Goal: Task Accomplishment & Management: Use online tool/utility

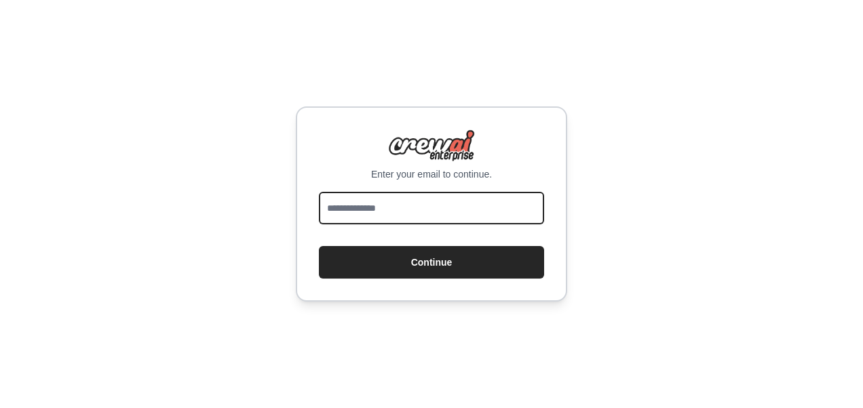
click at [473, 212] on input "email" at bounding box center [431, 208] width 225 height 33
type input "**********"
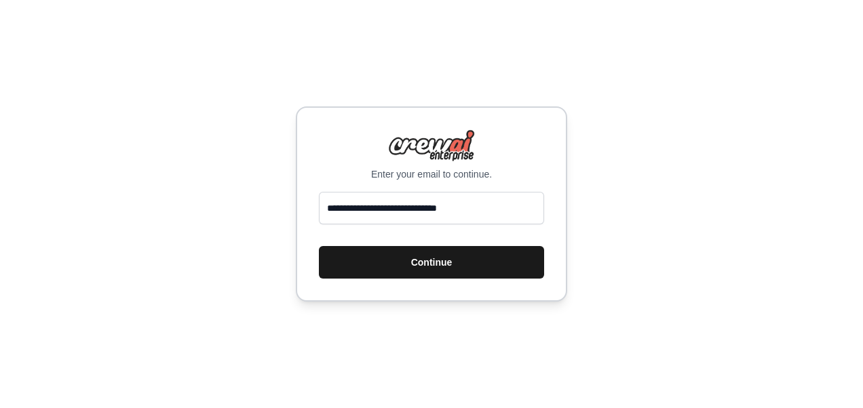
click at [427, 260] on button "Continue" at bounding box center [431, 262] width 225 height 33
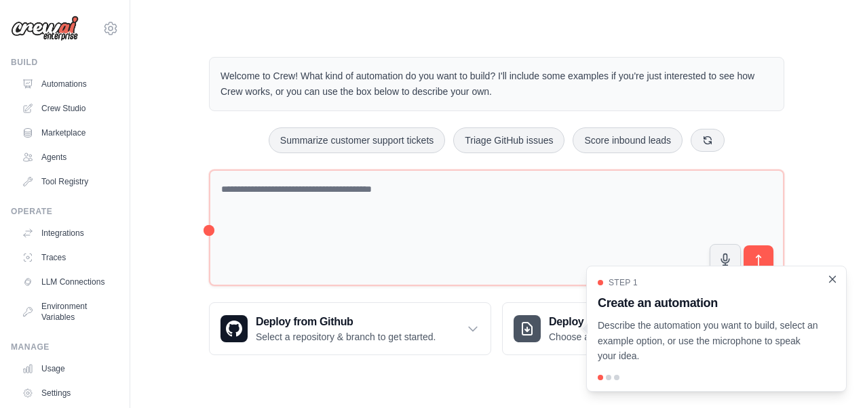
click at [830, 280] on icon "Close walkthrough" at bounding box center [832, 279] width 12 height 12
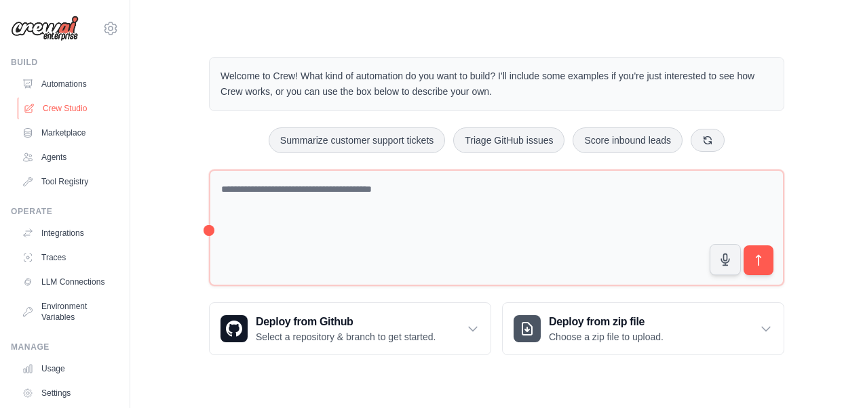
click at [75, 107] on link "Crew Studio" at bounding box center [69, 109] width 102 height 22
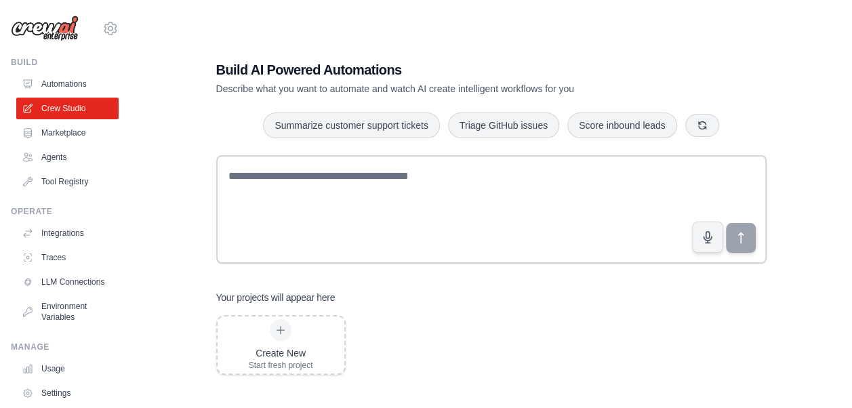
scroll to position [27, 0]
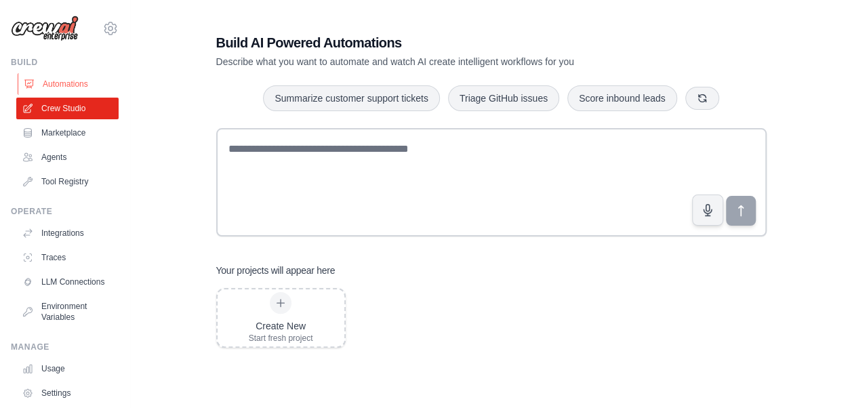
click at [65, 83] on link "Automations" at bounding box center [69, 84] width 102 height 22
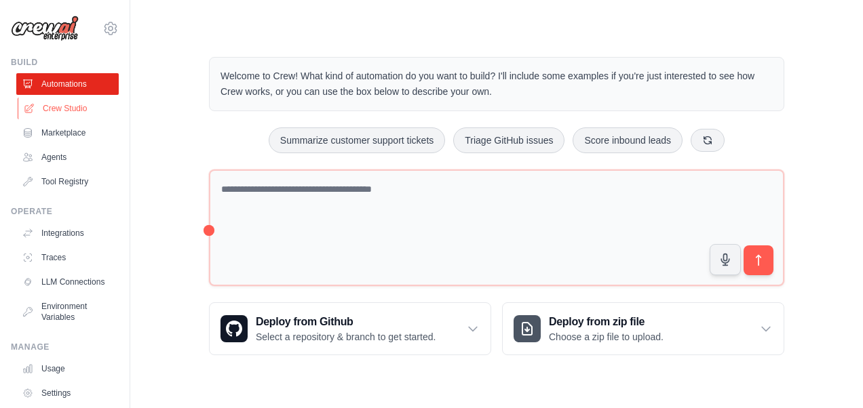
click at [51, 109] on link "Crew Studio" at bounding box center [69, 109] width 102 height 22
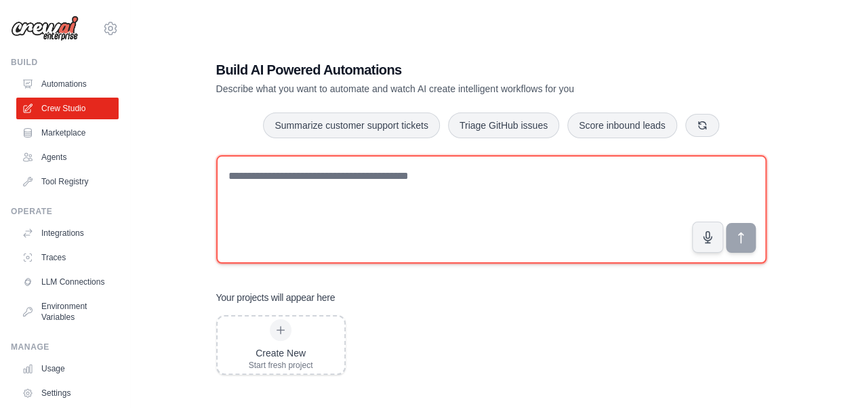
click at [384, 180] on textarea at bounding box center [491, 209] width 551 height 108
paste textarea "**********"
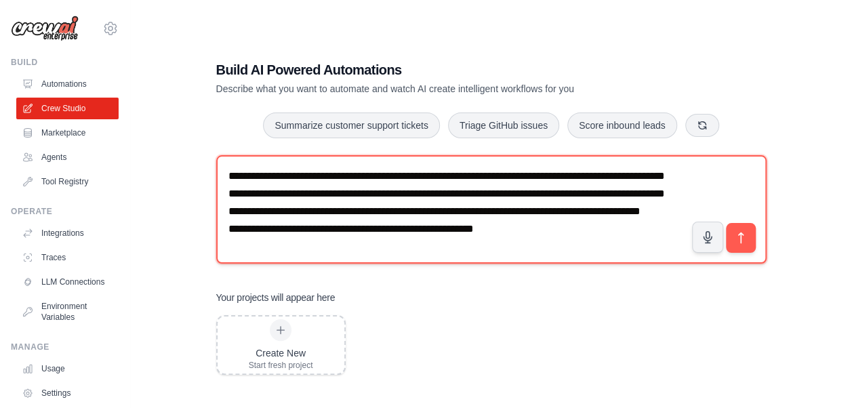
scroll to position [26, 0]
type textarea "**********"
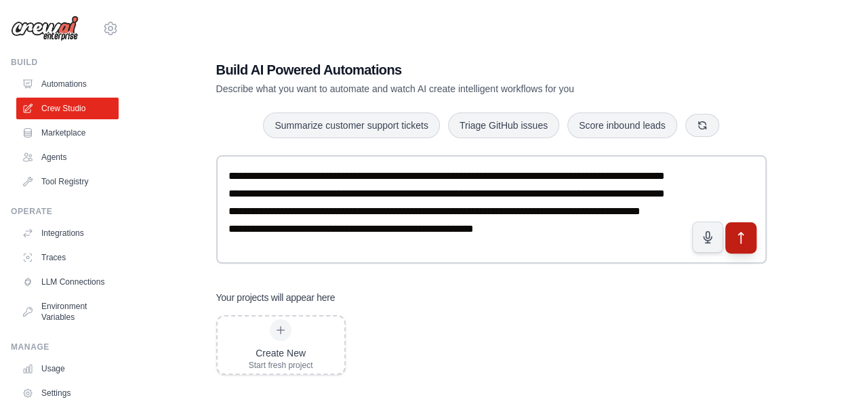
click at [743, 236] on icon "submit" at bounding box center [741, 238] width 14 height 14
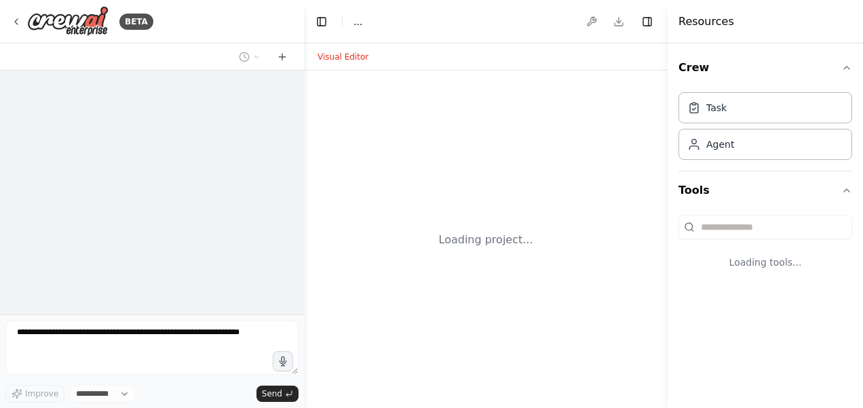
select select "****"
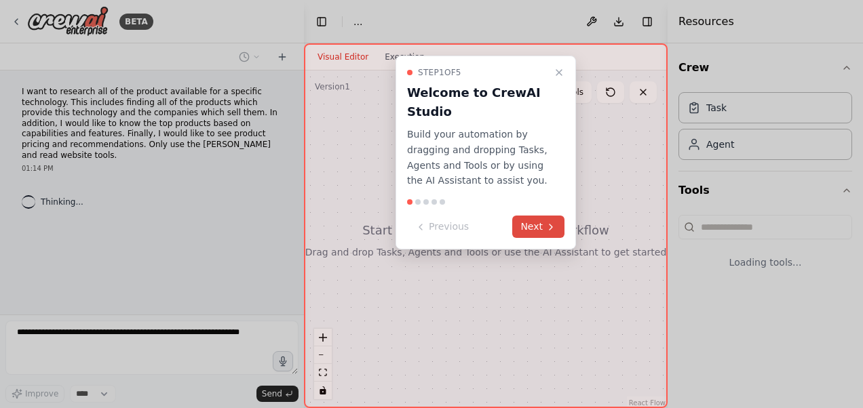
click at [539, 229] on button "Next" at bounding box center [538, 227] width 52 height 22
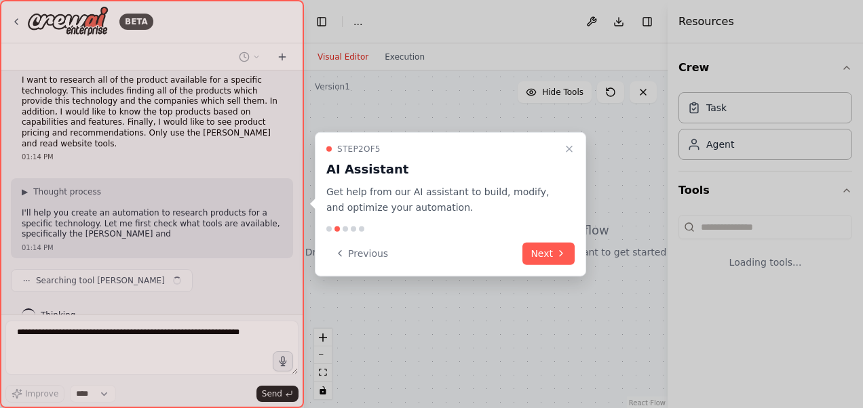
scroll to position [22, 0]
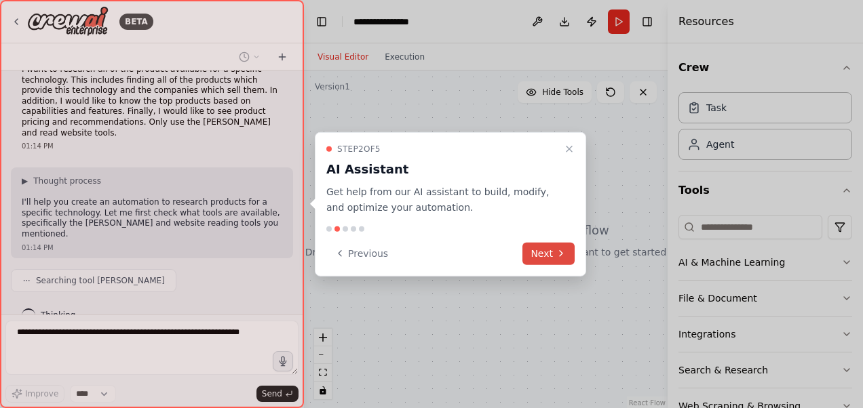
click at [553, 253] on button "Next" at bounding box center [548, 253] width 52 height 22
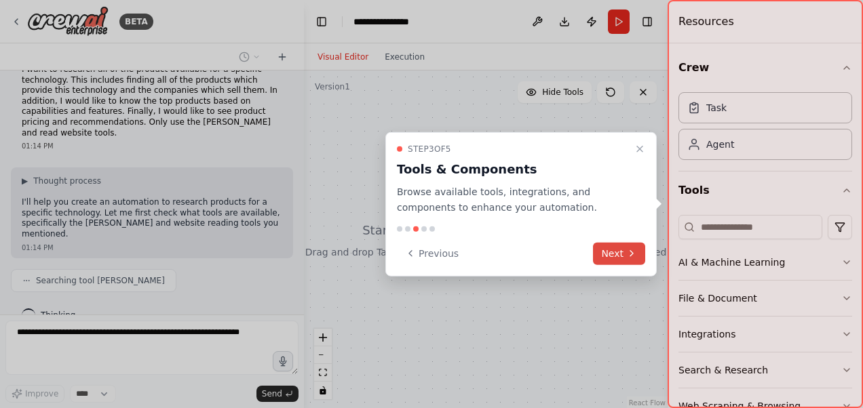
scroll to position [56, 0]
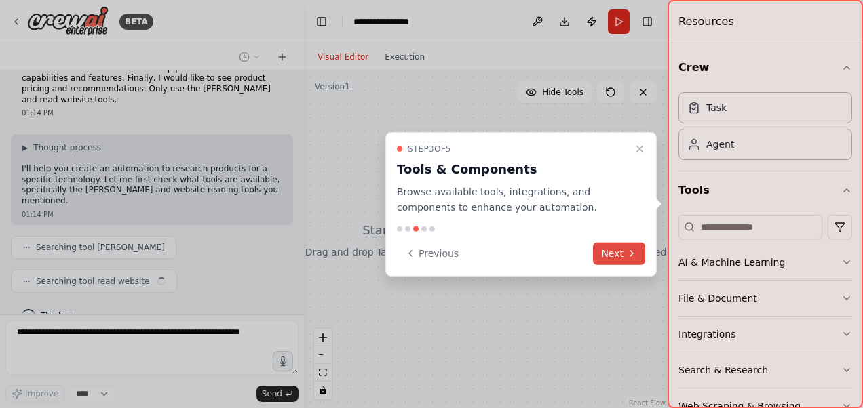
click at [625, 254] on button "Next" at bounding box center [619, 253] width 52 height 22
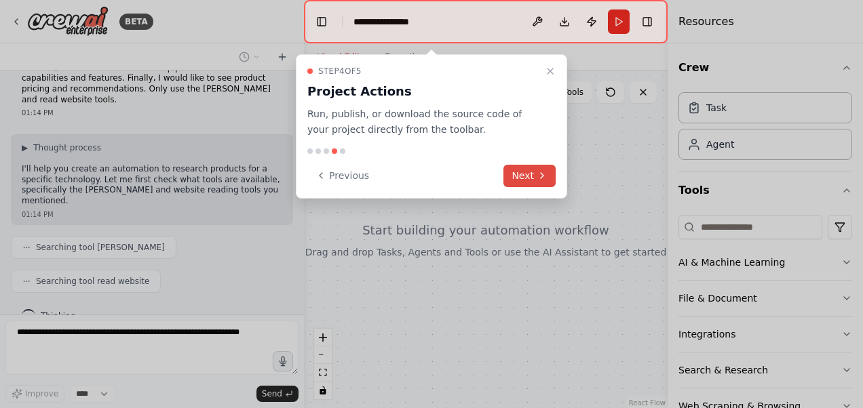
click at [532, 182] on button "Next" at bounding box center [529, 176] width 52 height 22
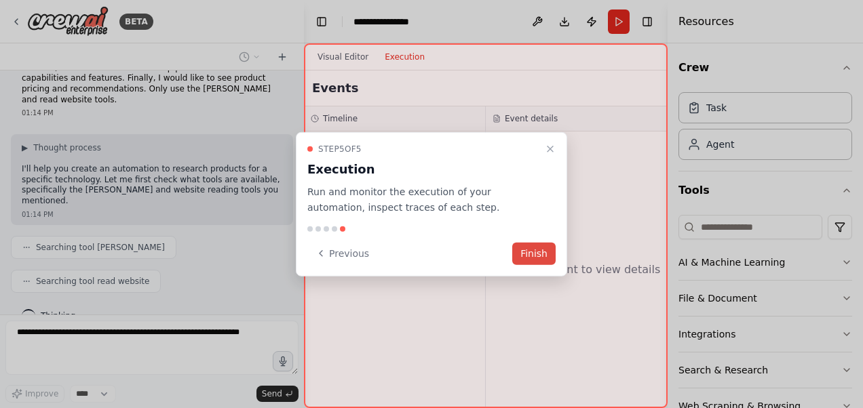
click at [542, 255] on button "Finish" at bounding box center [533, 253] width 43 height 22
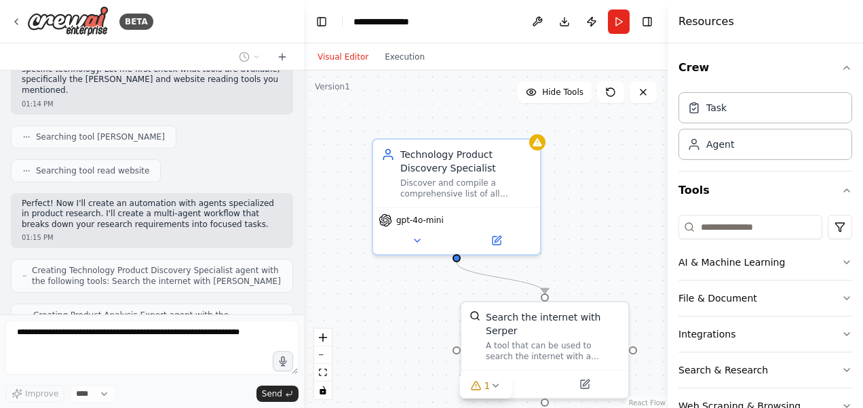
scroll to position [210, 0]
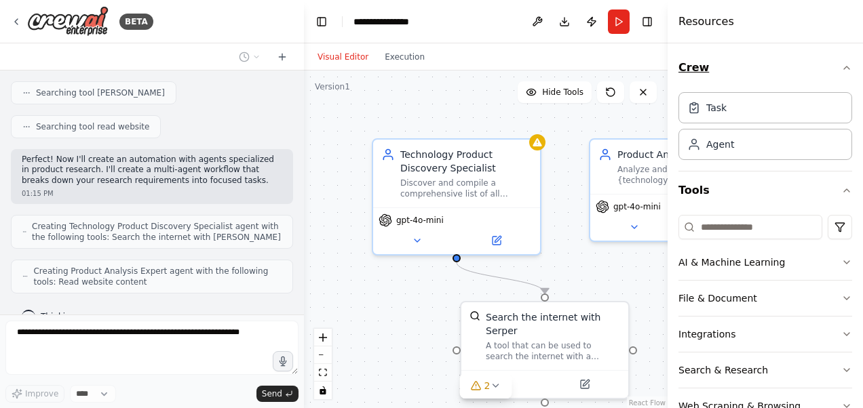
click at [841, 68] on icon "button" at bounding box center [846, 67] width 11 height 11
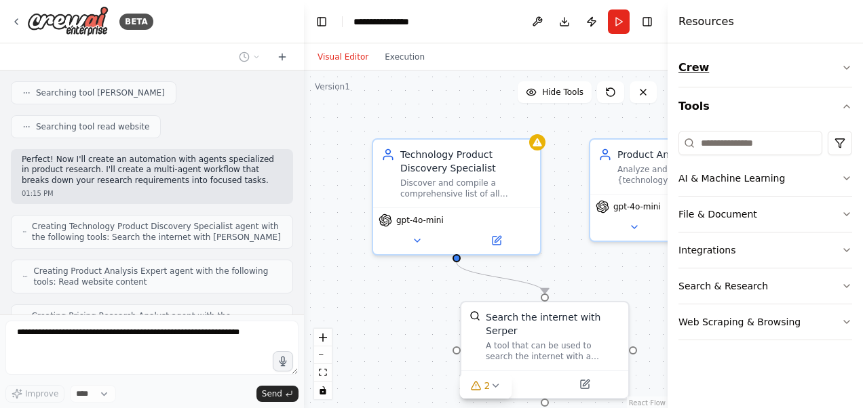
scroll to position [255, 0]
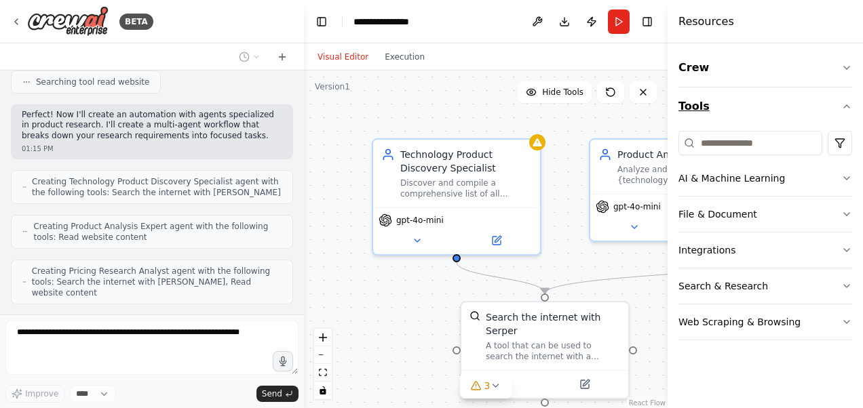
click at [846, 106] on icon "button" at bounding box center [846, 106] width 11 height 11
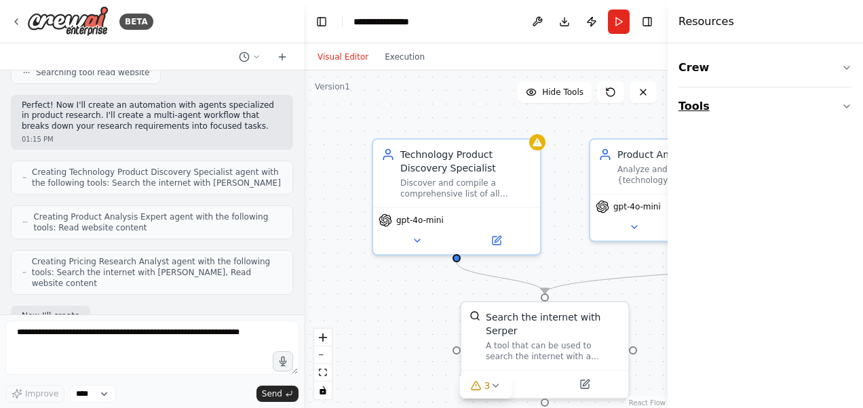
scroll to position [334, 0]
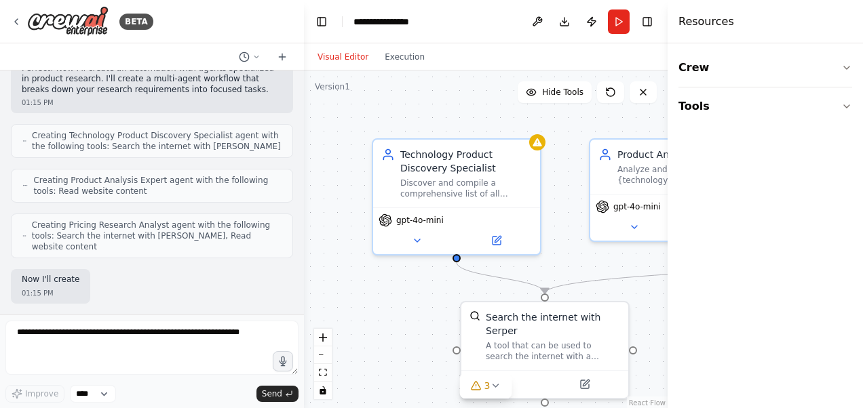
click at [646, 315] on div ".deletable-edge-delete-btn { width: 20px; height: 20px; border: 0px solid #ffff…" at bounding box center [485, 240] width 363 height 339
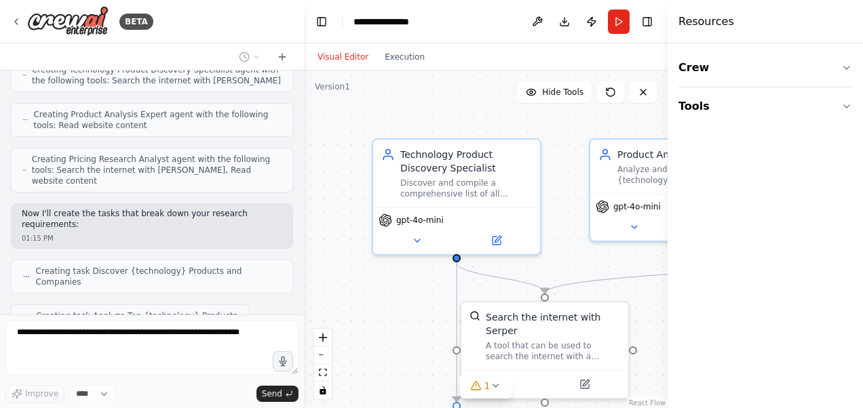
scroll to position [411, 0]
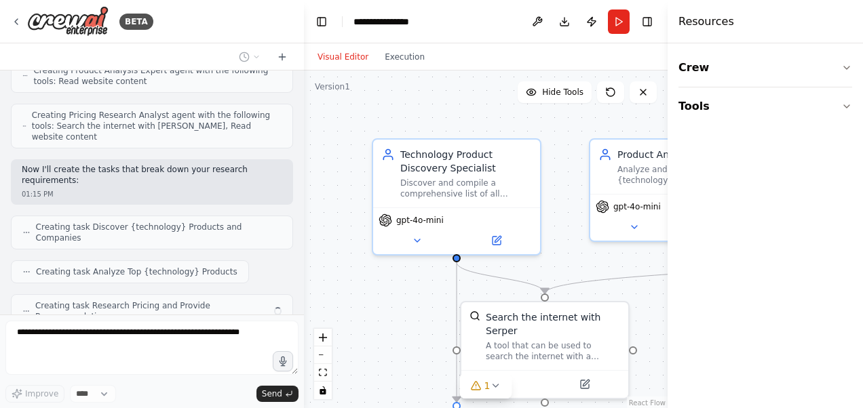
click at [713, 23] on h4 "Resources" at bounding box center [706, 22] width 56 height 16
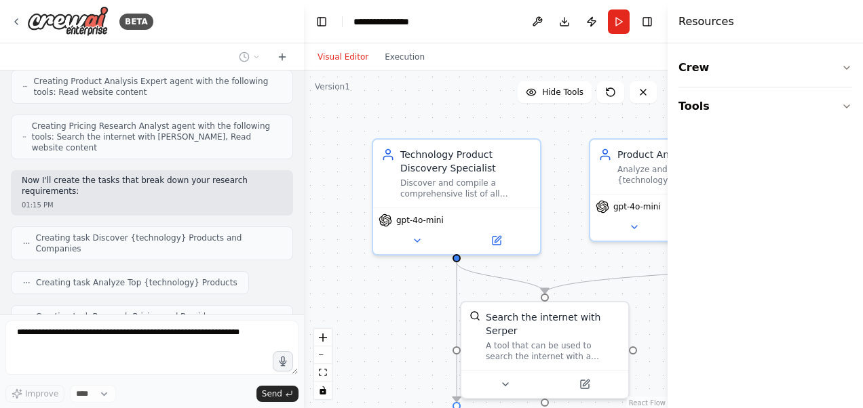
click at [701, 20] on h4 "Resources" at bounding box center [706, 22] width 56 height 16
click at [713, 20] on h4 "Resources" at bounding box center [706, 22] width 56 height 16
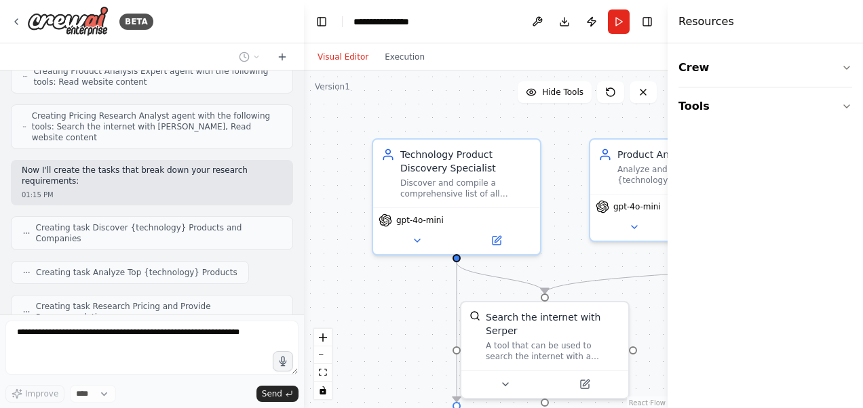
scroll to position [479, 0]
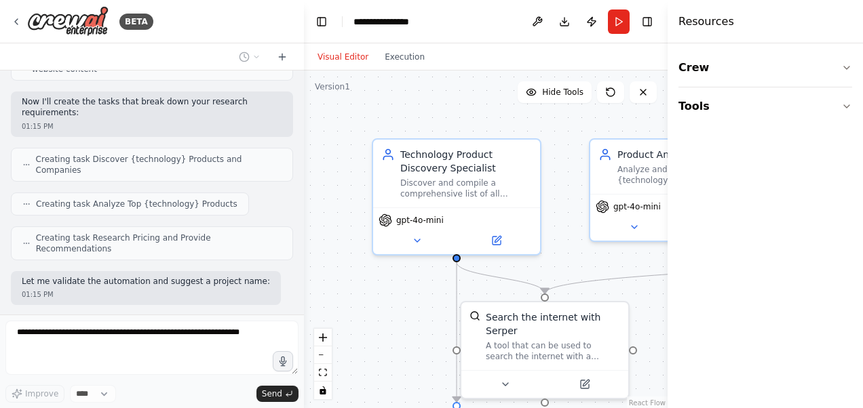
click at [480, 22] on header "**********" at bounding box center [485, 21] width 363 height 43
click at [479, 71] on div ".deletable-edge-delete-btn { width: 20px; height: 20px; border: 0px solid #ffff…" at bounding box center [485, 240] width 363 height 339
click at [235, 23] on div "BETA" at bounding box center [152, 21] width 304 height 43
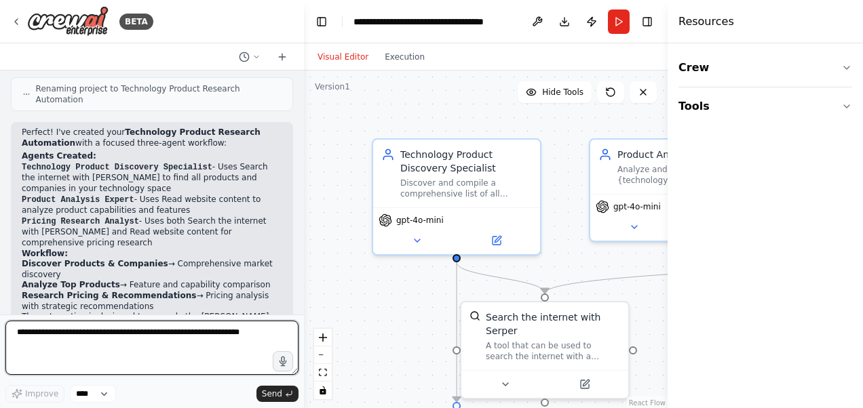
scroll to position [762, 0]
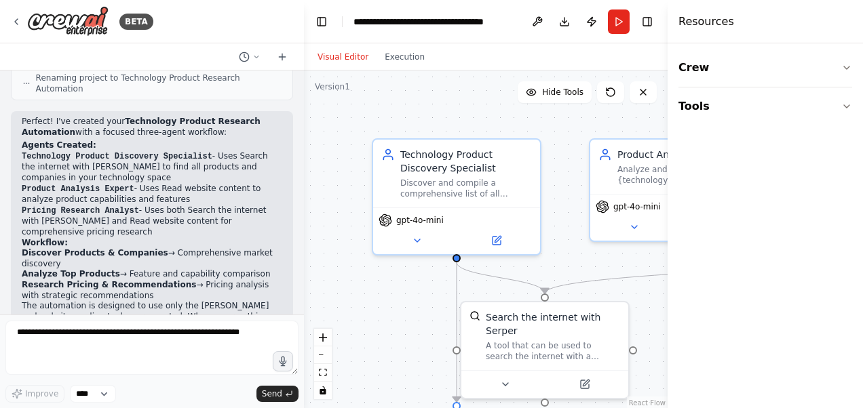
click at [764, 20] on div "Resources" at bounding box center [764, 21] width 195 height 43
click at [716, 22] on h4 "Resources" at bounding box center [706, 22] width 56 height 16
click at [823, 319] on div "Crew Tools" at bounding box center [764, 225] width 195 height 365
click at [791, 331] on div "Crew Tools" at bounding box center [764, 225] width 195 height 365
click at [498, 38] on header "**********" at bounding box center [485, 21] width 363 height 43
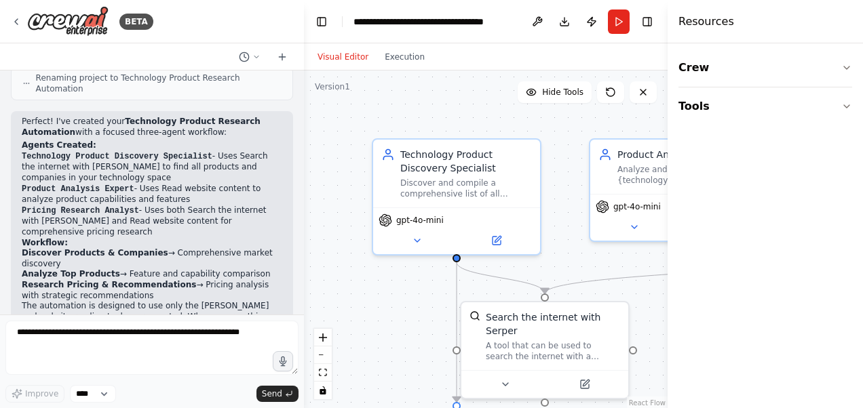
click at [460, 62] on div "Visual Editor Execution" at bounding box center [485, 56] width 363 height 27
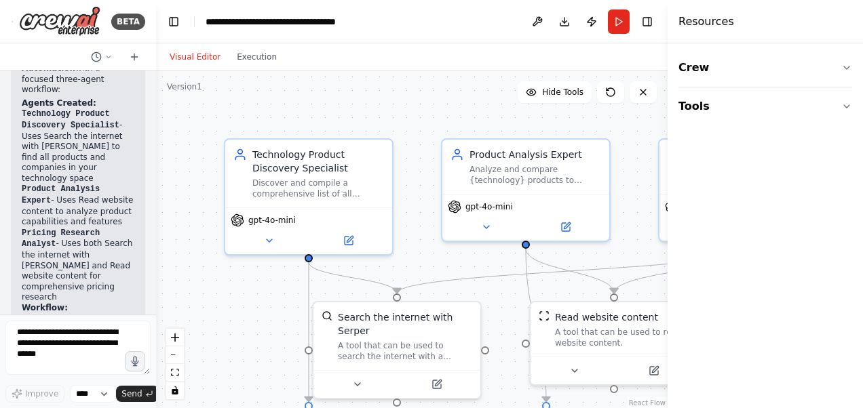
scroll to position [1232, 0]
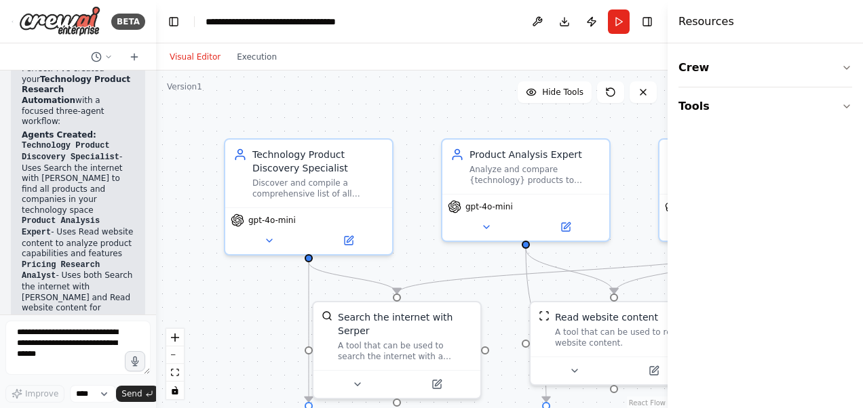
drag, startPoint x: 298, startPoint y: 288, endPoint x: 156, endPoint y: 300, distance: 142.9
click at [156, 300] on div "BETA I want to research all of the product available for a specific technology.…" at bounding box center [431, 204] width 863 height 408
drag, startPoint x: 156, startPoint y: 300, endPoint x: 230, endPoint y: 58, distance: 252.5
click at [230, 58] on div "Visual Editor Execution Version 1 Hide Tools .deletable-edge-delete-btn { width…" at bounding box center [411, 225] width 511 height 365
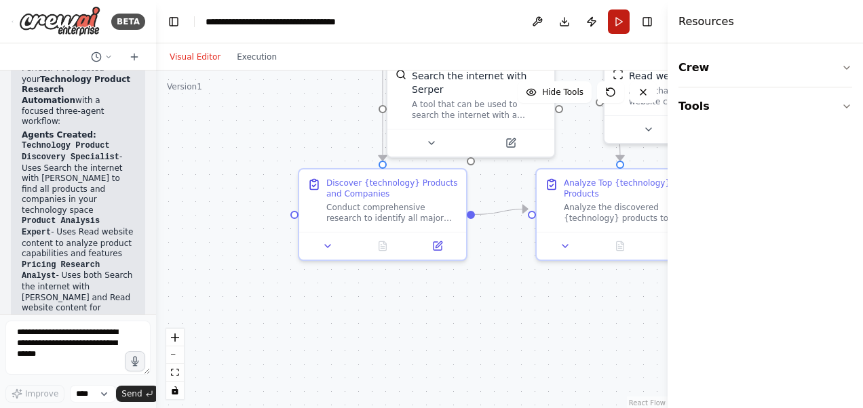
click at [614, 21] on button "Run" at bounding box center [619, 21] width 22 height 24
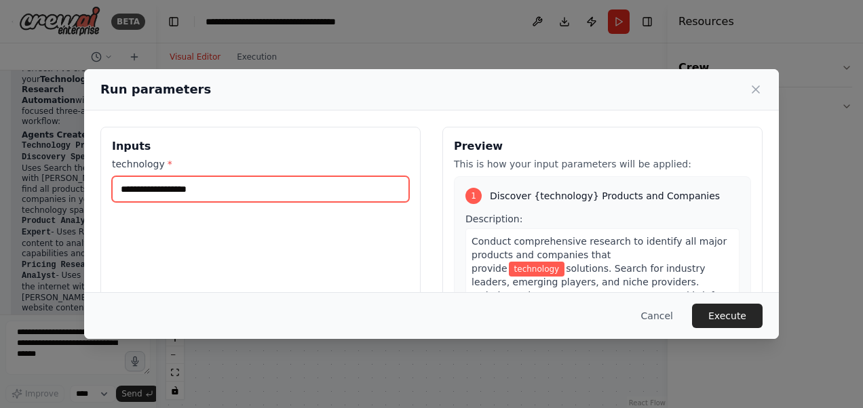
click at [218, 190] on input "technology *" at bounding box center [260, 189] width 297 height 26
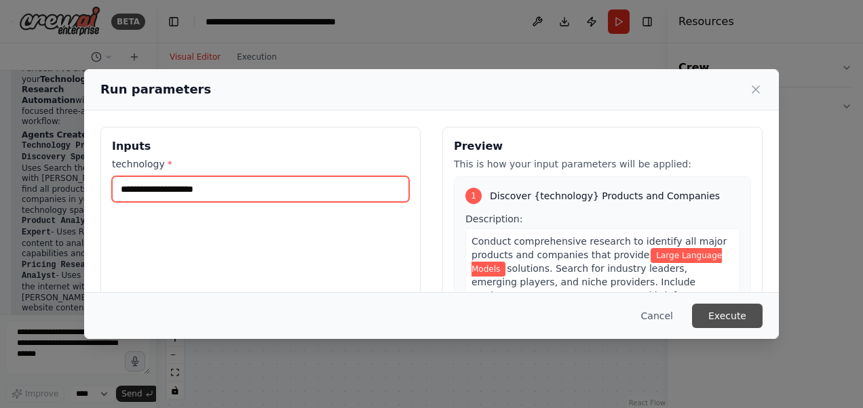
type input "**********"
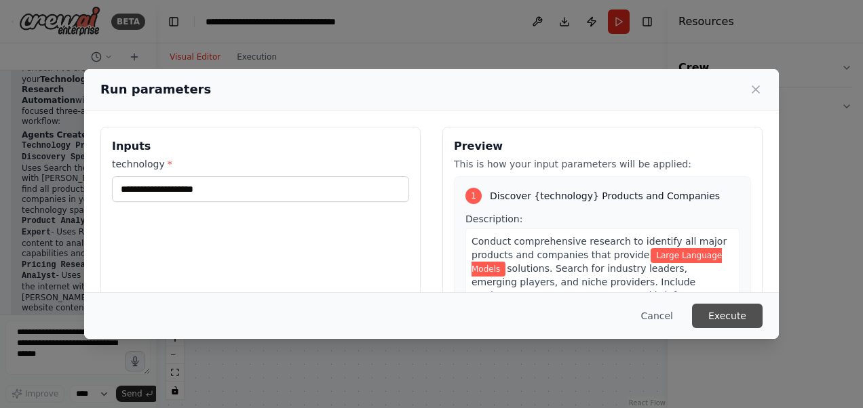
click at [728, 312] on button "Execute" at bounding box center [727, 316] width 71 height 24
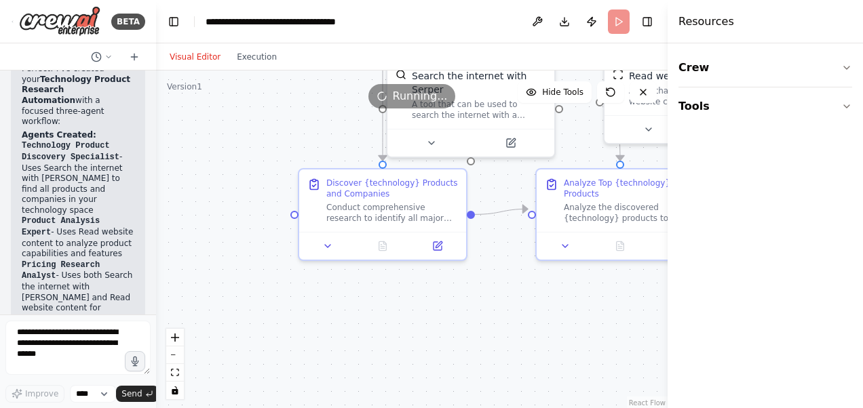
click at [467, 26] on header "**********" at bounding box center [411, 21] width 511 height 43
click at [785, 369] on div "Crew Tools" at bounding box center [764, 225] width 195 height 365
click at [802, 28] on div "Resources" at bounding box center [764, 21] width 195 height 43
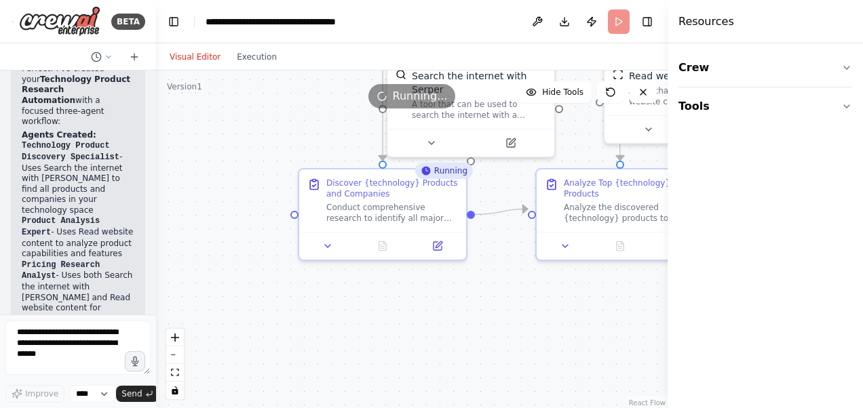
click at [802, 28] on div "Resources" at bounding box center [764, 21] width 195 height 43
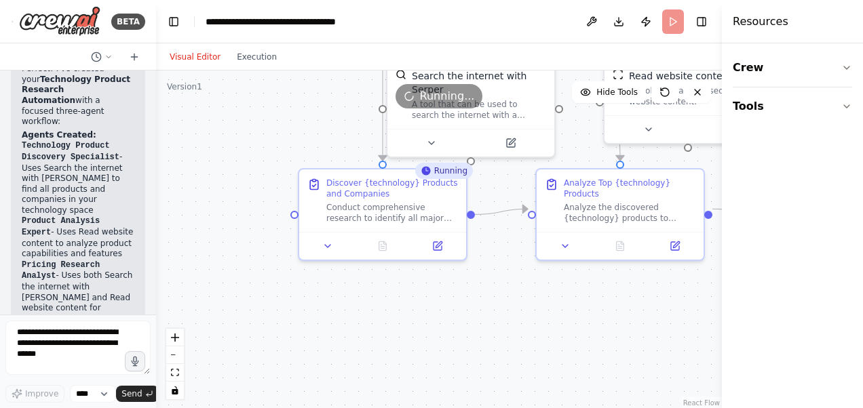
drag, startPoint x: 668, startPoint y: 362, endPoint x: 854, endPoint y: 254, distance: 215.7
click at [854, 254] on div "Resources Crew Tools" at bounding box center [792, 204] width 141 height 408
click at [804, 403] on div "Crew Tools" at bounding box center [792, 225] width 141 height 365
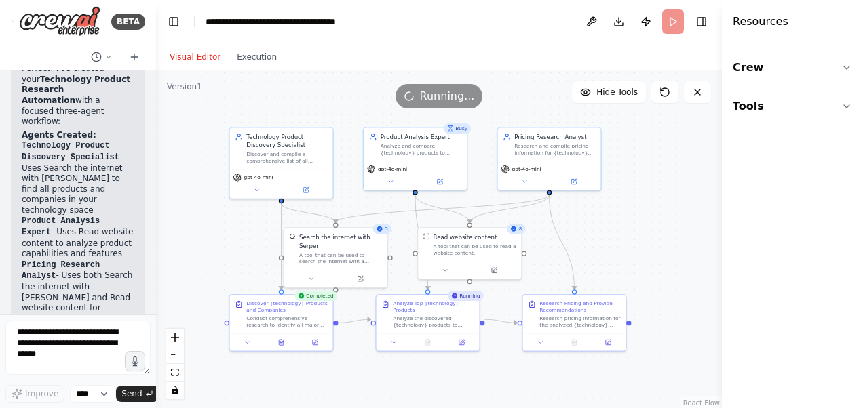
click at [672, 20] on header "**********" at bounding box center [439, 21] width 566 height 43
click at [248, 54] on button "Execution" at bounding box center [257, 57] width 56 height 16
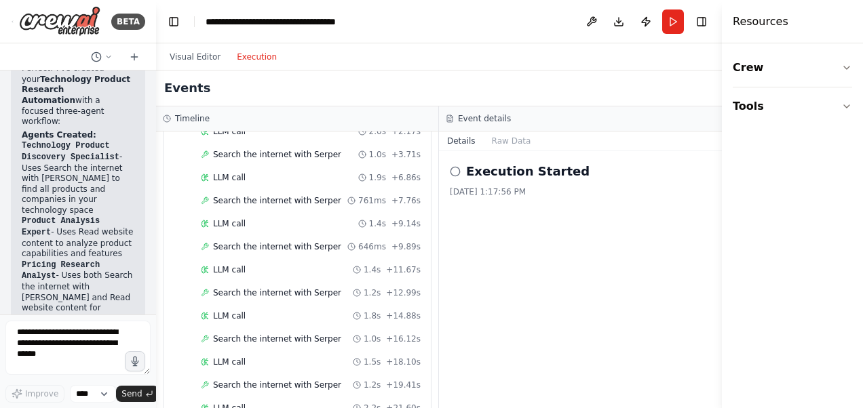
scroll to position [1080, 0]
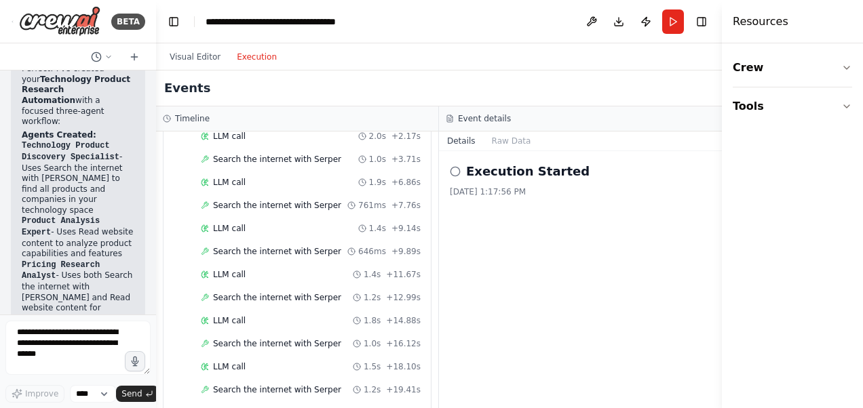
click at [456, 169] on icon at bounding box center [455, 171] width 11 height 11
click at [505, 140] on button "Raw Data" at bounding box center [511, 141] width 56 height 19
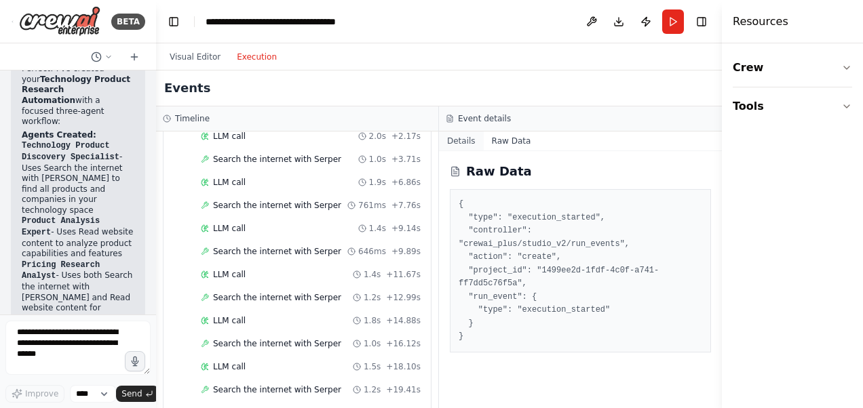
click at [462, 142] on button "Details" at bounding box center [461, 141] width 45 height 19
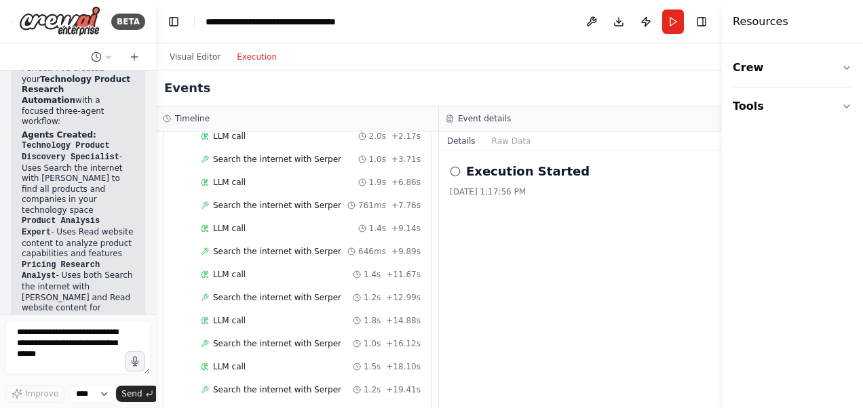
click at [471, 142] on button "Details" at bounding box center [461, 141] width 45 height 19
click at [188, 59] on button "Visual Editor" at bounding box center [194, 57] width 67 height 16
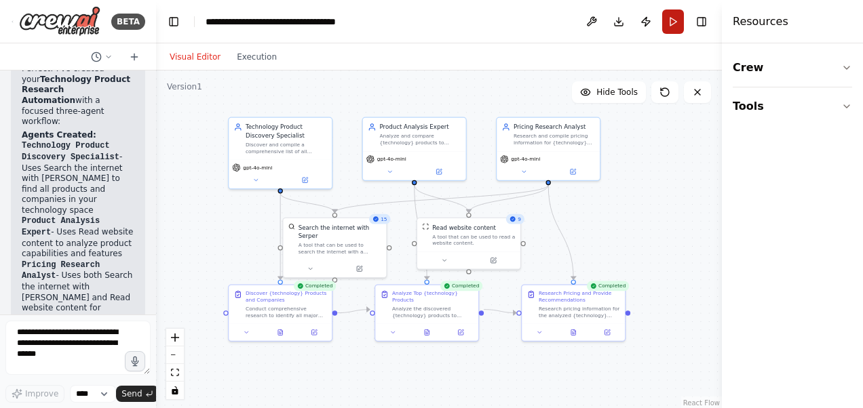
click at [669, 26] on button "Run" at bounding box center [673, 21] width 22 height 24
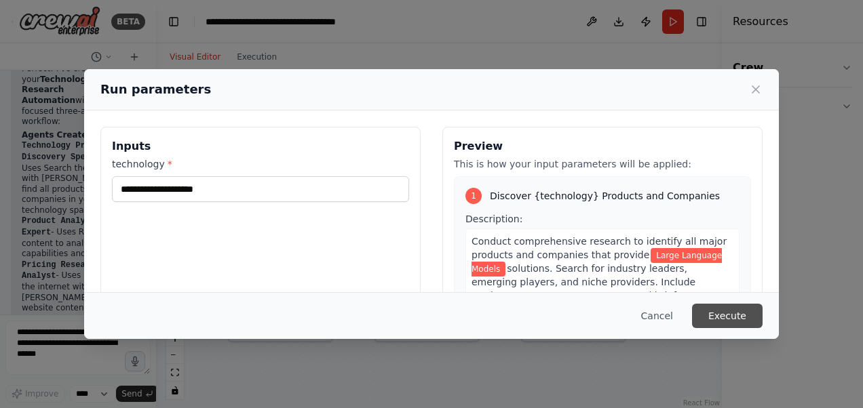
click at [734, 315] on button "Execute" at bounding box center [727, 316] width 71 height 24
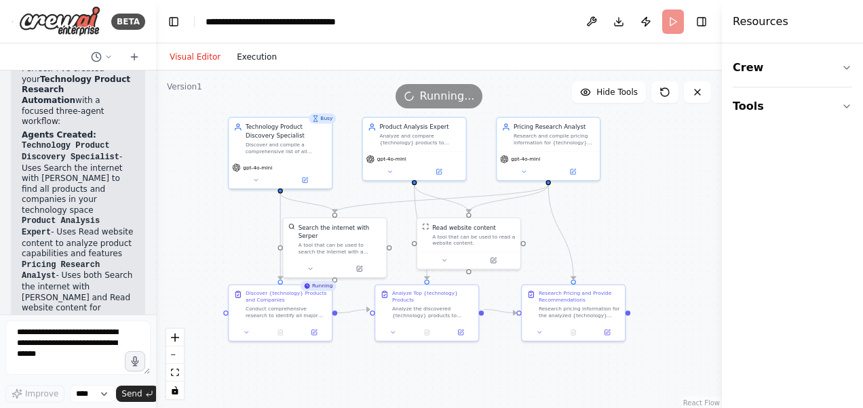
click at [256, 53] on button "Execution" at bounding box center [257, 57] width 56 height 16
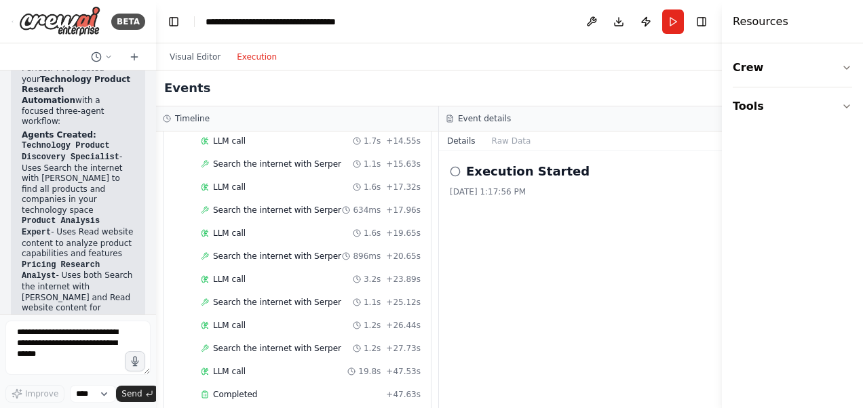
scroll to position [1490, 0]
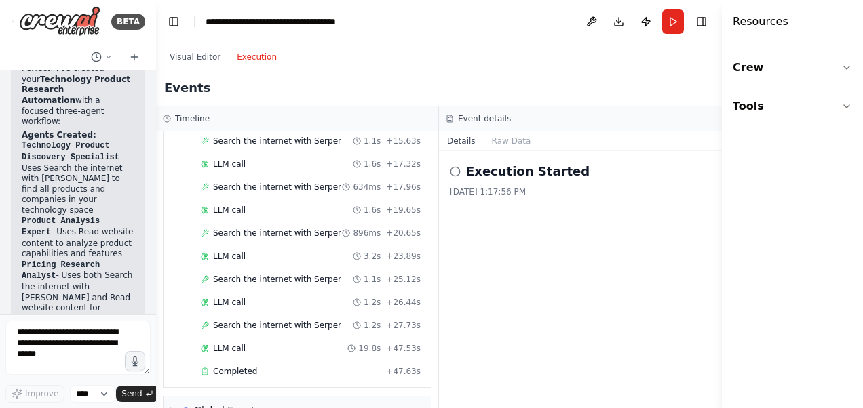
click at [260, 64] on button "Execution" at bounding box center [257, 57] width 56 height 16
click at [462, 140] on button "Details" at bounding box center [461, 141] width 45 height 19
click at [465, 142] on button "Details" at bounding box center [461, 141] width 45 height 19
click at [460, 178] on div "Execution Started" at bounding box center [580, 171] width 261 height 19
click at [193, 56] on button "Visual Editor" at bounding box center [194, 57] width 67 height 16
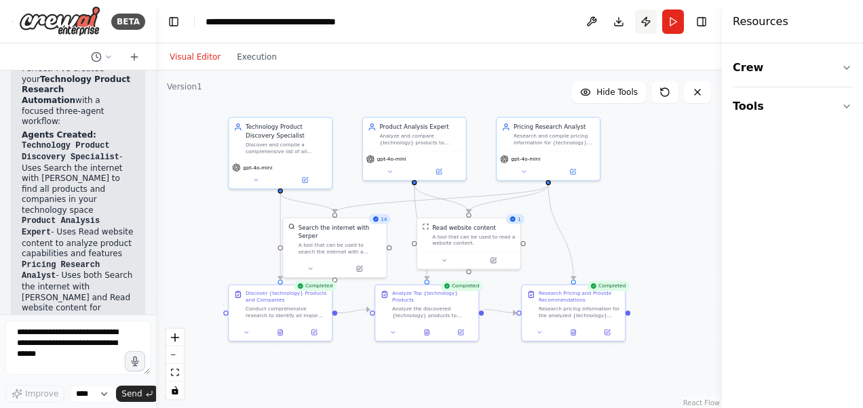
click at [646, 20] on button "Publish" at bounding box center [646, 21] width 22 height 24
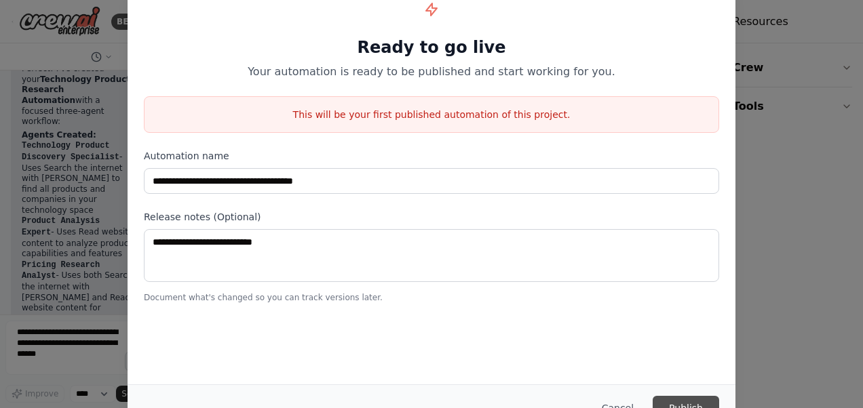
click at [671, 400] on button "Publish" at bounding box center [685, 408] width 66 height 24
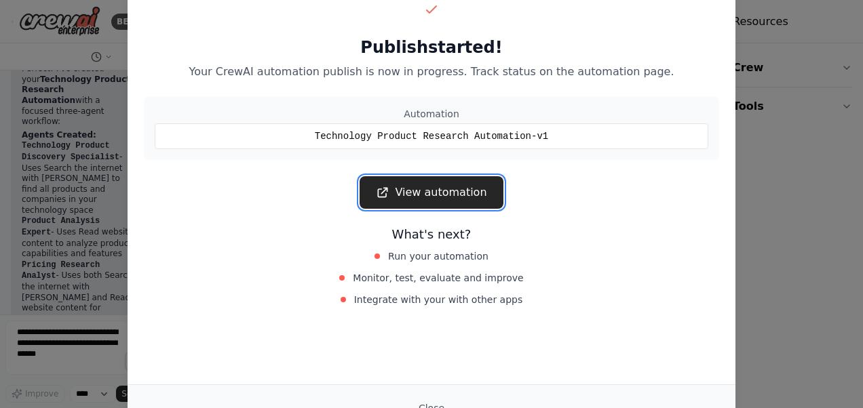
click at [446, 195] on link "View automation" at bounding box center [430, 192] width 143 height 33
click at [447, 198] on link "View automation" at bounding box center [430, 192] width 143 height 33
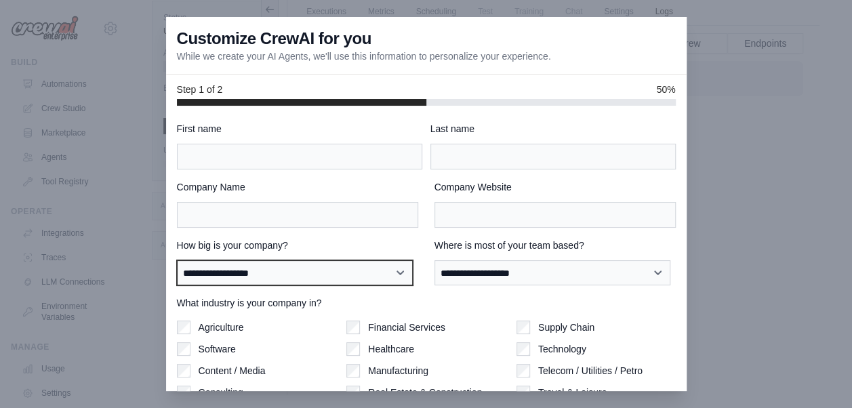
click at [403, 274] on select "**********" at bounding box center [295, 272] width 236 height 25
click at [732, 205] on div at bounding box center [426, 204] width 852 height 408
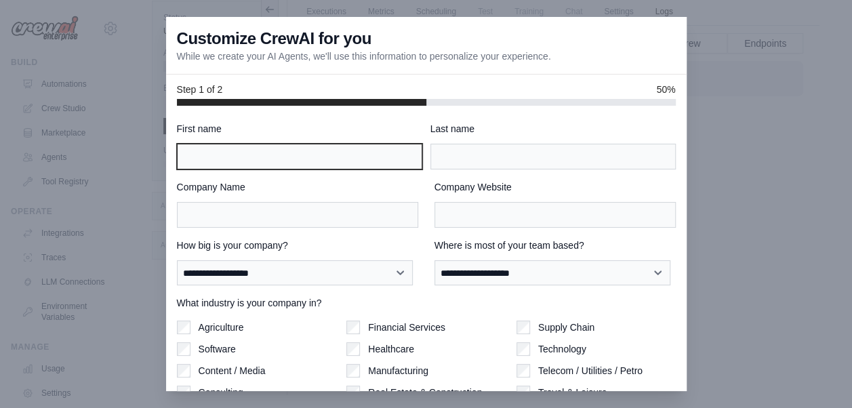
click at [377, 153] on input "First name" at bounding box center [299, 157] width 245 height 26
type input "******"
type input "*****"
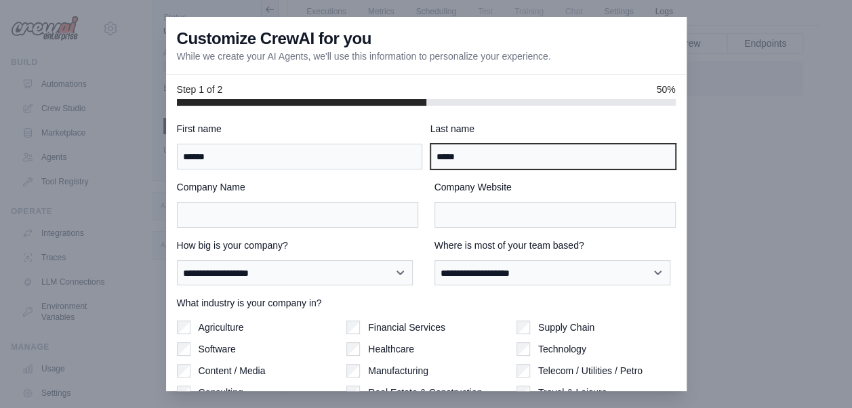
type input "**********"
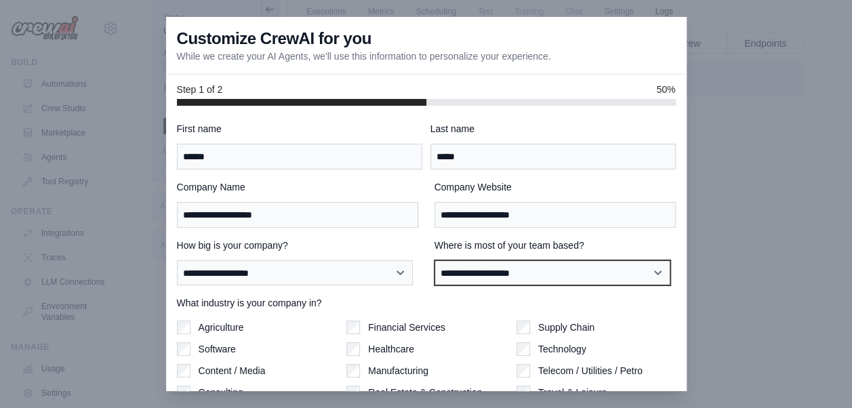
click at [650, 275] on select "**********" at bounding box center [553, 272] width 236 height 25
select select "**********"
click at [435, 260] on select "**********" at bounding box center [553, 272] width 236 height 25
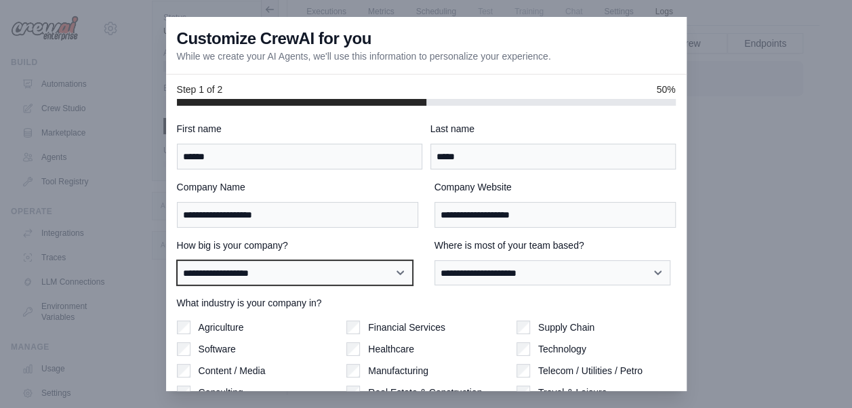
click at [411, 275] on select "**********" at bounding box center [295, 272] width 236 height 25
select select "**********"
click at [177, 260] on select "**********" at bounding box center [295, 272] width 236 height 25
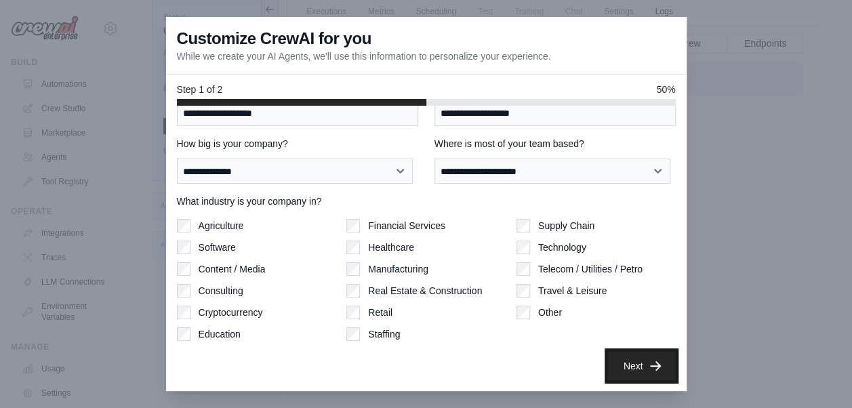
click at [625, 367] on button "Next" at bounding box center [642, 366] width 68 height 30
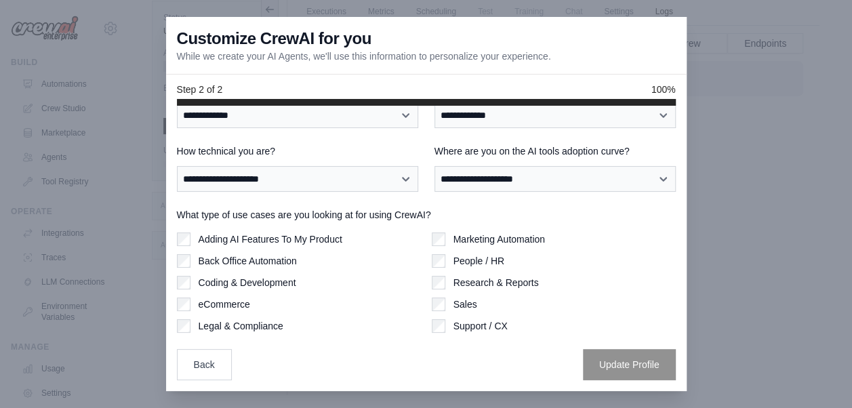
scroll to position [39, 0]
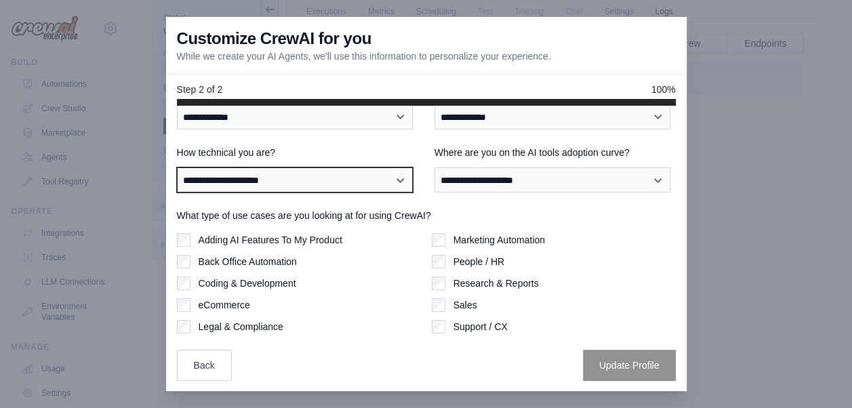
click at [389, 183] on select "**********" at bounding box center [295, 179] width 236 height 25
select select "**********"
click at [177, 167] on select "**********" at bounding box center [295, 179] width 236 height 25
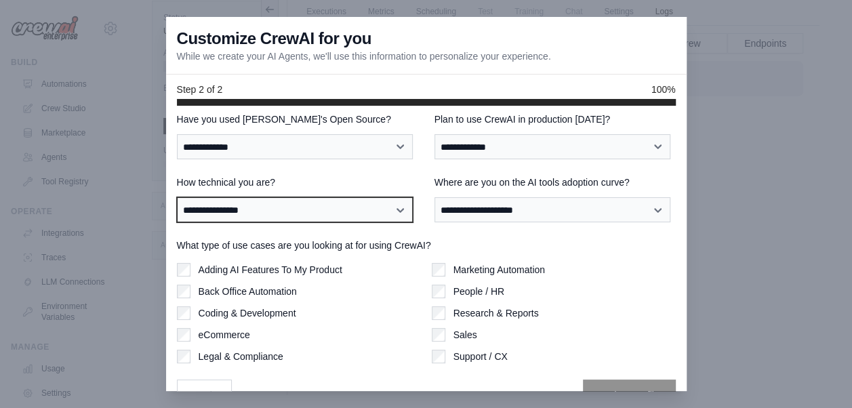
scroll to position [0, 0]
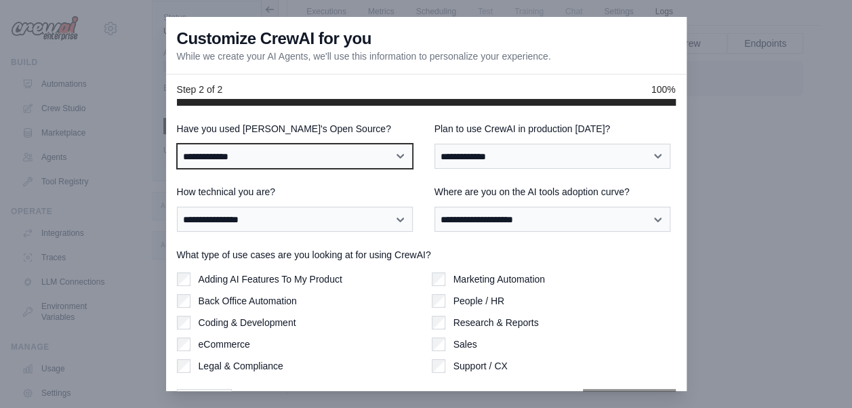
click at [397, 155] on select "**********" at bounding box center [295, 156] width 236 height 25
select select "**"
click at [177, 144] on select "**********" at bounding box center [295, 156] width 236 height 25
click at [401, 159] on select "**********" at bounding box center [295, 156] width 236 height 25
click at [177, 144] on select "**********" at bounding box center [295, 156] width 236 height 25
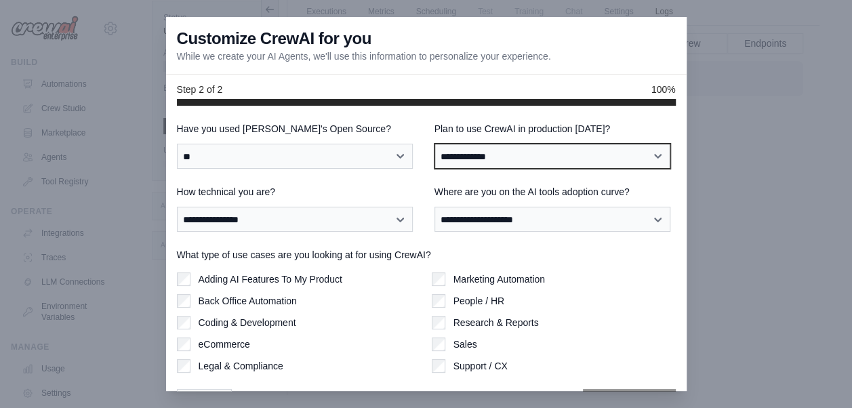
click at [656, 155] on select "**********" at bounding box center [553, 156] width 236 height 25
select select "****"
click at [435, 144] on select "**********" at bounding box center [553, 156] width 236 height 25
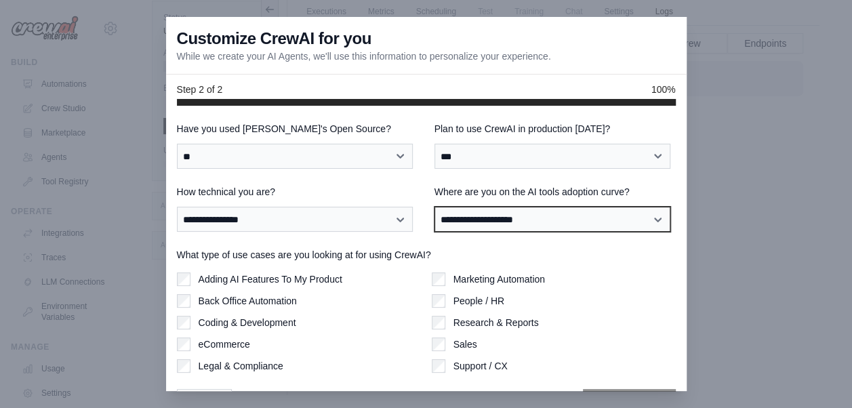
click at [662, 216] on select "**********" at bounding box center [553, 219] width 236 height 25
select select "**********"
click at [435, 207] on select "**********" at bounding box center [553, 219] width 236 height 25
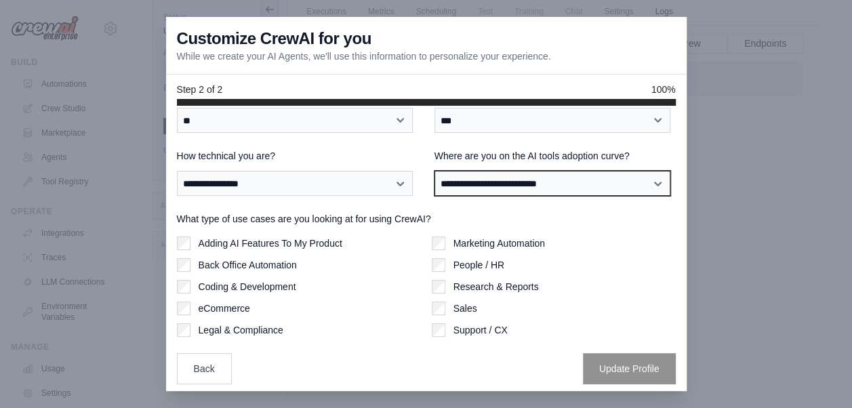
scroll to position [39, 0]
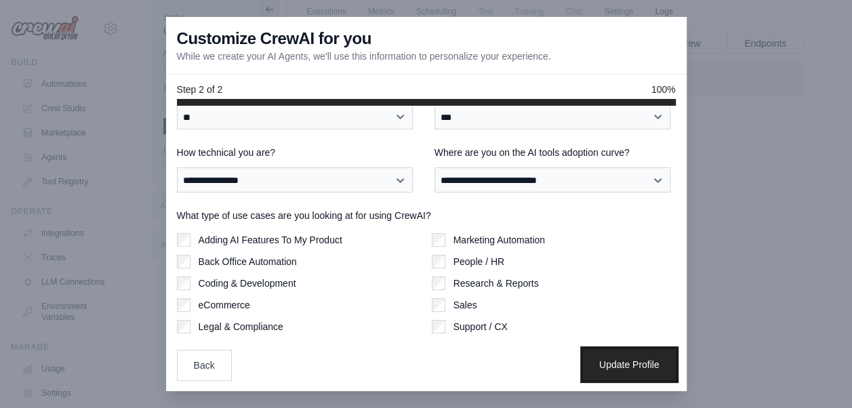
click at [617, 372] on button "Update Profile" at bounding box center [629, 364] width 93 height 31
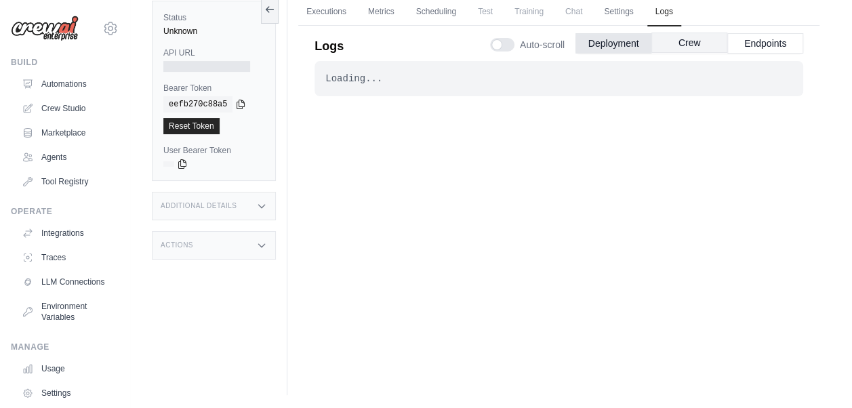
click at [705, 43] on button "Crew" at bounding box center [690, 43] width 76 height 20
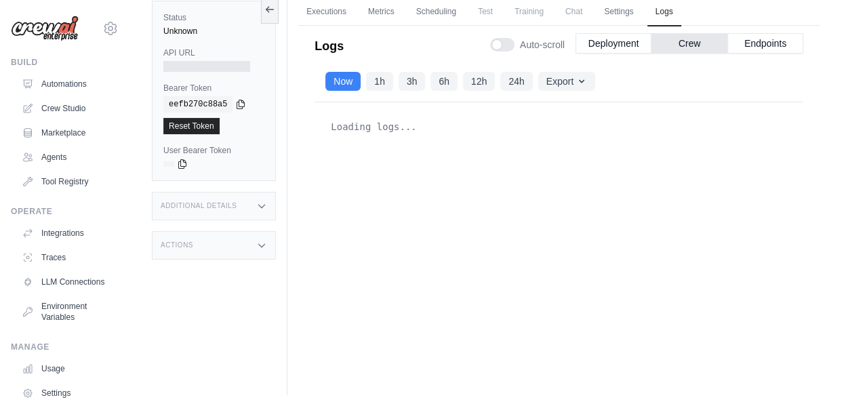
click at [548, 43] on span "Auto-scroll" at bounding box center [542, 45] width 45 height 14
click at [774, 43] on button "Endpoints" at bounding box center [766, 43] width 76 height 20
click at [613, 42] on button "Deployment" at bounding box center [614, 43] width 76 height 20
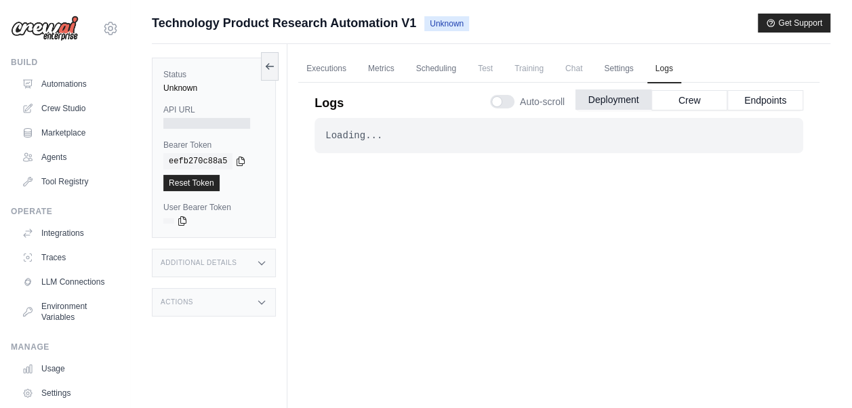
scroll to position [57, 0]
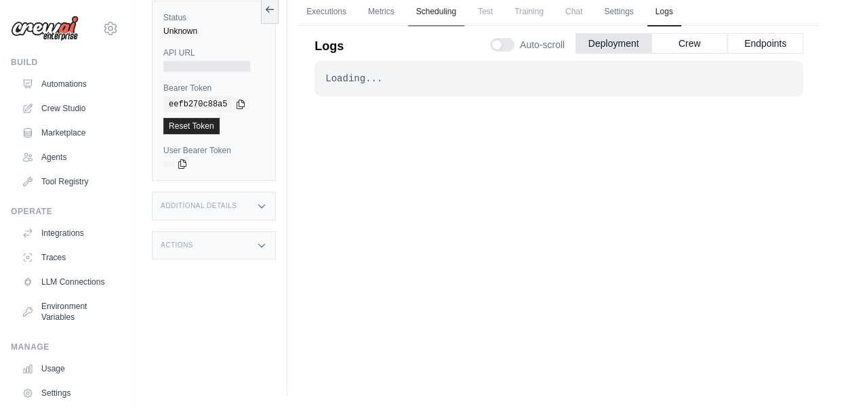
click at [441, 11] on link "Scheduling" at bounding box center [436, 12] width 56 height 28
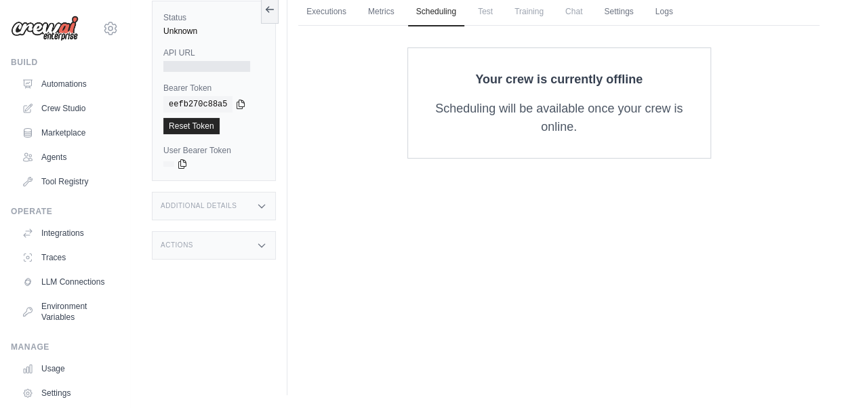
click at [388, 50] on div "Your crew is currently offline Scheduling will be available once your crew is o…" at bounding box center [559, 102] width 478 height 111
click at [375, 15] on link "Metrics" at bounding box center [381, 12] width 43 height 28
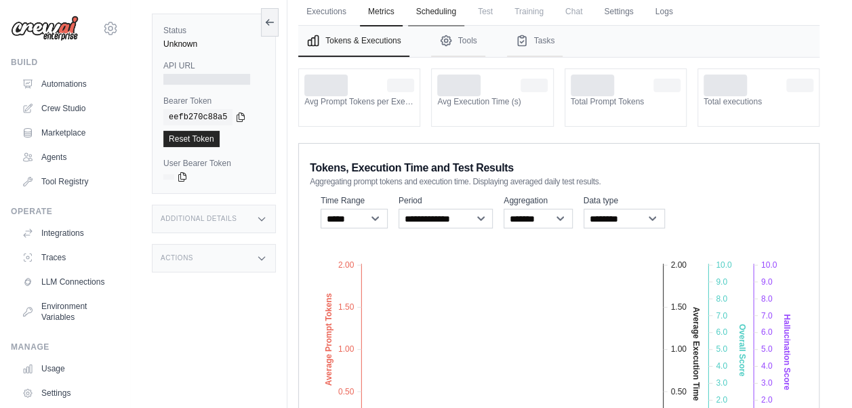
click at [429, 11] on link "Scheduling" at bounding box center [436, 12] width 56 height 28
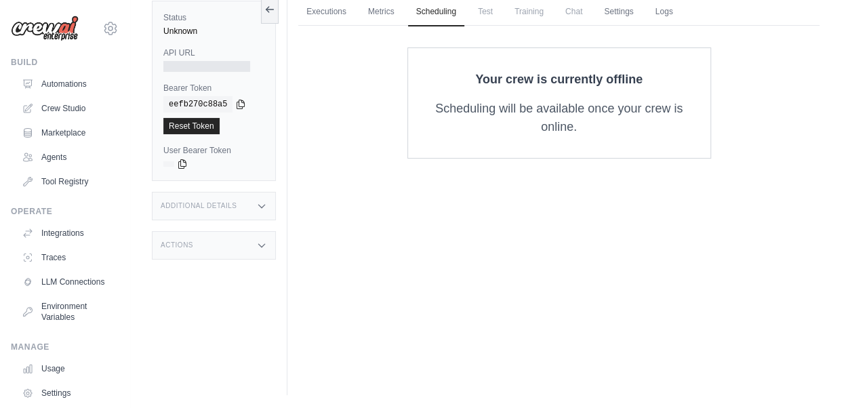
click at [372, 72] on div "Your crew is currently offline Scheduling will be available once your crew is o…" at bounding box center [559, 102] width 478 height 111
click at [333, 12] on link "Executions" at bounding box center [326, 12] width 56 height 28
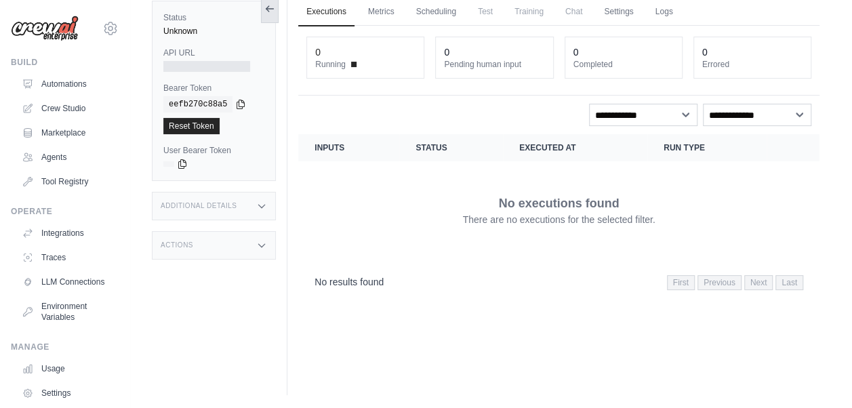
click at [271, 5] on icon at bounding box center [269, 8] width 11 height 11
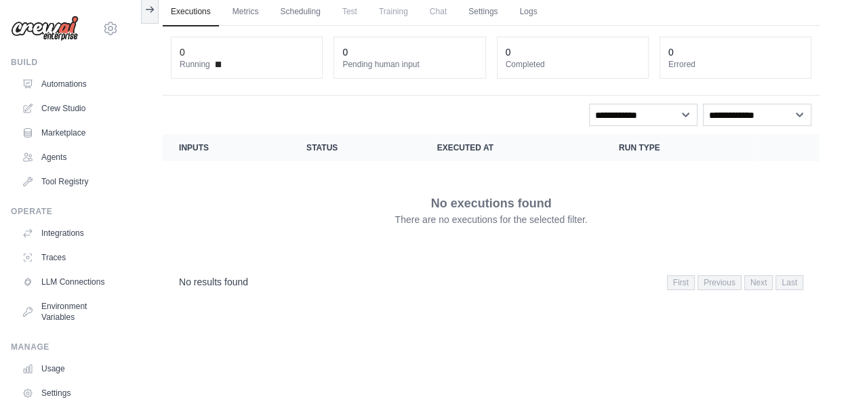
click at [271, 5] on ul "Executions Metrics Scheduling Test Training Chat Settings Logs" at bounding box center [491, 12] width 657 height 28
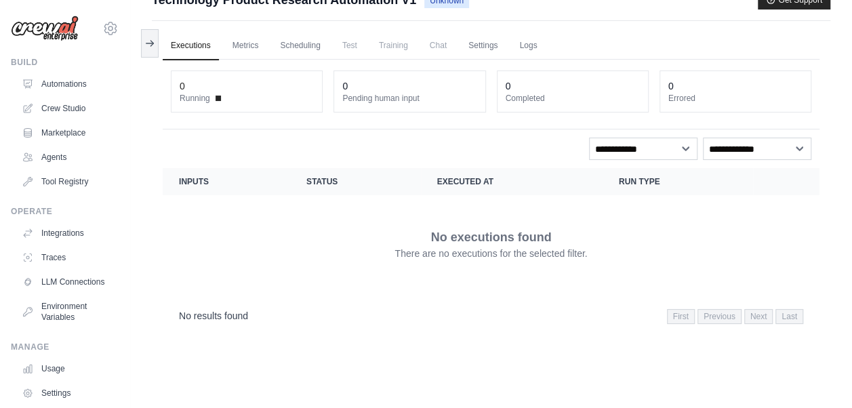
scroll to position [22, 0]
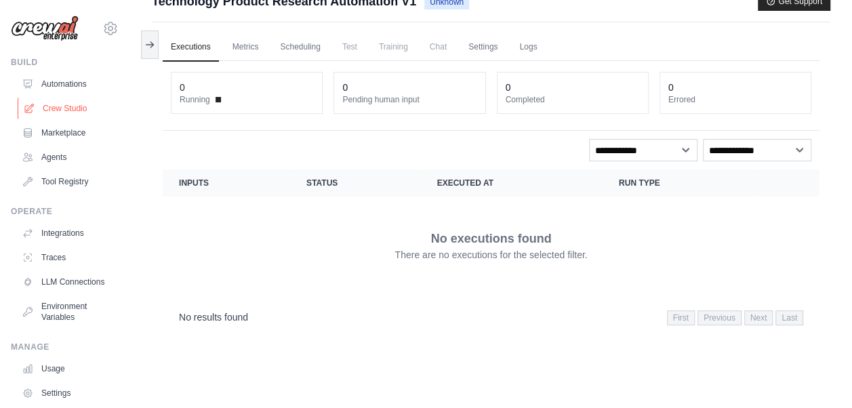
click at [68, 104] on link "Crew Studio" at bounding box center [69, 109] width 102 height 22
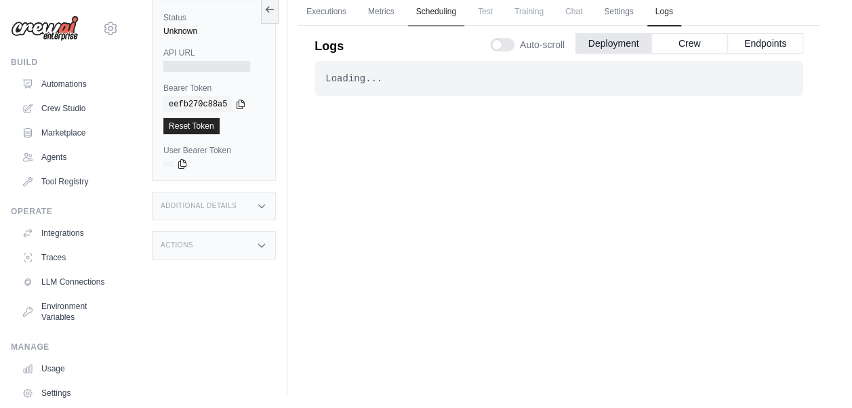
click at [439, 10] on link "Scheduling" at bounding box center [436, 12] width 56 height 28
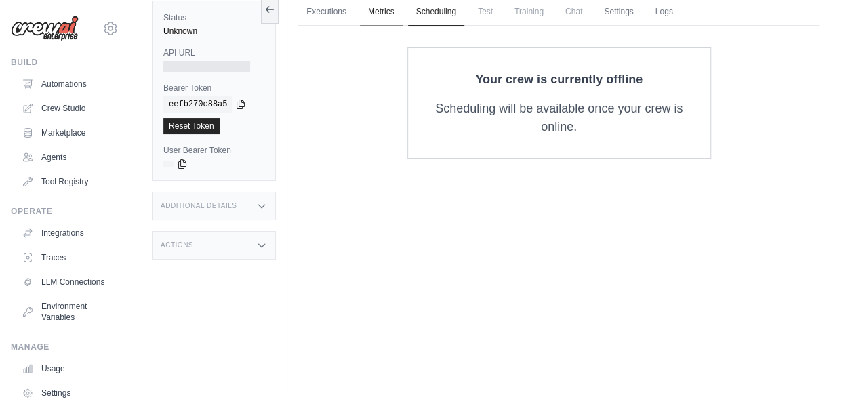
click at [383, 8] on link "Metrics" at bounding box center [381, 12] width 43 height 28
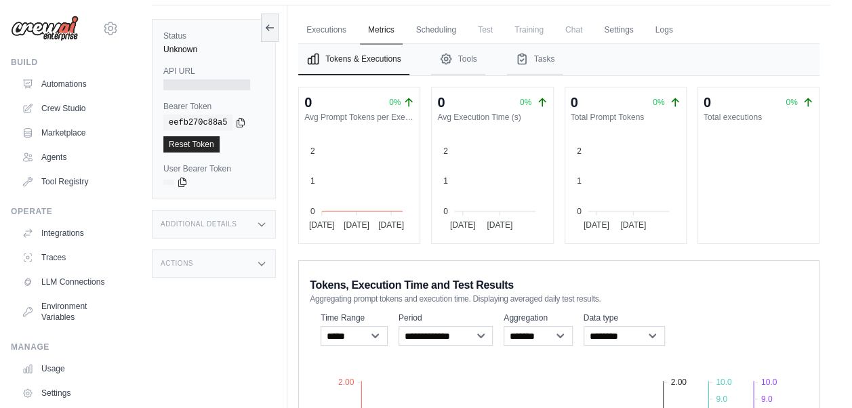
scroll to position [66, 0]
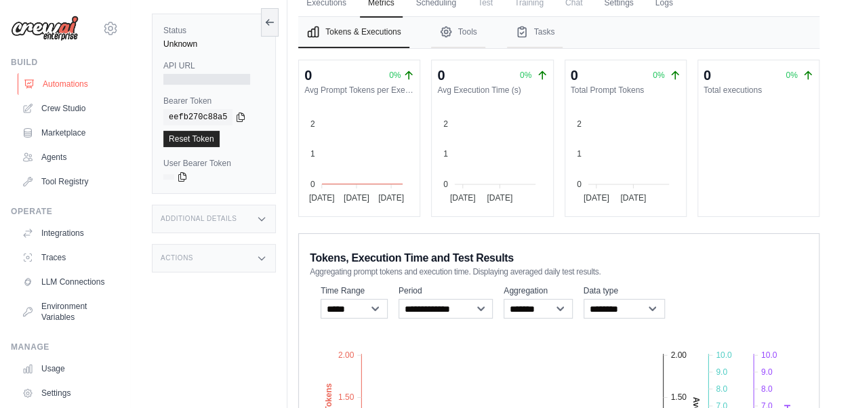
click at [70, 83] on link "Automations" at bounding box center [69, 84] width 102 height 22
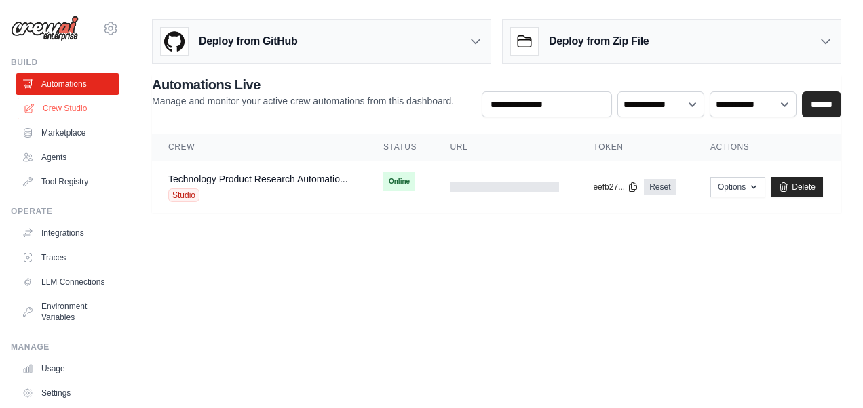
click at [58, 104] on link "Crew Studio" at bounding box center [69, 109] width 102 height 22
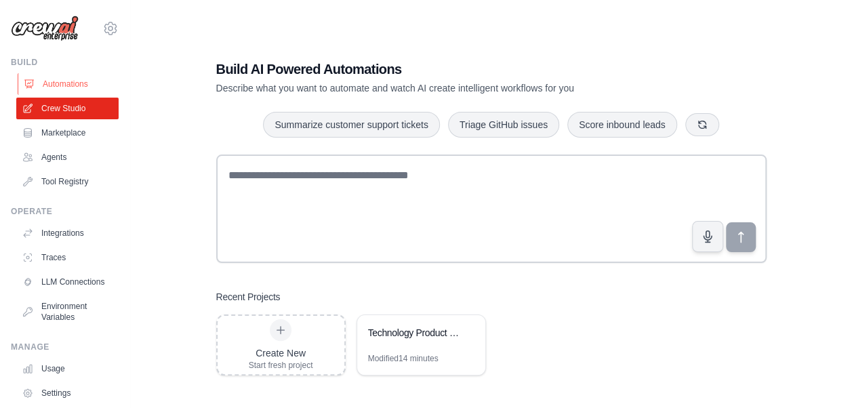
click at [47, 87] on link "Automations" at bounding box center [69, 84] width 102 height 22
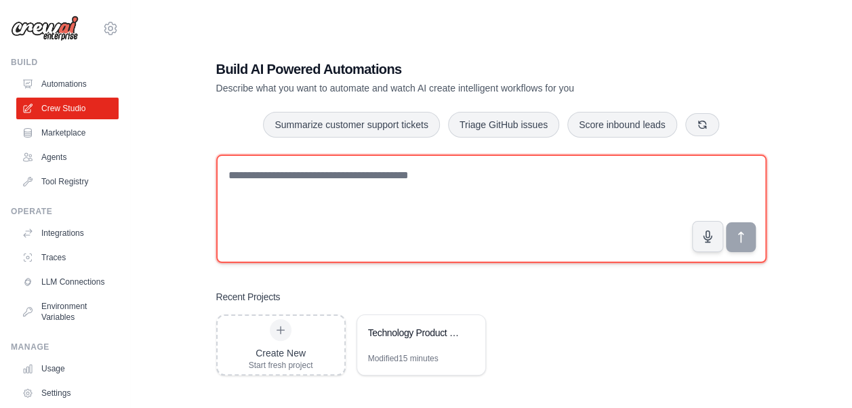
click at [256, 176] on textarea at bounding box center [491, 209] width 551 height 108
click at [273, 176] on textarea at bounding box center [491, 209] width 551 height 108
click at [222, 174] on textarea at bounding box center [491, 209] width 551 height 108
click at [229, 176] on textarea at bounding box center [491, 209] width 551 height 108
click at [229, 180] on textarea at bounding box center [491, 209] width 551 height 108
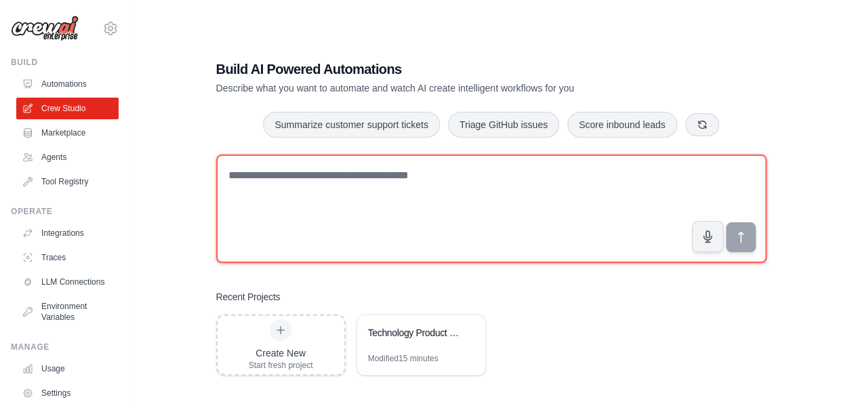
paste textarea "**********"
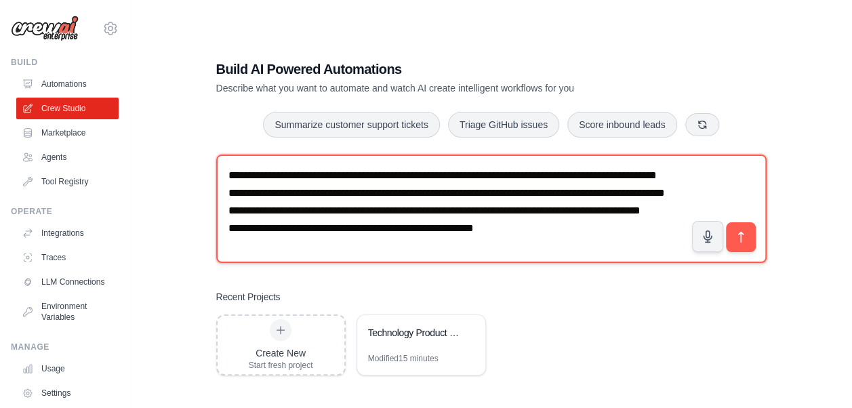
click at [231, 178] on textarea "**********" at bounding box center [491, 209] width 551 height 108
type textarea "**********"
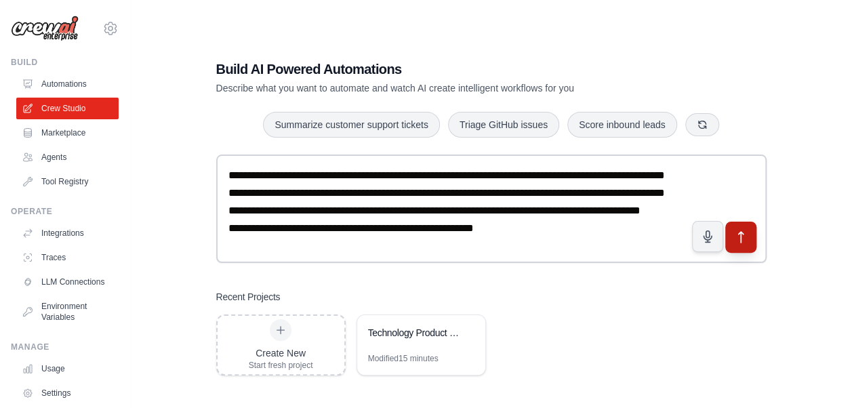
click at [736, 236] on icon "submit" at bounding box center [741, 238] width 14 height 14
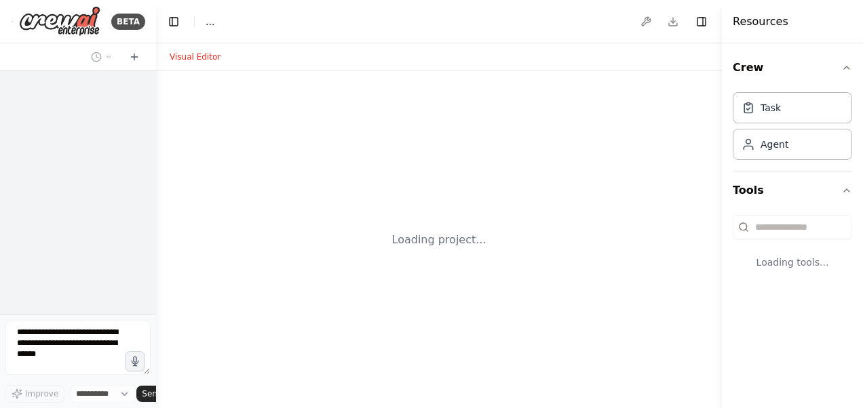
select select "****"
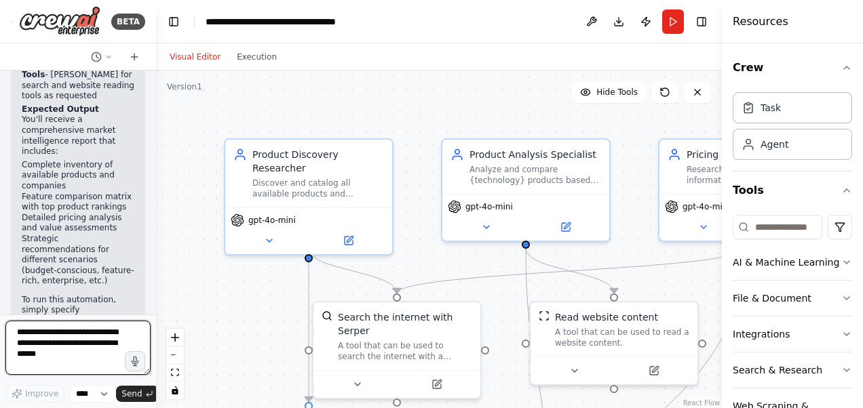
scroll to position [2007, 0]
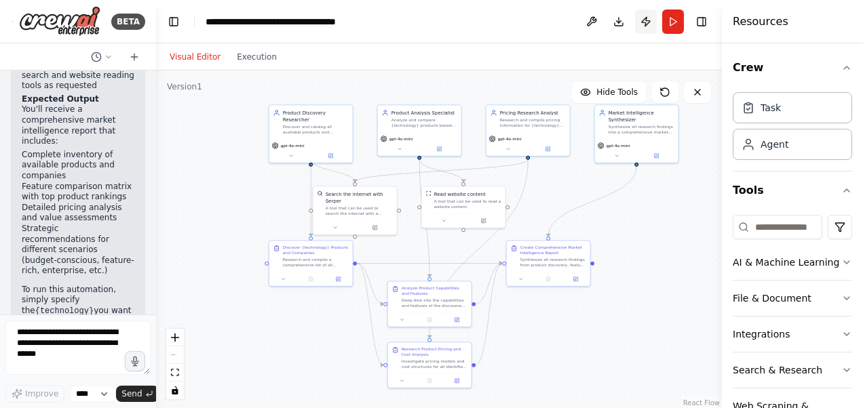
click at [646, 23] on button "Publish" at bounding box center [646, 21] width 22 height 24
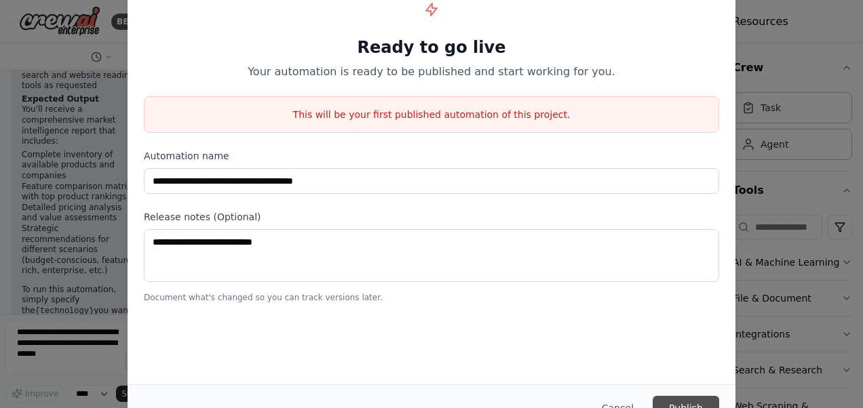
click at [681, 397] on button "Publish" at bounding box center [685, 408] width 66 height 24
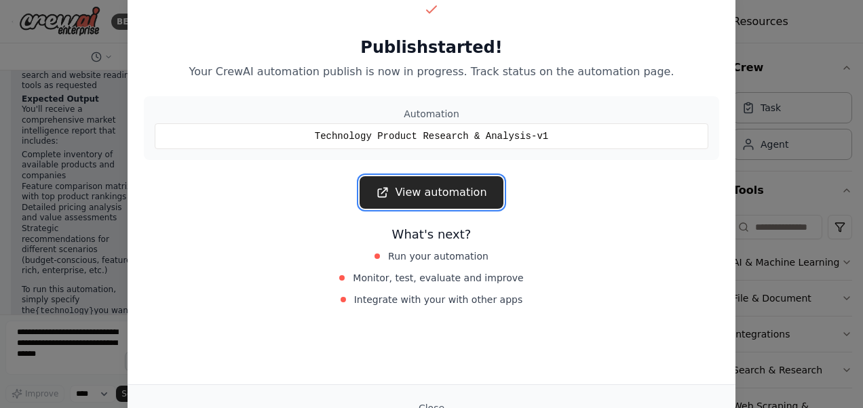
click at [431, 193] on link "View automation" at bounding box center [430, 192] width 143 height 33
click at [467, 195] on link "View automation" at bounding box center [430, 192] width 143 height 33
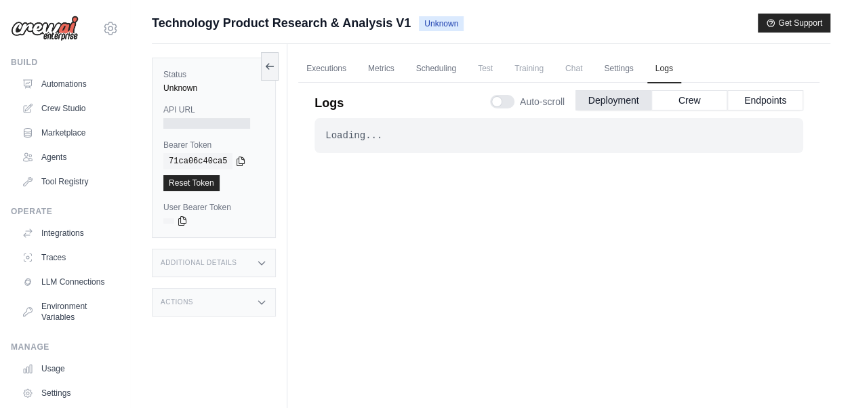
click at [473, 226] on div "Loading... . . ." at bounding box center [559, 267] width 489 height 298
click at [458, 135] on div "Loading..." at bounding box center [558, 136] width 467 height 14
click at [388, 68] on link "Metrics" at bounding box center [381, 69] width 43 height 28
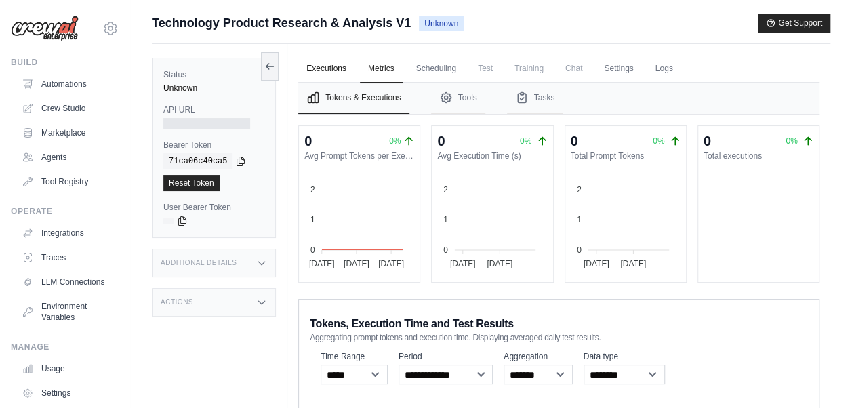
click at [330, 68] on link "Executions" at bounding box center [326, 69] width 56 height 28
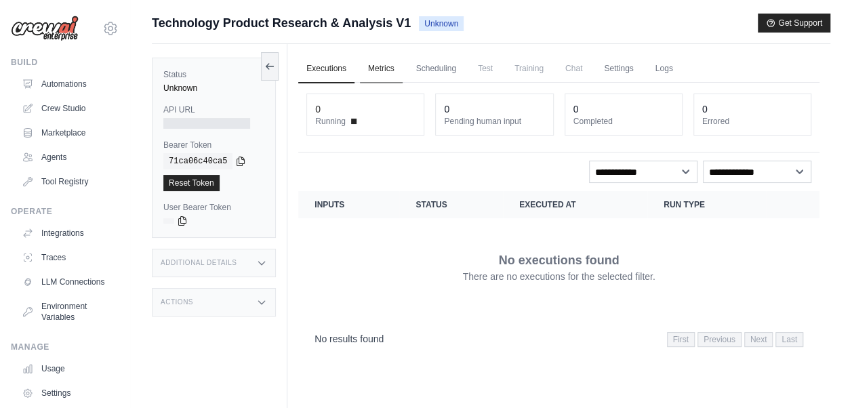
click at [381, 67] on link "Metrics" at bounding box center [381, 69] width 43 height 28
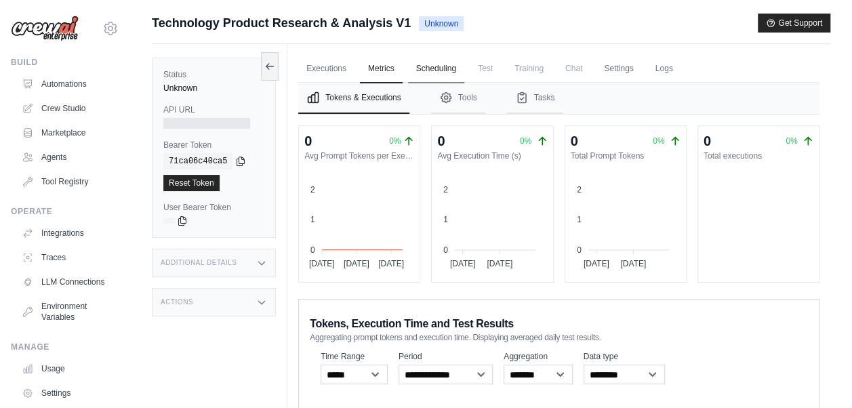
click at [442, 68] on link "Scheduling" at bounding box center [436, 69] width 56 height 28
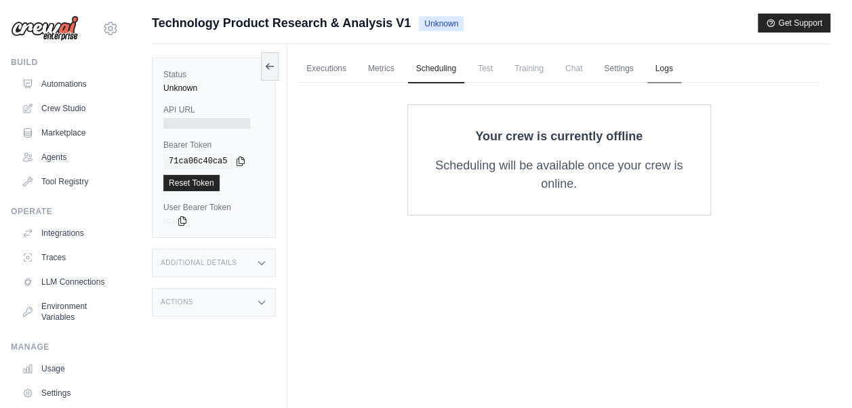
click at [676, 69] on link "Logs" at bounding box center [665, 69] width 34 height 28
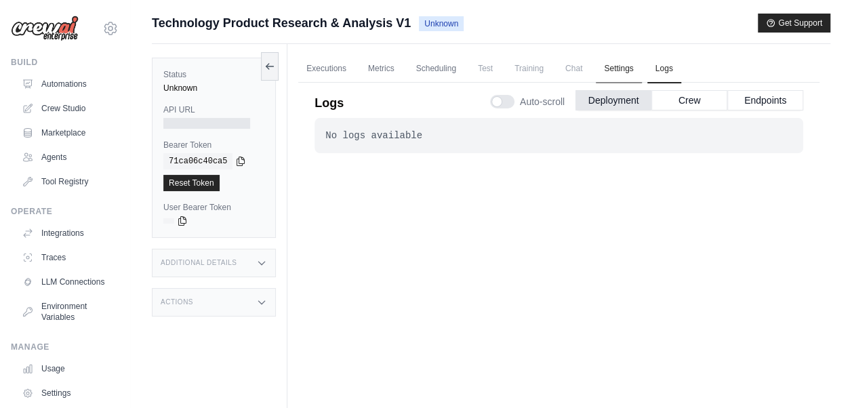
click at [618, 68] on link "Settings" at bounding box center [618, 69] width 45 height 28
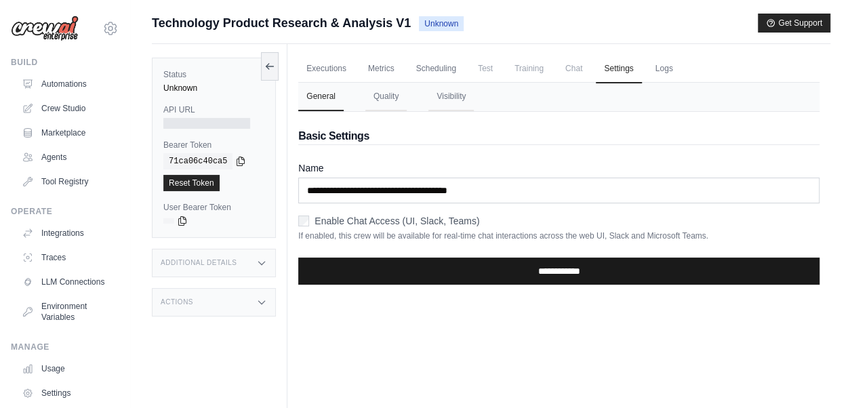
click at [547, 277] on input "**********" at bounding box center [558, 271] width 521 height 27
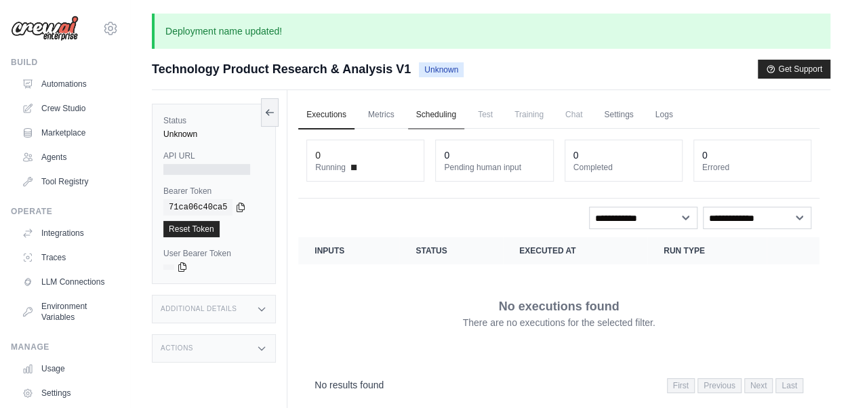
click at [426, 114] on link "Scheduling" at bounding box center [436, 115] width 56 height 28
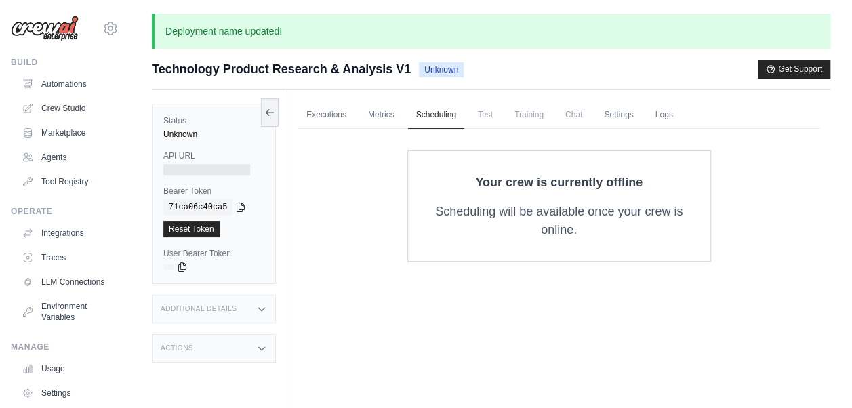
click at [492, 117] on span "Test" at bounding box center [485, 114] width 31 height 27
click at [490, 121] on span "Test" at bounding box center [485, 114] width 31 height 27
click at [547, 118] on span "Training" at bounding box center [529, 114] width 45 height 27
click at [579, 117] on span "Chat" at bounding box center [573, 114] width 33 height 27
click at [627, 125] on link "Settings" at bounding box center [618, 115] width 45 height 28
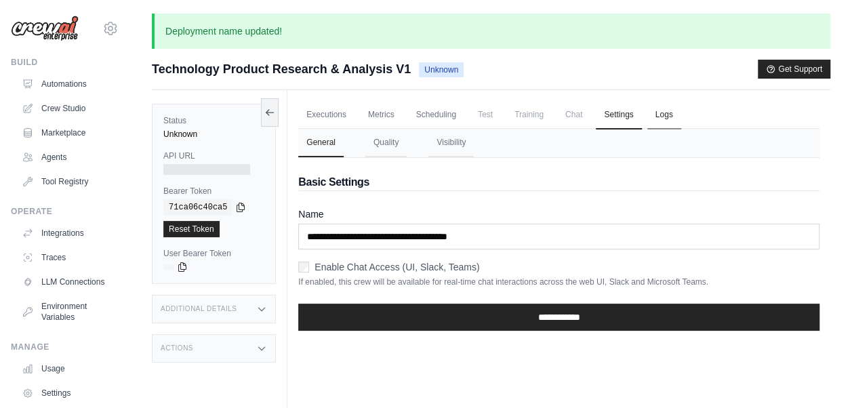
click at [678, 121] on link "Logs" at bounding box center [665, 115] width 34 height 28
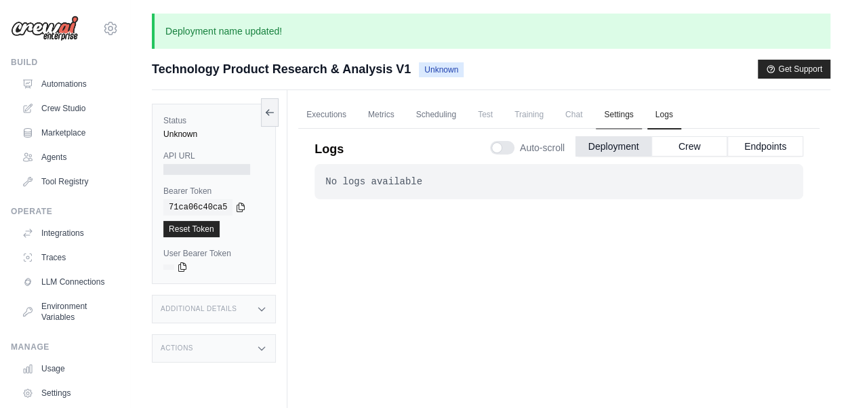
click at [632, 114] on link "Settings" at bounding box center [618, 115] width 45 height 28
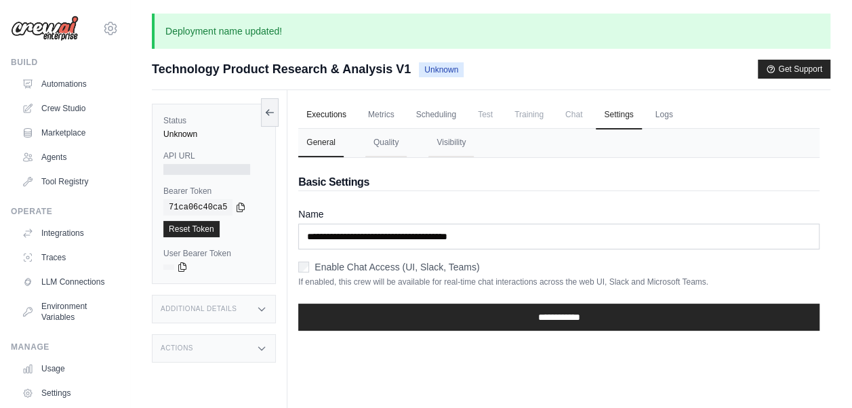
click at [324, 114] on link "Executions" at bounding box center [326, 115] width 56 height 28
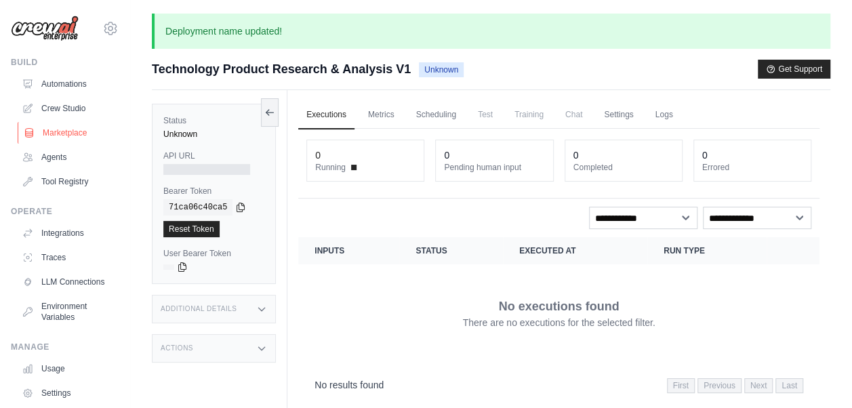
click at [73, 135] on link "Marketplace" at bounding box center [69, 133] width 102 height 22
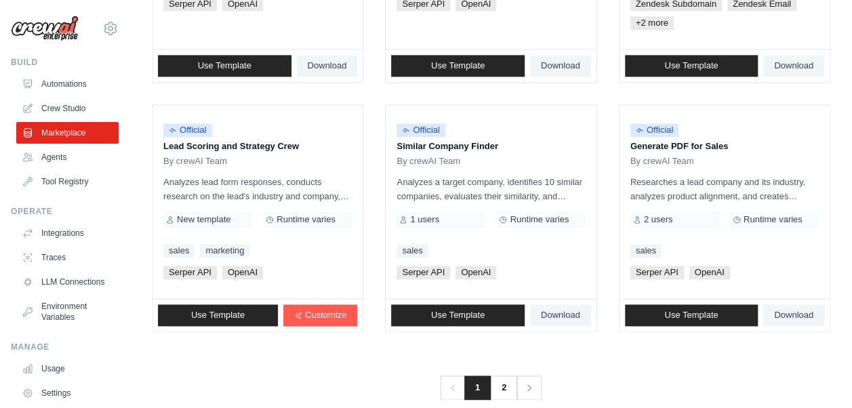
scroll to position [865, 0]
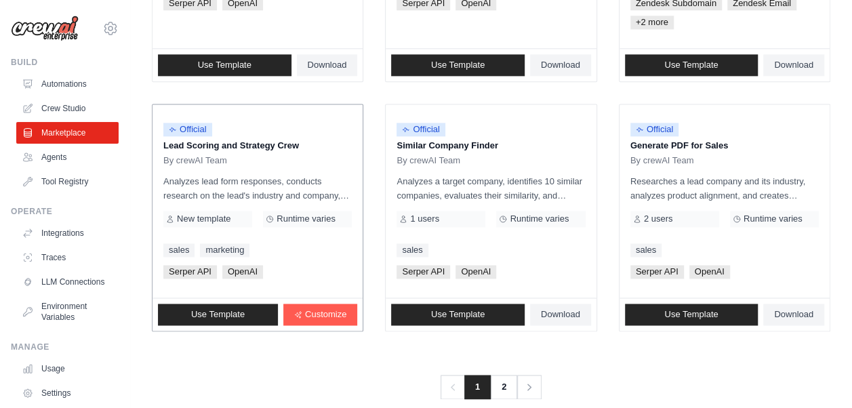
click at [273, 183] on p "Analyzes lead form responses, conducts research on the lead's industry and comp…" at bounding box center [257, 188] width 189 height 28
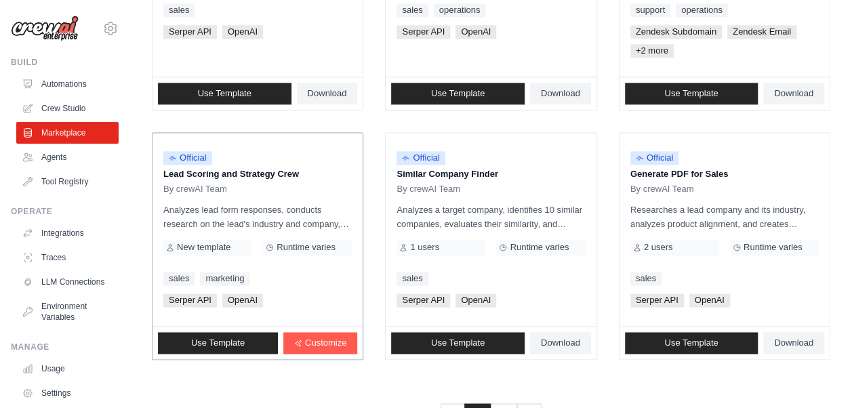
scroll to position [838, 0]
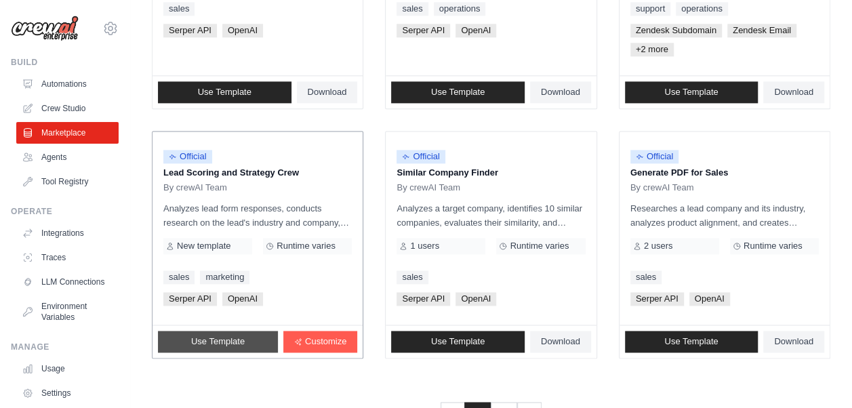
click at [206, 340] on span "Use Template" at bounding box center [218, 341] width 54 height 11
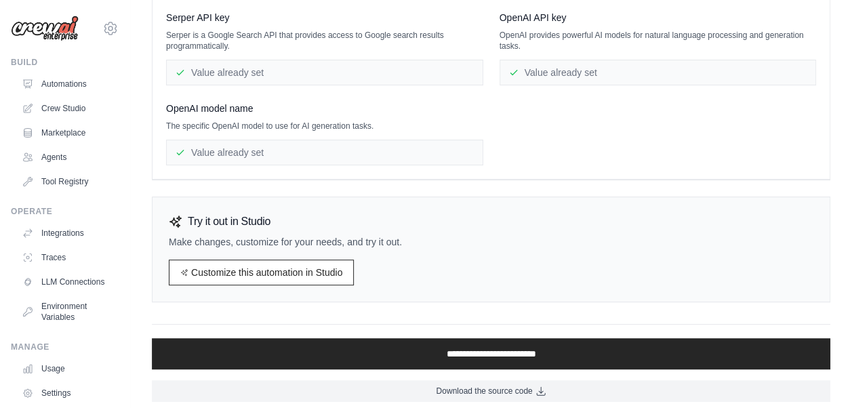
scroll to position [197, 0]
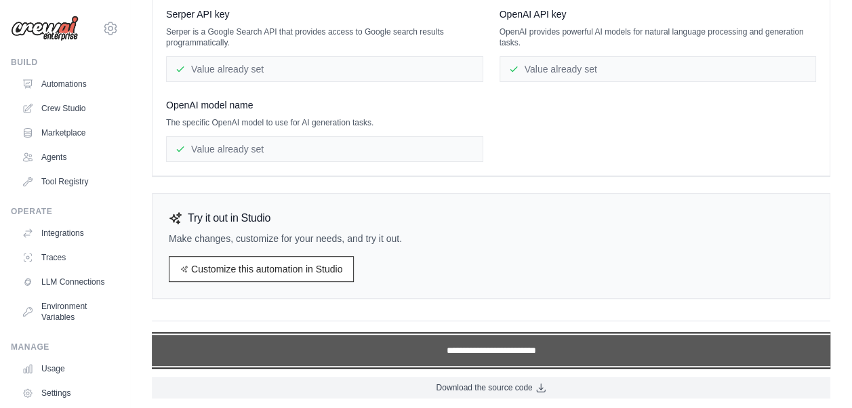
click at [324, 345] on input "**********" at bounding box center [491, 350] width 679 height 31
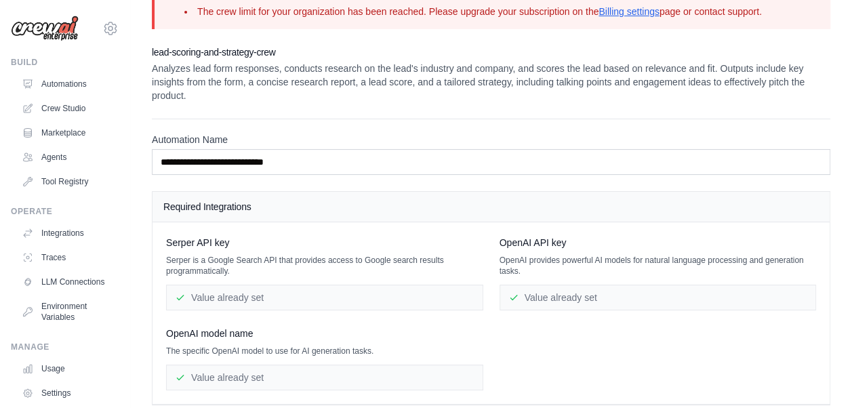
scroll to position [0, 0]
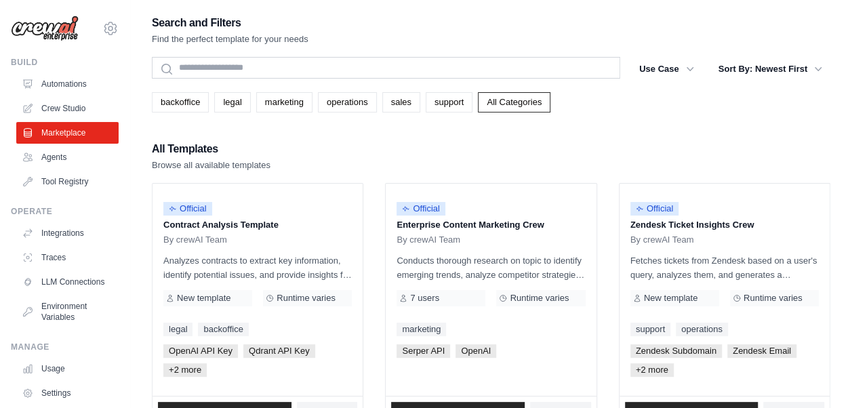
scroll to position [838, 0]
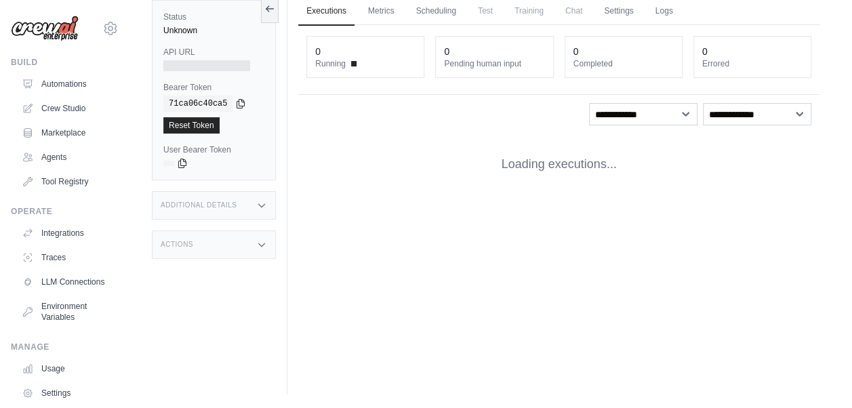
scroll to position [57, 0]
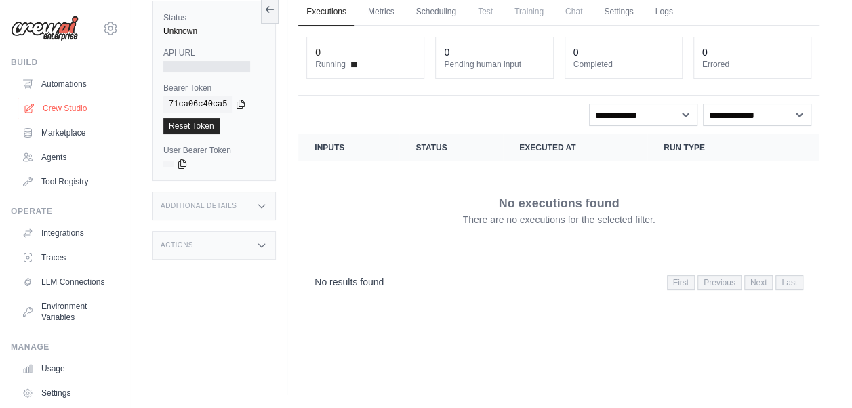
click at [64, 113] on link "Crew Studio" at bounding box center [69, 109] width 102 height 22
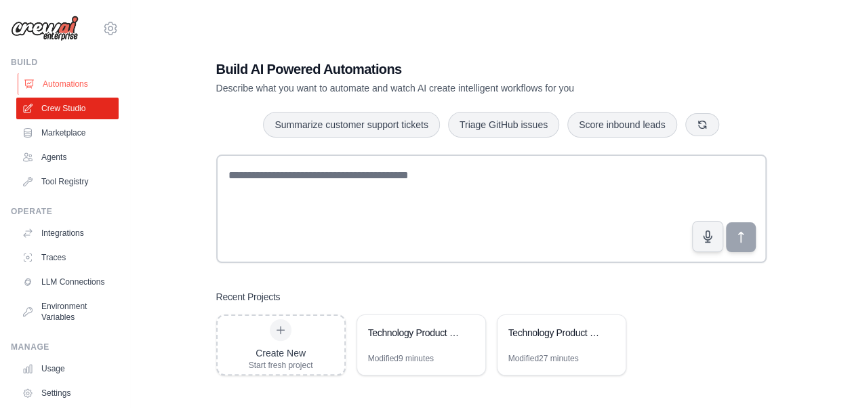
click at [81, 84] on link "Automations" at bounding box center [69, 84] width 102 height 22
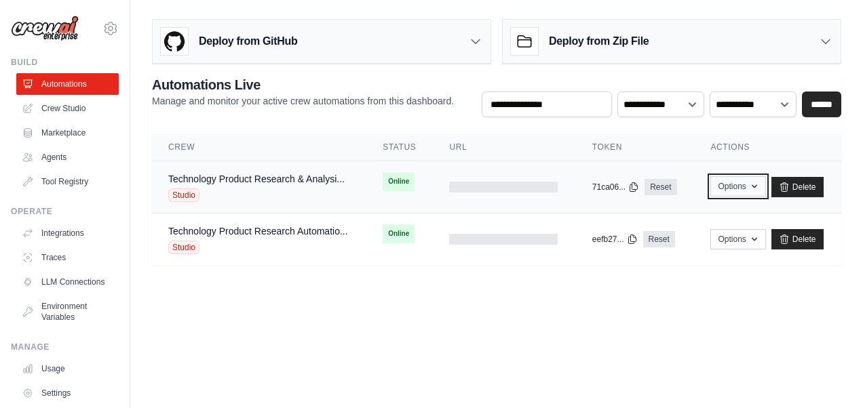
click at [754, 186] on icon "button" at bounding box center [753, 186] width 5 height 3
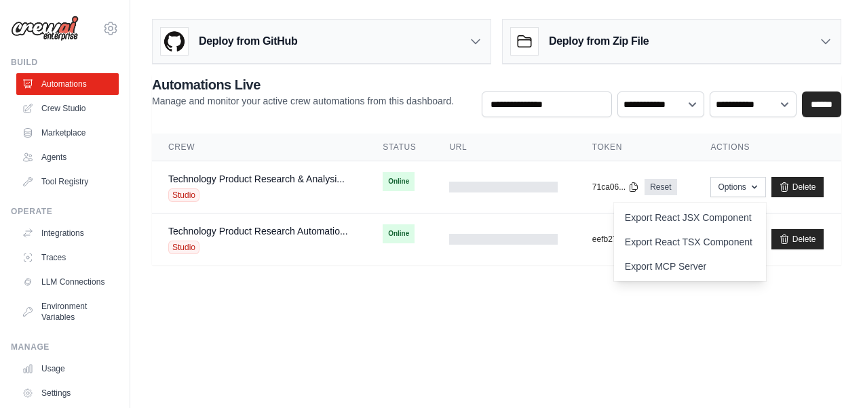
click at [681, 305] on body "joseph.mcgee@roxburypartners.com Settings Build Automations Crew Studio Resourc…" at bounding box center [431, 204] width 863 height 408
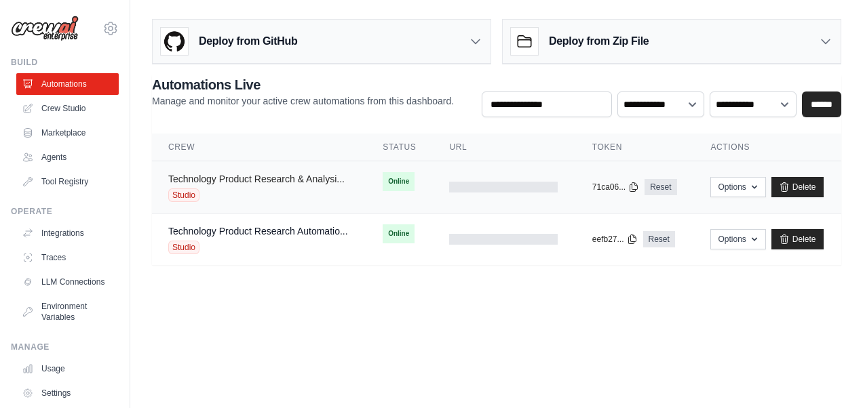
click at [186, 182] on link "Technology Product Research & Analysi..." at bounding box center [256, 179] width 176 height 11
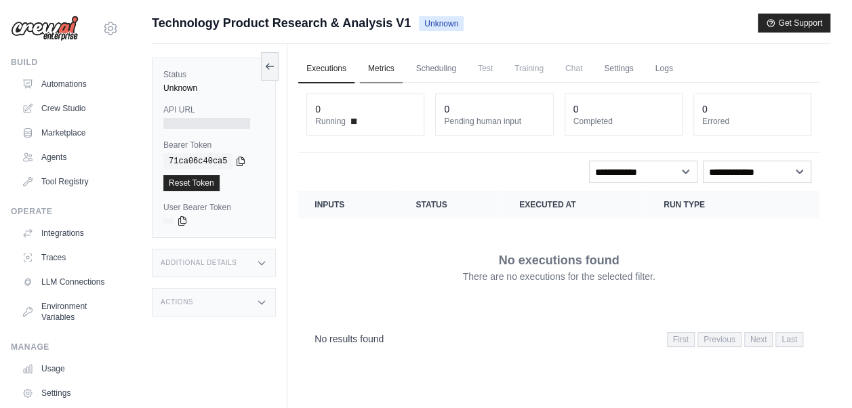
click at [389, 68] on link "Metrics" at bounding box center [381, 69] width 43 height 28
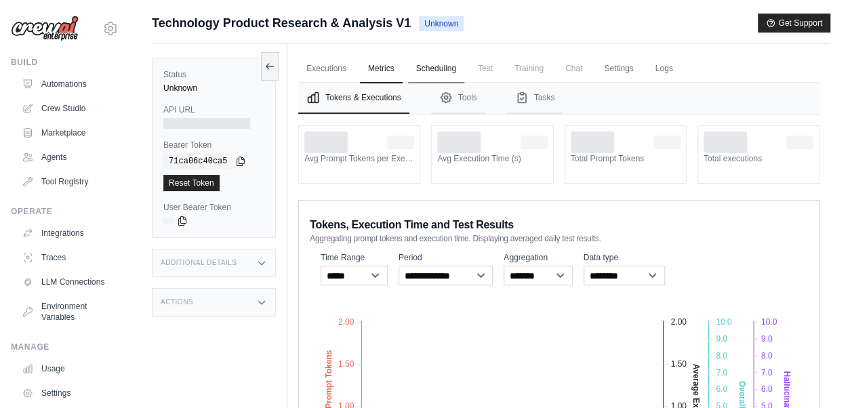
click at [444, 81] on link "Scheduling" at bounding box center [436, 69] width 56 height 28
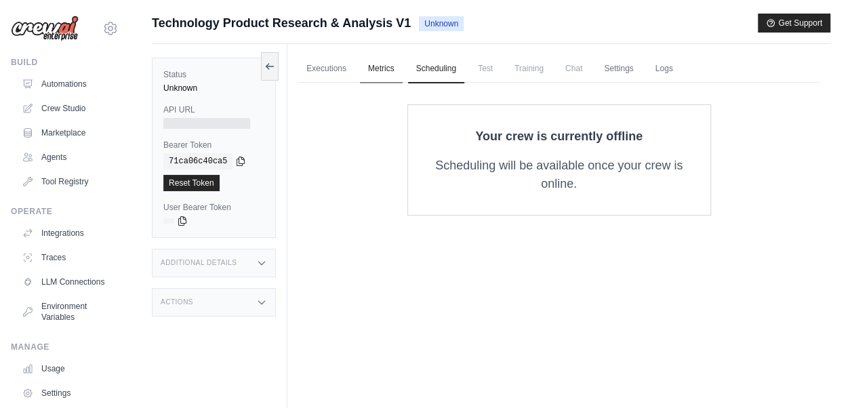
click at [386, 71] on link "Metrics" at bounding box center [381, 69] width 43 height 28
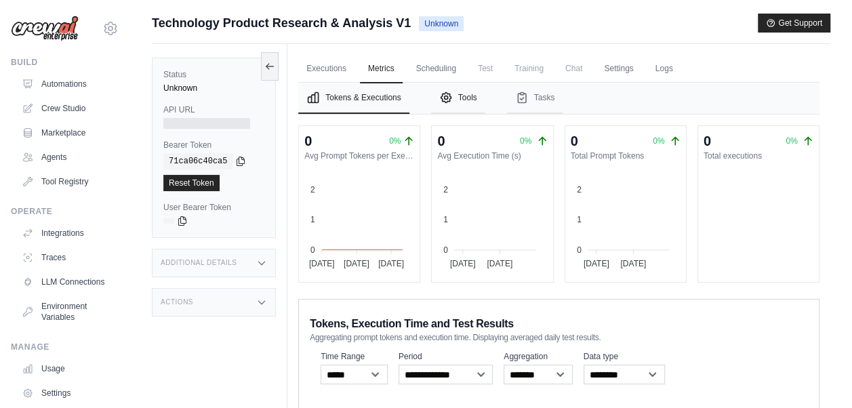
click at [479, 83] on button "Tools" at bounding box center [458, 98] width 54 height 31
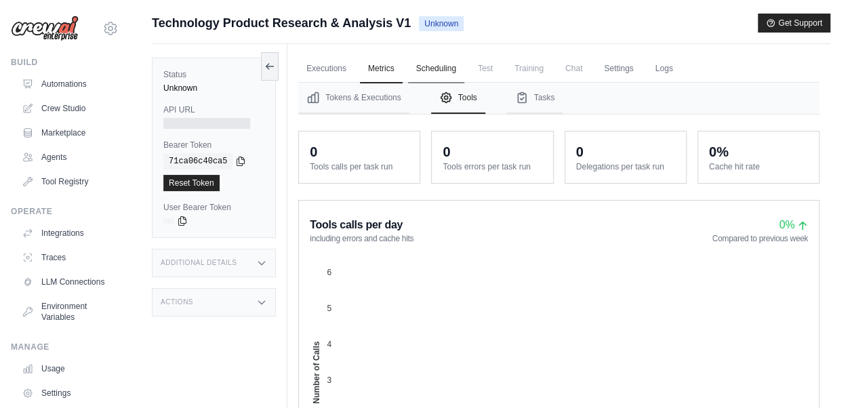
click at [442, 69] on link "Scheduling" at bounding box center [436, 69] width 56 height 28
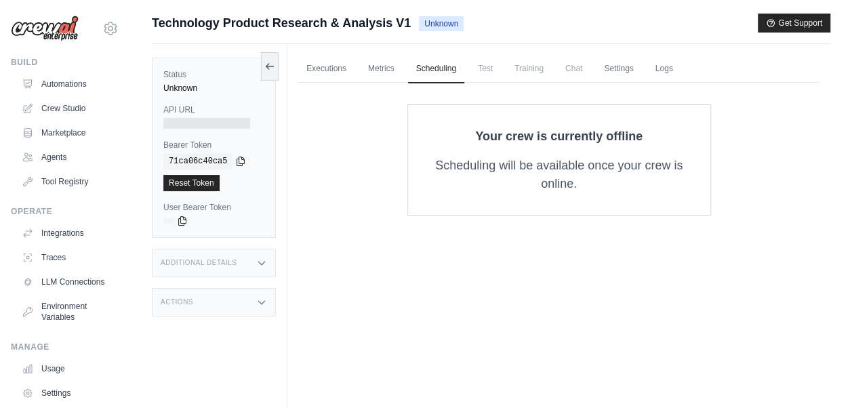
click at [578, 75] on span "Chat" at bounding box center [573, 68] width 33 height 27
click at [625, 70] on link "Settings" at bounding box center [618, 69] width 45 height 28
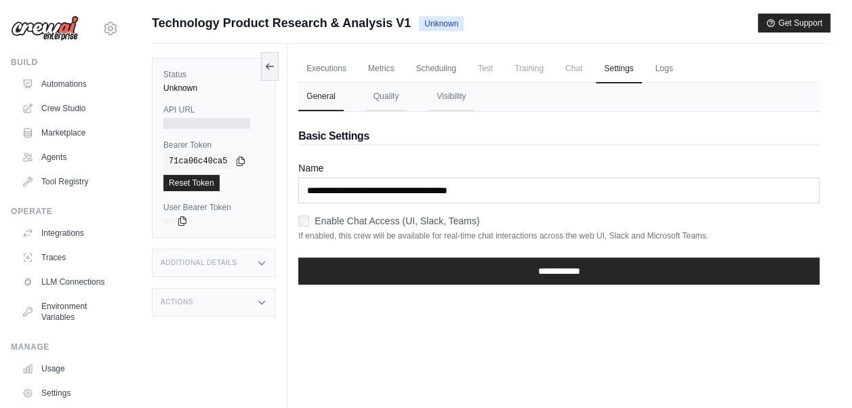
click at [571, 66] on span "Chat" at bounding box center [573, 68] width 33 height 27
click at [530, 66] on span "Training" at bounding box center [529, 68] width 45 height 27
click at [538, 64] on span "Training" at bounding box center [529, 68] width 45 height 27
click at [531, 75] on span "Training" at bounding box center [529, 68] width 45 height 27
click at [486, 76] on span "Test" at bounding box center [485, 68] width 31 height 27
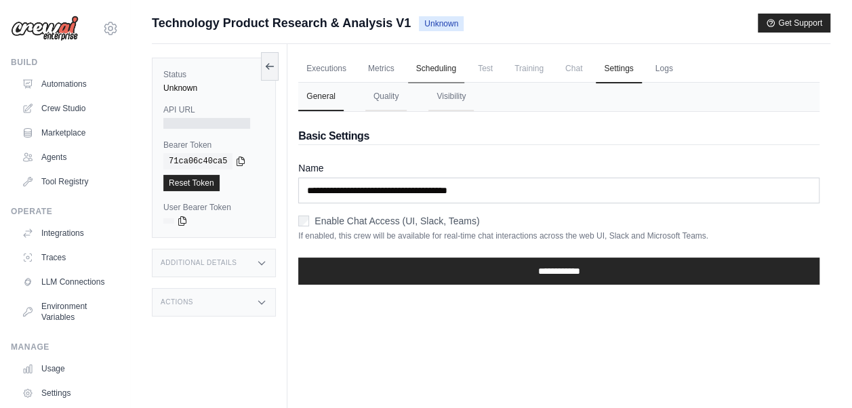
click at [454, 76] on link "Scheduling" at bounding box center [436, 69] width 56 height 28
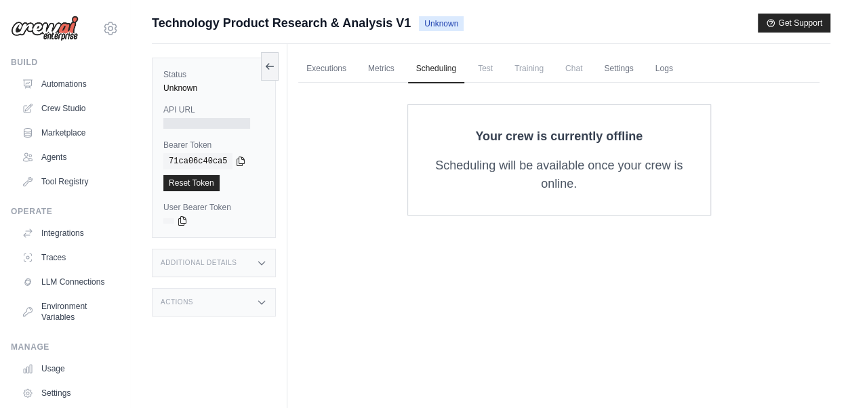
click at [837, 123] on div "Submit a support request Describe your issue or question * Please be specific a…" at bounding box center [491, 233] width 722 height 439
click at [51, 28] on img at bounding box center [45, 29] width 68 height 26
click at [102, 28] on icon at bounding box center [110, 28] width 16 height 16
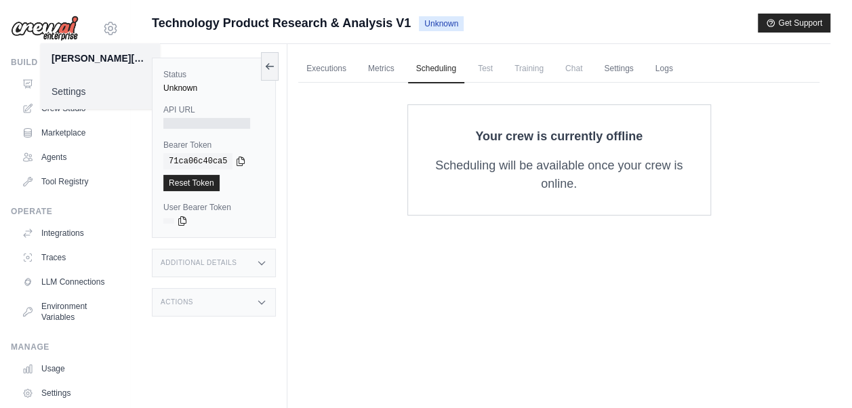
click at [74, 60] on div "[PERSON_NAME][EMAIL_ADDRESS][PERSON_NAME][DOMAIN_NAME]" at bounding box center [101, 59] width 98 height 14
click at [30, 58] on div "Build" at bounding box center [65, 62] width 108 height 11
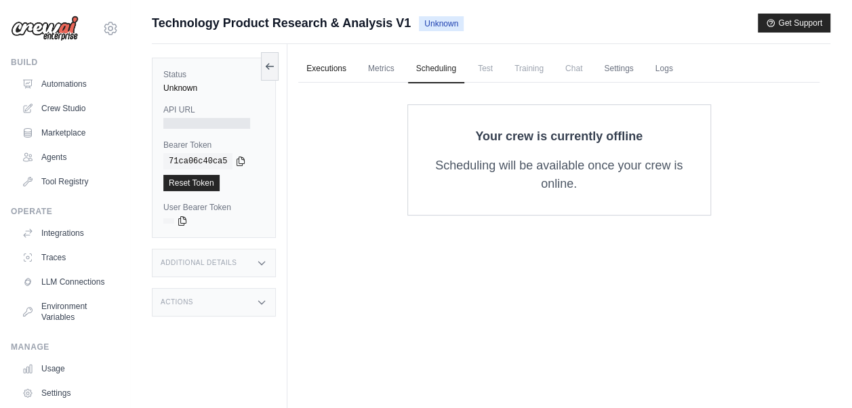
click at [340, 71] on link "Executions" at bounding box center [326, 69] width 56 height 28
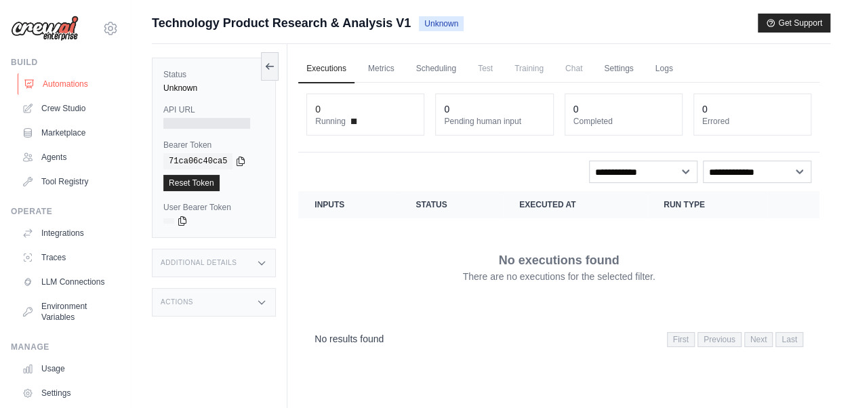
click at [65, 81] on link "Automations" at bounding box center [69, 84] width 102 height 22
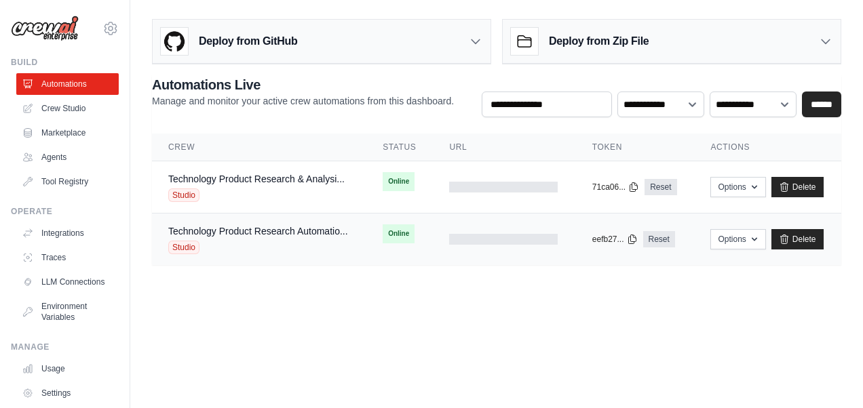
click at [674, 214] on td "copied eefb27... Reset" at bounding box center [635, 240] width 119 height 52
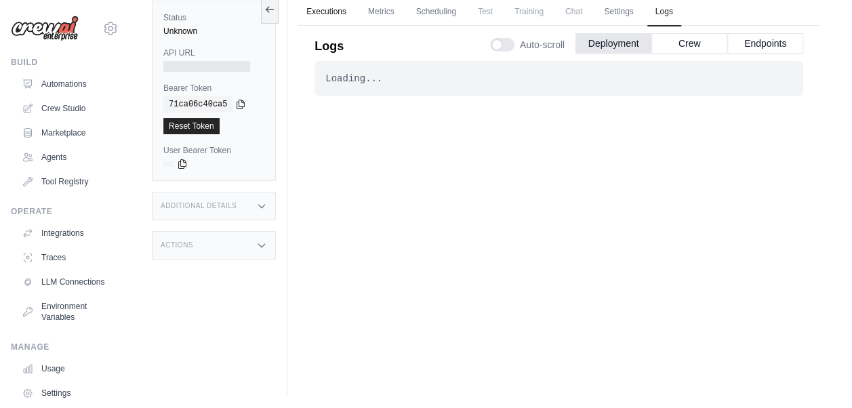
click at [324, 7] on link "Executions" at bounding box center [326, 12] width 56 height 28
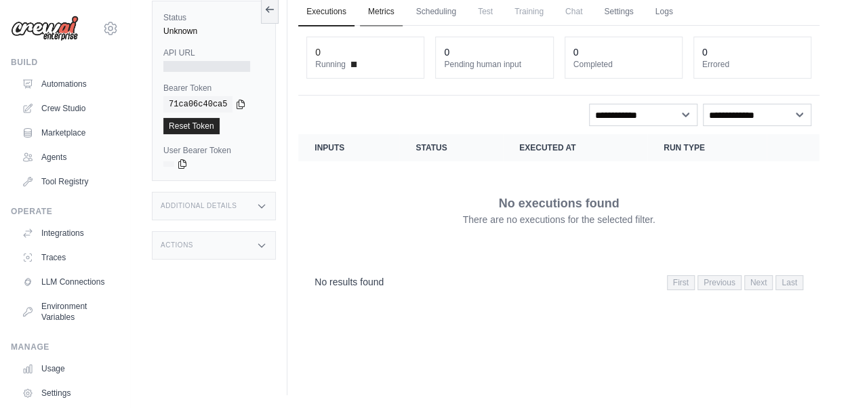
click at [384, 5] on link "Metrics" at bounding box center [381, 12] width 43 height 28
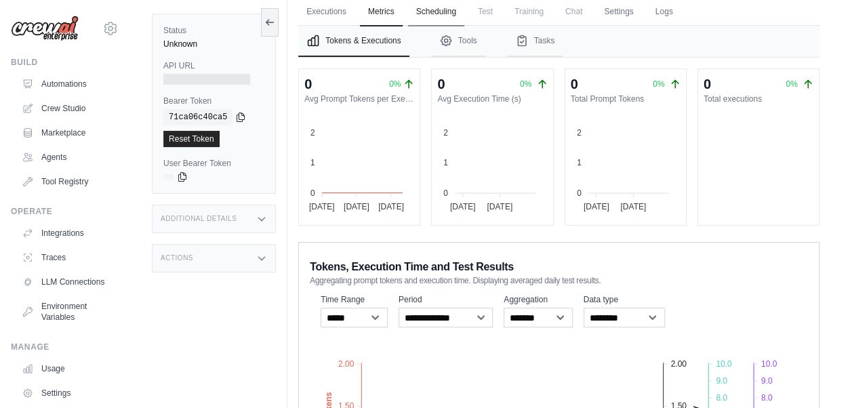
click at [444, 8] on link "Scheduling" at bounding box center [436, 12] width 56 height 28
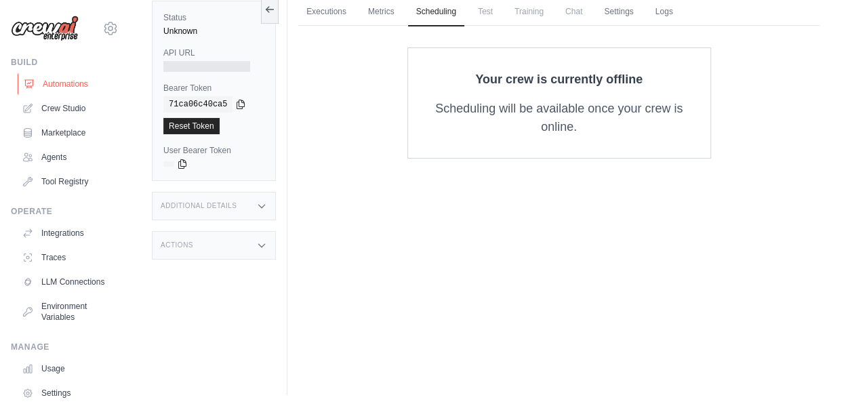
click at [71, 81] on link "Automations" at bounding box center [69, 84] width 102 height 22
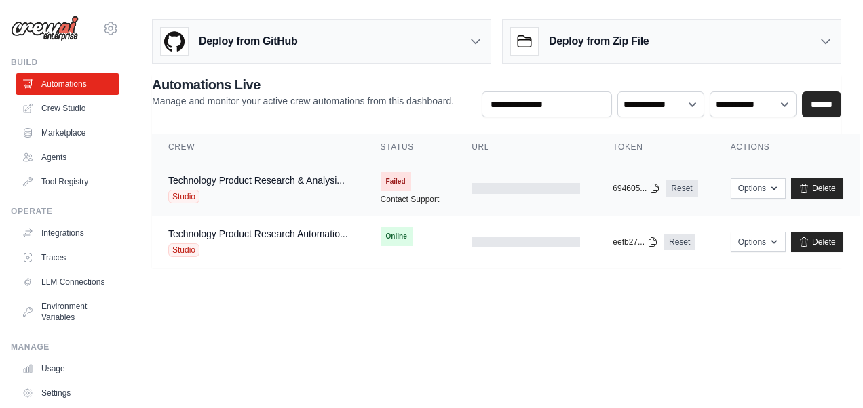
click at [190, 191] on span "Studio" at bounding box center [183, 197] width 31 height 14
click at [394, 176] on span "Failed" at bounding box center [395, 181] width 31 height 19
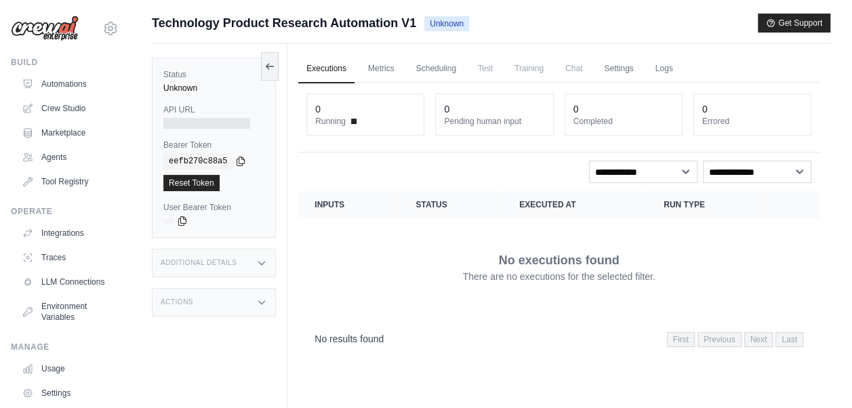
click at [325, 64] on link "Executions" at bounding box center [326, 69] width 56 height 28
click at [382, 68] on link "Metrics" at bounding box center [381, 69] width 43 height 28
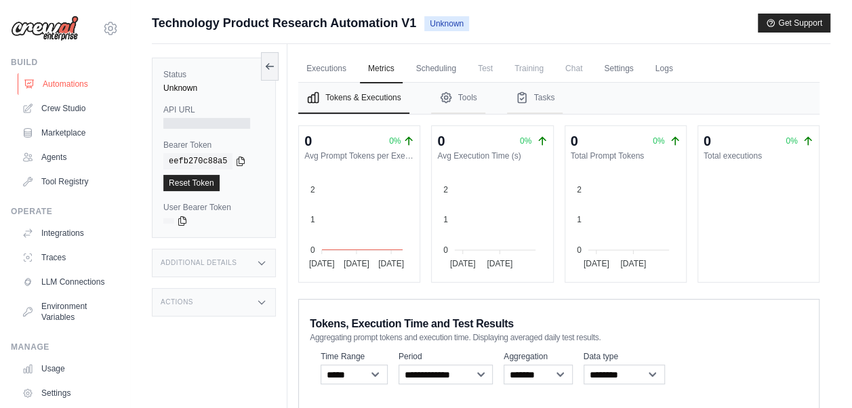
click at [62, 84] on link "Automations" at bounding box center [69, 84] width 102 height 22
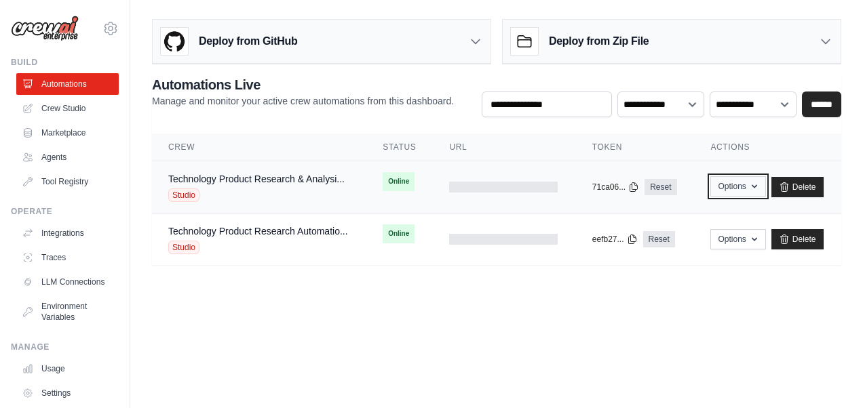
click at [754, 186] on icon "button" at bounding box center [753, 186] width 5 height 3
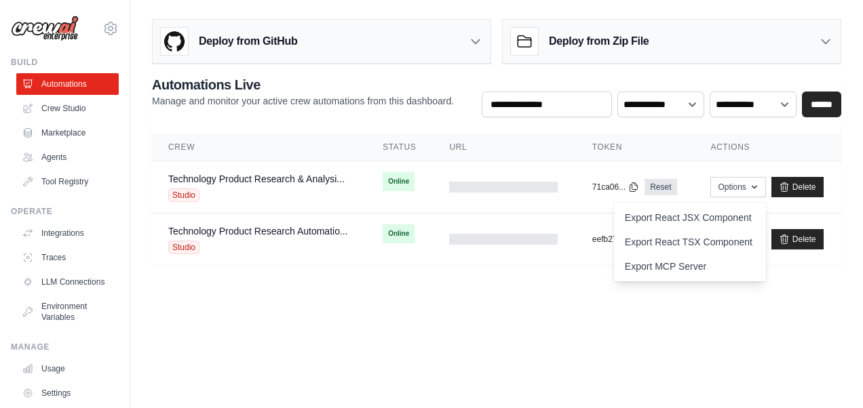
click at [735, 319] on body "[PERSON_NAME][EMAIL_ADDRESS][PERSON_NAME][DOMAIN_NAME] Settings Build Automatio…" at bounding box center [431, 204] width 863 height 408
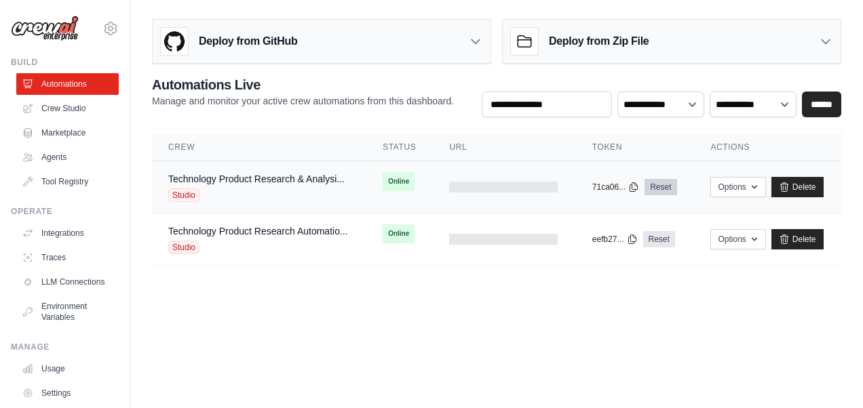
click at [665, 189] on link "Reset" at bounding box center [660, 187] width 32 height 16
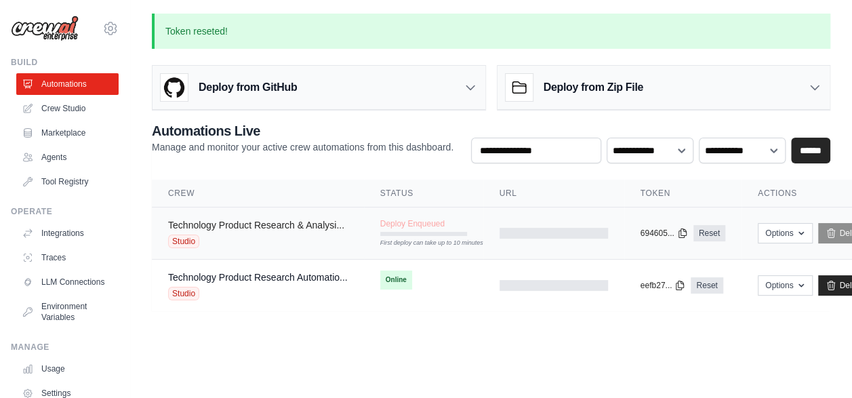
click at [189, 227] on link "Technology Product Research & Analysi..." at bounding box center [256, 225] width 176 height 11
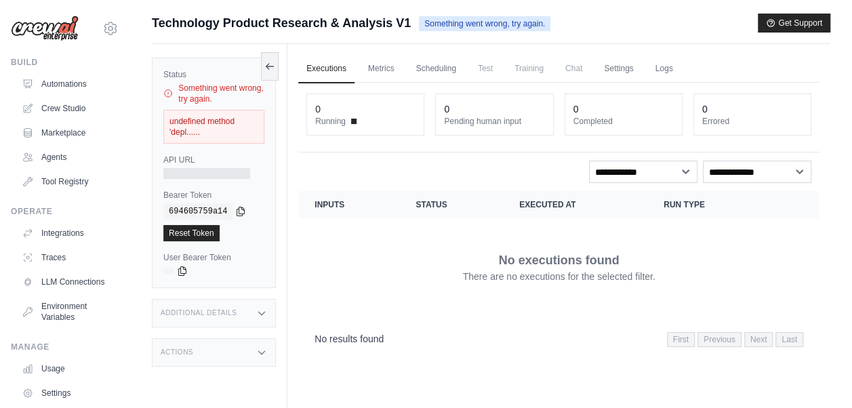
click at [376, 294] on div "No executions found There are no executions for the selected filter." at bounding box center [559, 267] width 489 height 76
click at [380, 283] on div "No executions found There are no executions for the selected filter." at bounding box center [559, 267] width 489 height 76
click at [385, 71] on link "Metrics" at bounding box center [381, 69] width 43 height 28
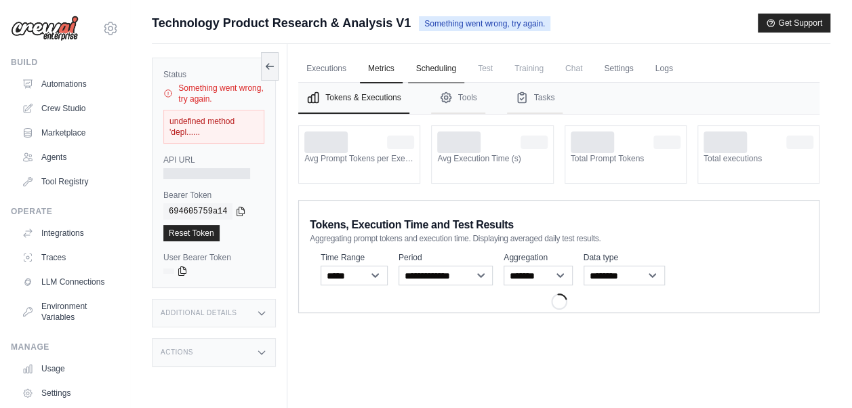
click at [448, 71] on link "Scheduling" at bounding box center [436, 69] width 56 height 28
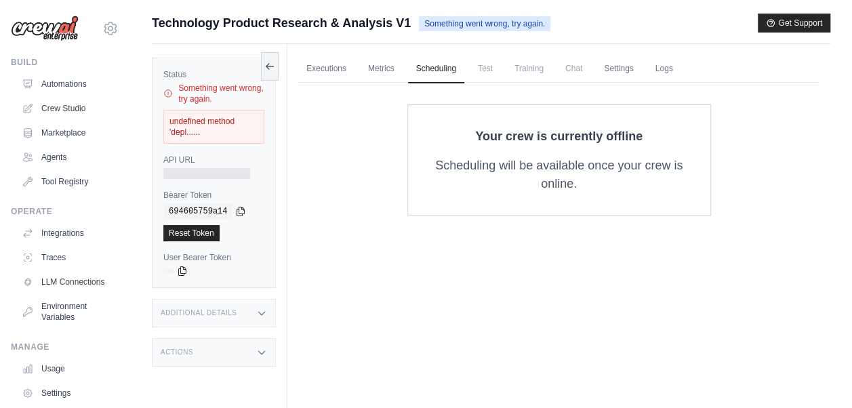
click at [490, 75] on span "Test" at bounding box center [485, 68] width 31 height 27
click at [540, 69] on span "Training" at bounding box center [529, 68] width 45 height 27
click at [69, 80] on link "Automations" at bounding box center [69, 84] width 102 height 22
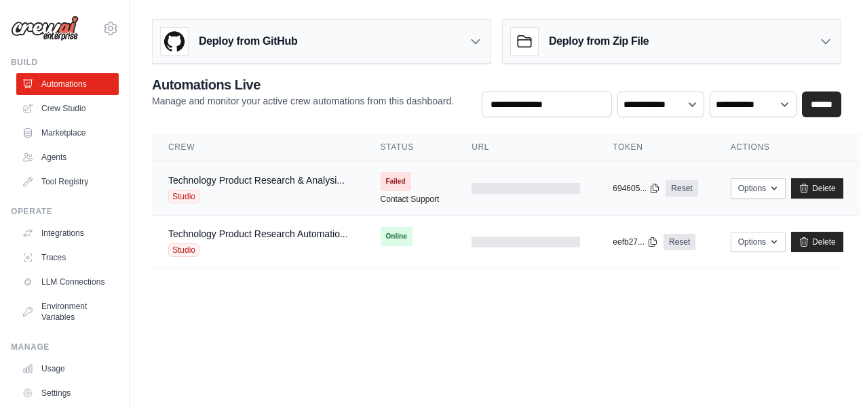
click at [401, 176] on span "Failed" at bounding box center [395, 181] width 31 height 19
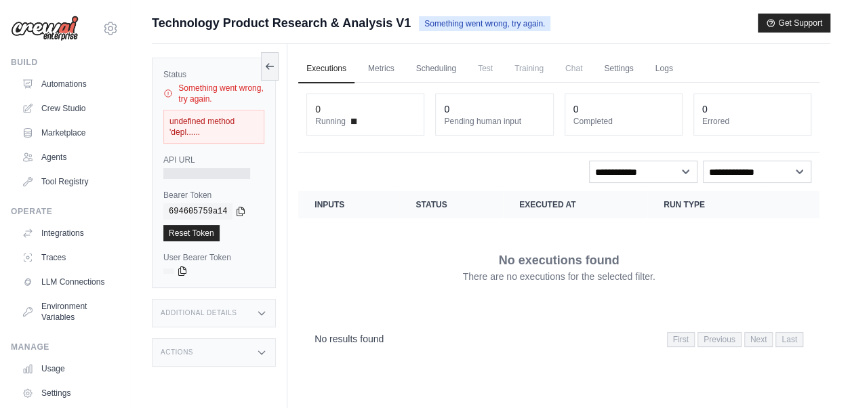
click at [282, 182] on div "Status Something went wrong, try again. undefined method 'depl...... API URL Be…" at bounding box center [220, 248] width 136 height 408
click at [253, 186] on div "Status Something went wrong, try again. undefined method 'depl...... API URL Be…" at bounding box center [214, 173] width 124 height 231
click at [60, 81] on link "Automations" at bounding box center [69, 84] width 102 height 22
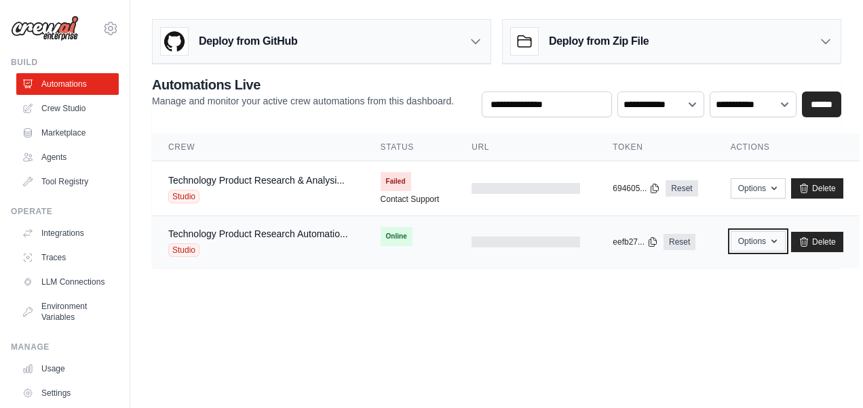
click at [774, 240] on icon "button" at bounding box center [773, 241] width 11 height 11
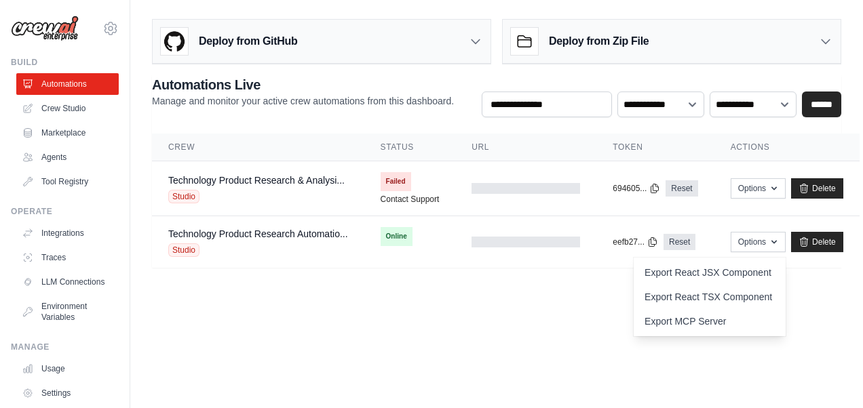
click at [807, 332] on body "[PERSON_NAME][EMAIL_ADDRESS][PERSON_NAME][DOMAIN_NAME] Settings Build Automatio…" at bounding box center [431, 204] width 863 height 408
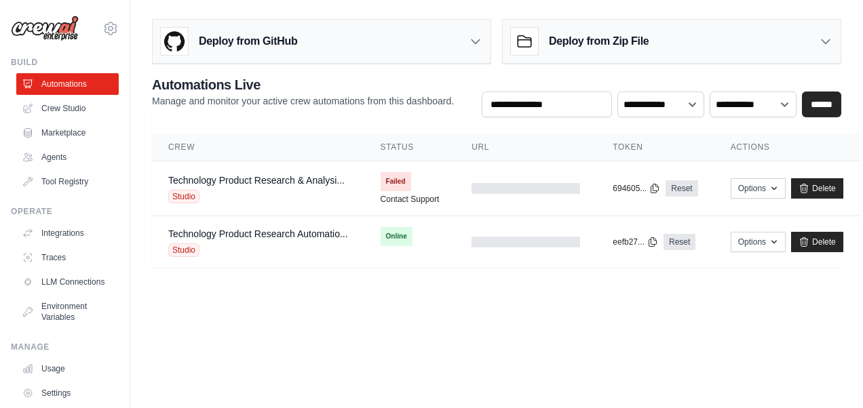
click at [441, 305] on body "[PERSON_NAME][EMAIL_ADDRESS][PERSON_NAME][DOMAIN_NAME] Settings Build Automatio…" at bounding box center [431, 204] width 863 height 408
click at [51, 258] on link "Traces" at bounding box center [69, 258] width 102 height 22
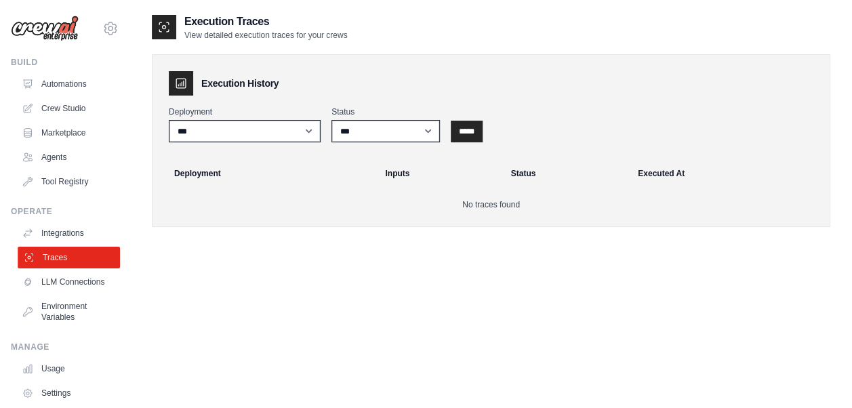
click at [66, 250] on link "Traces" at bounding box center [69, 258] width 102 height 22
click at [73, 232] on link "Integrations" at bounding box center [69, 233] width 102 height 22
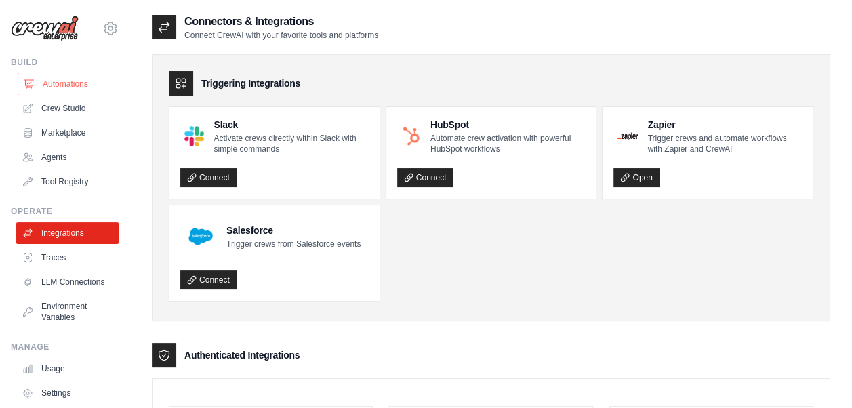
click at [76, 86] on link "Automations" at bounding box center [69, 84] width 102 height 22
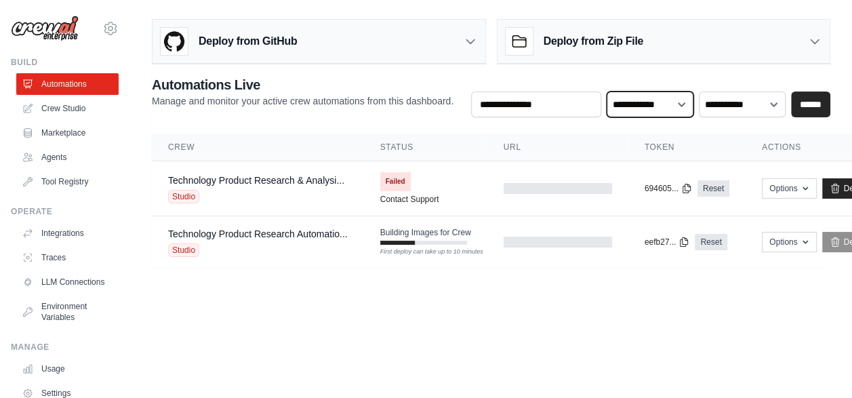
click at [675, 108] on select "**********" at bounding box center [650, 104] width 87 height 25
select select "**********"
click at [608, 92] on select "**********" at bounding box center [650, 104] width 87 height 25
click at [679, 108] on select "**********" at bounding box center [650, 104] width 87 height 25
select select
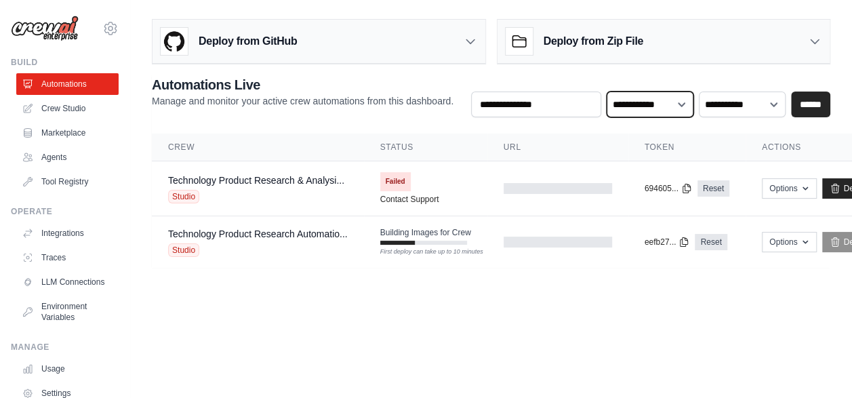
click at [608, 92] on select "**********" at bounding box center [650, 104] width 87 height 25
click at [321, 229] on link "Technology Product Research Automatio..." at bounding box center [258, 234] width 180 height 11
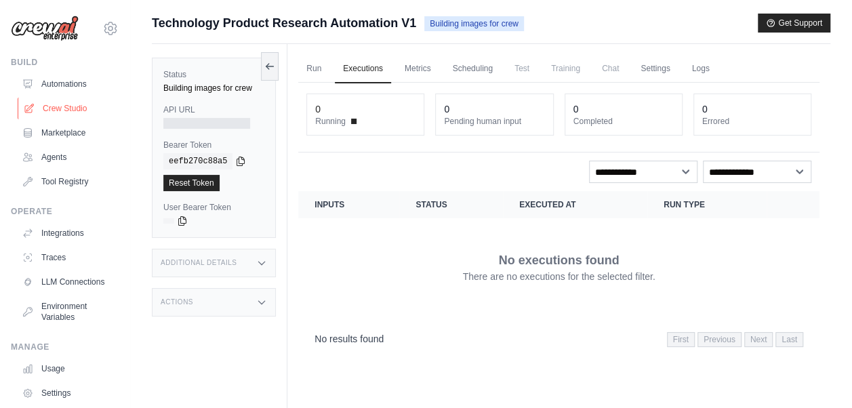
click at [65, 107] on link "Crew Studio" at bounding box center [69, 109] width 102 height 22
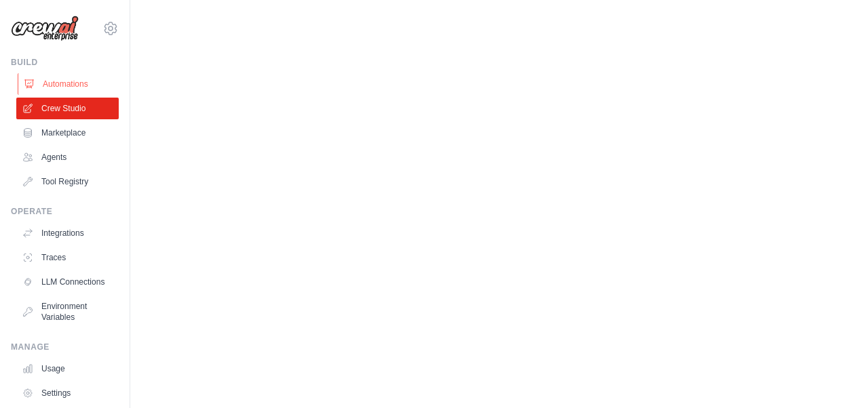
click at [76, 84] on link "Automations" at bounding box center [69, 84] width 102 height 22
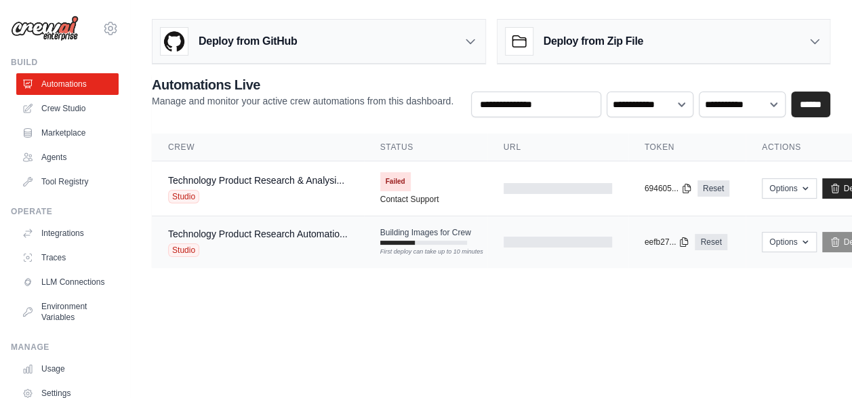
click at [408, 233] on span "Building Images for Crew" at bounding box center [425, 232] width 91 height 11
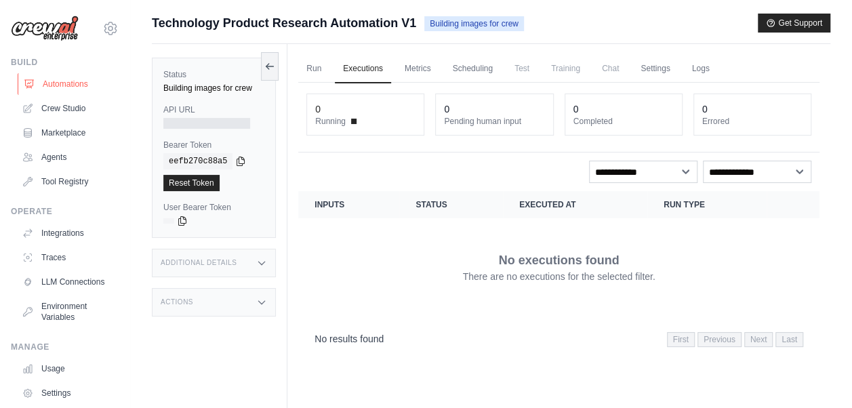
click at [66, 85] on link "Automations" at bounding box center [69, 84] width 102 height 22
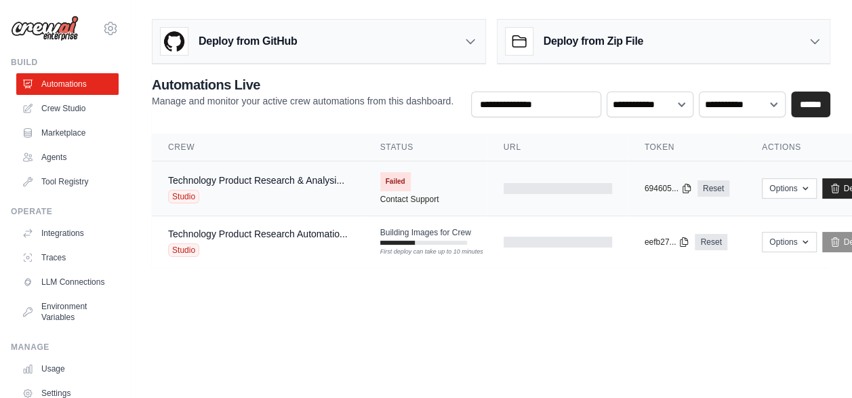
click at [396, 181] on span "Failed" at bounding box center [395, 181] width 31 height 19
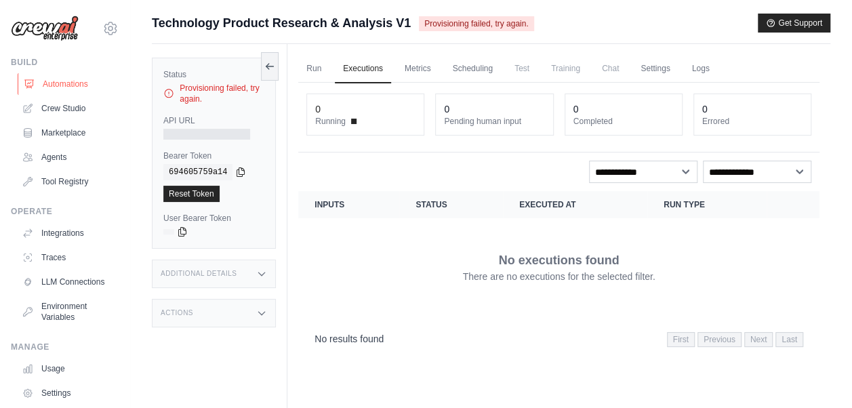
click at [54, 75] on link "Automations" at bounding box center [69, 84] width 102 height 22
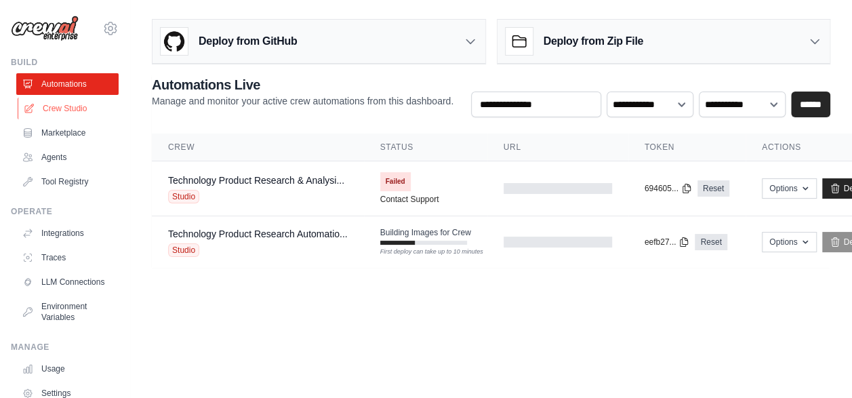
click at [52, 108] on link "Crew Studio" at bounding box center [69, 109] width 102 height 22
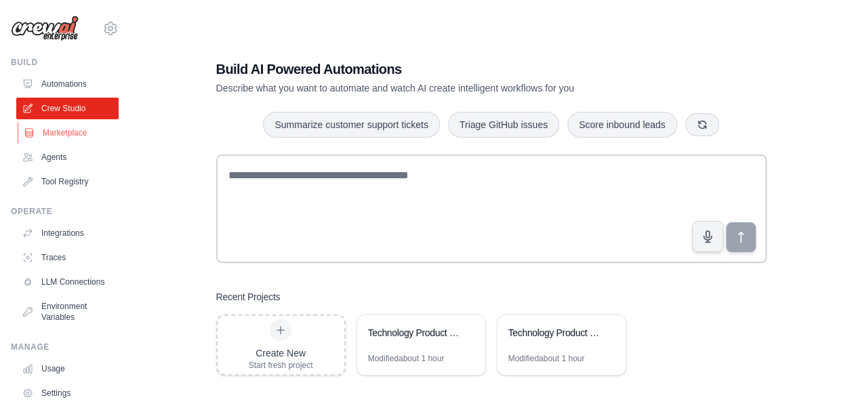
click at [65, 142] on link "Marketplace" at bounding box center [69, 133] width 102 height 22
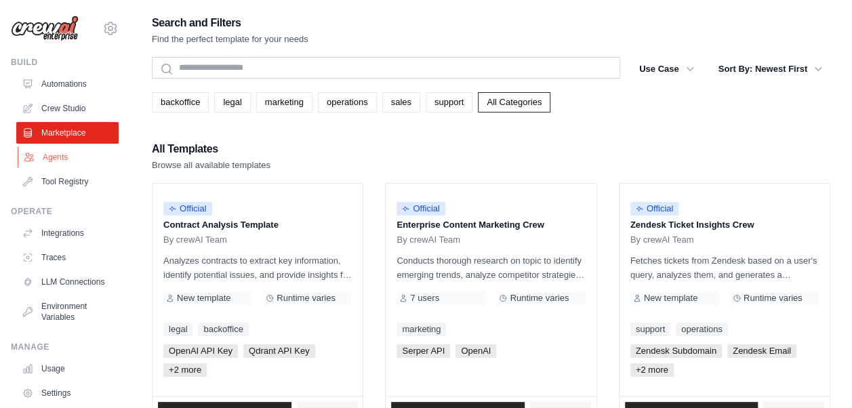
click at [65, 155] on link "Agents" at bounding box center [69, 157] width 102 height 22
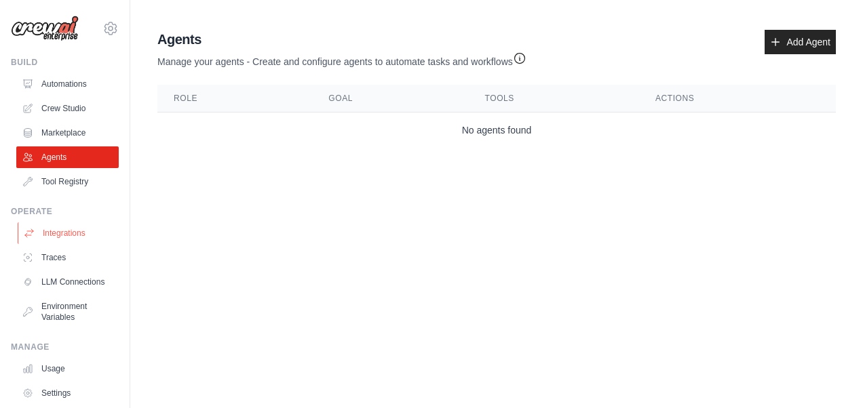
click at [76, 236] on link "Integrations" at bounding box center [69, 233] width 102 height 22
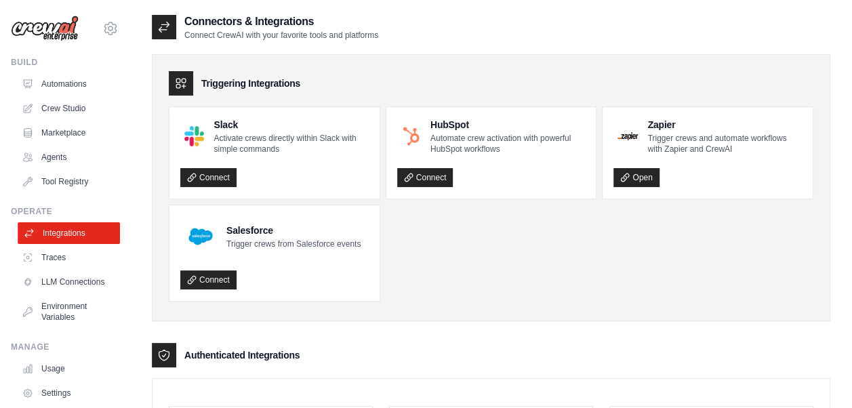
click at [61, 243] on link "Integrations" at bounding box center [69, 233] width 102 height 22
click at [57, 260] on link "Traces" at bounding box center [69, 258] width 102 height 22
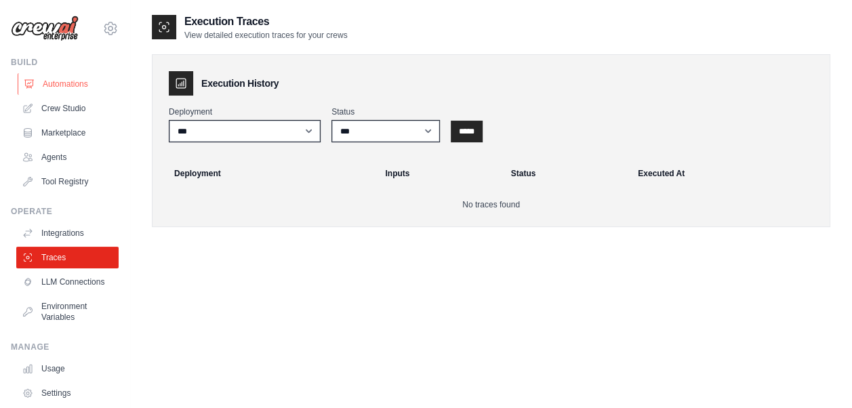
click at [69, 84] on link "Automations" at bounding box center [69, 84] width 102 height 22
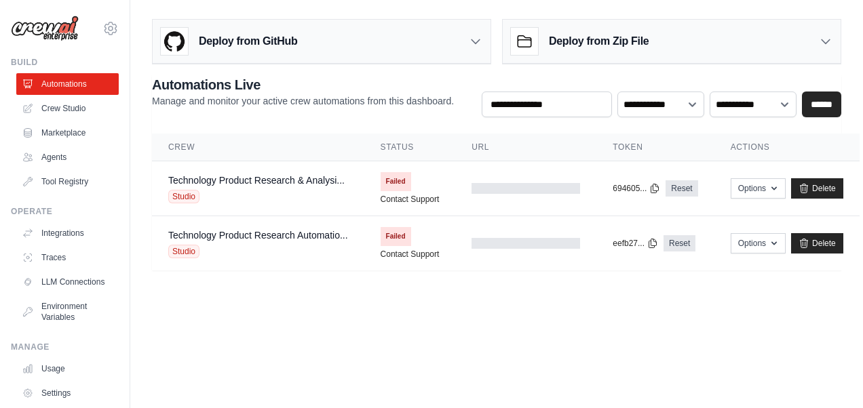
click at [362, 334] on body "joseph.mcgee@roxburypartners.com Settings Build Automations Crew Studio Resourc…" at bounding box center [431, 204] width 863 height 408
click at [361, 332] on body "joseph.mcgee@roxburypartners.com Settings Build Automations Crew Studio Resourc…" at bounding box center [431, 204] width 863 height 408
click at [395, 180] on span "Failed" at bounding box center [395, 181] width 31 height 19
click at [404, 249] on link "Contact Support" at bounding box center [409, 254] width 59 height 11
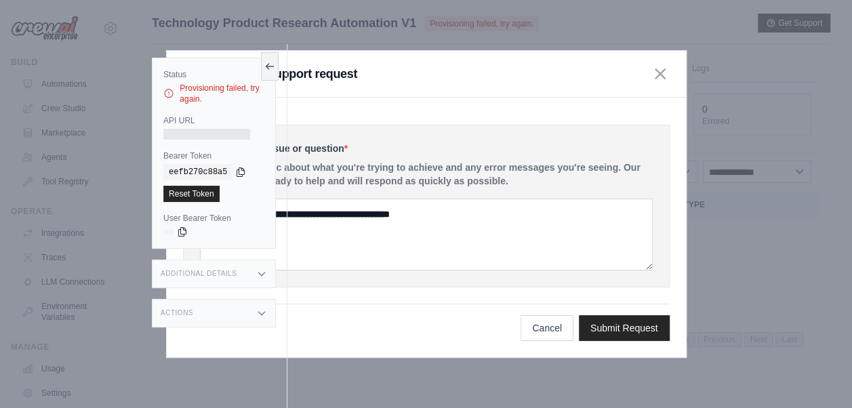
click at [602, 100] on div "Describe your issue or question * Please be specific about what you're trying t…" at bounding box center [426, 228] width 519 height 260
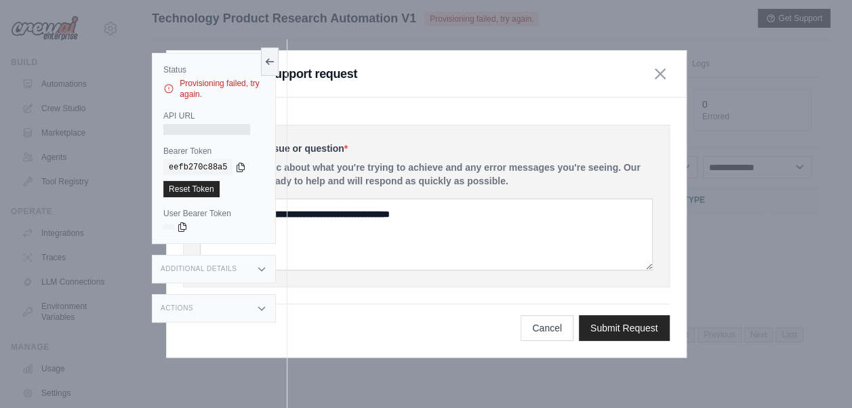
scroll to position [5, 0]
click at [659, 78] on icon "button" at bounding box center [660, 73] width 11 height 11
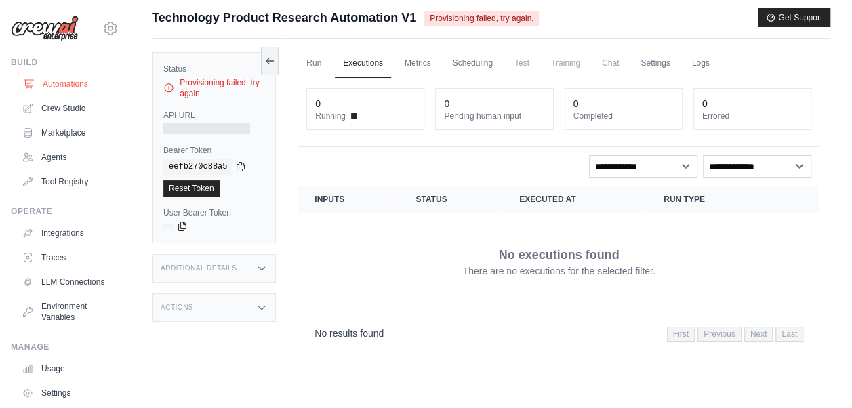
click at [66, 88] on link "Automations" at bounding box center [69, 84] width 102 height 22
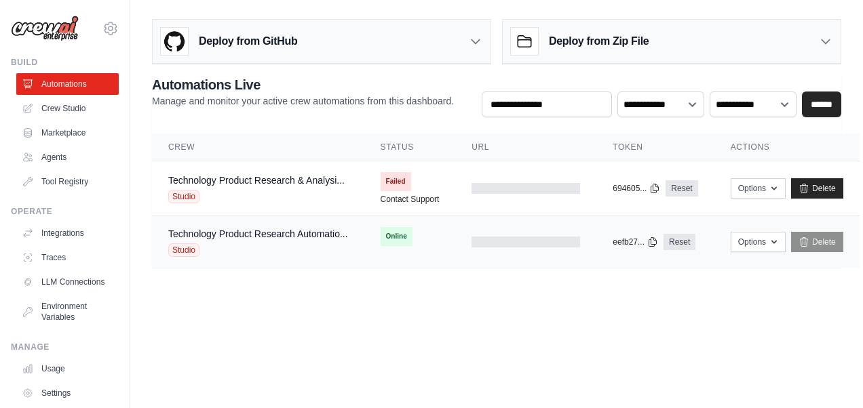
click at [394, 237] on span "Online" at bounding box center [396, 236] width 32 height 19
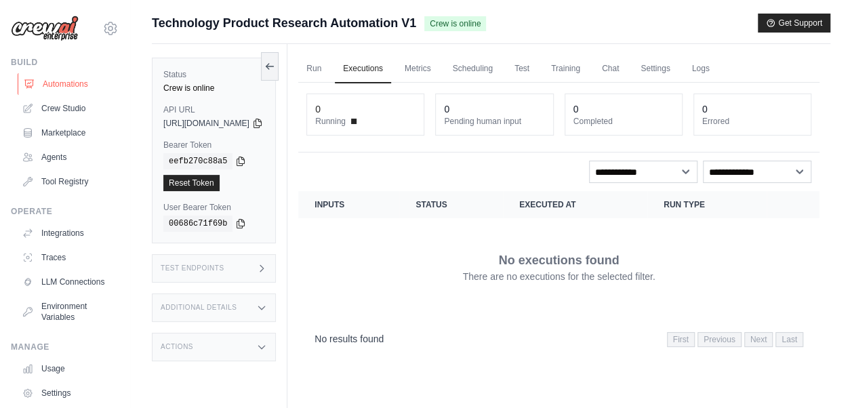
click at [71, 81] on link "Automations" at bounding box center [69, 84] width 102 height 22
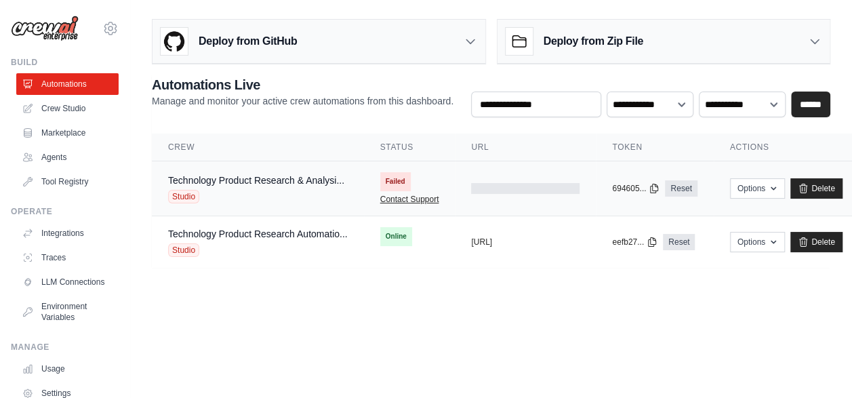
click at [398, 194] on link "Contact Support" at bounding box center [409, 199] width 59 height 11
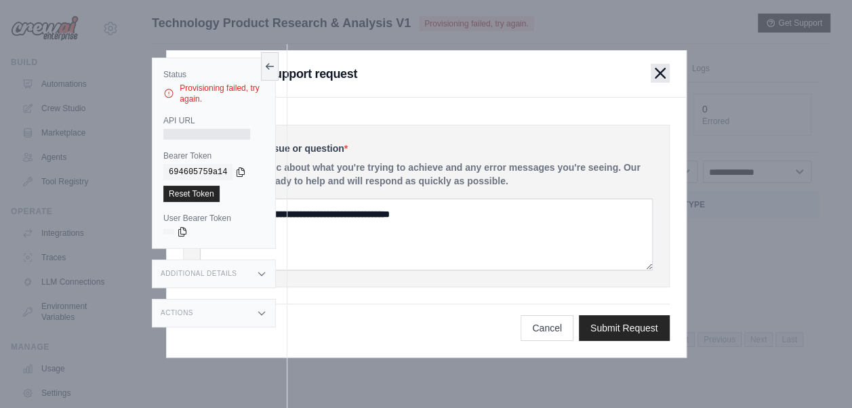
click at [660, 75] on icon "button" at bounding box center [660, 72] width 9 height 9
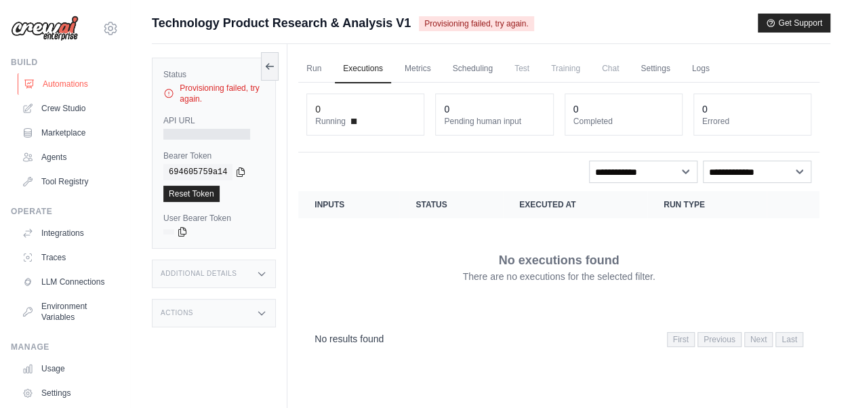
click at [61, 84] on link "Automations" at bounding box center [69, 84] width 102 height 22
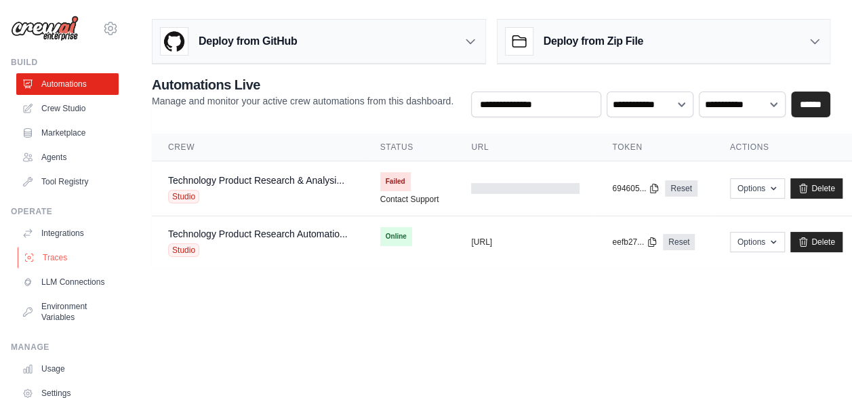
click at [57, 262] on link "Traces" at bounding box center [69, 258] width 102 height 22
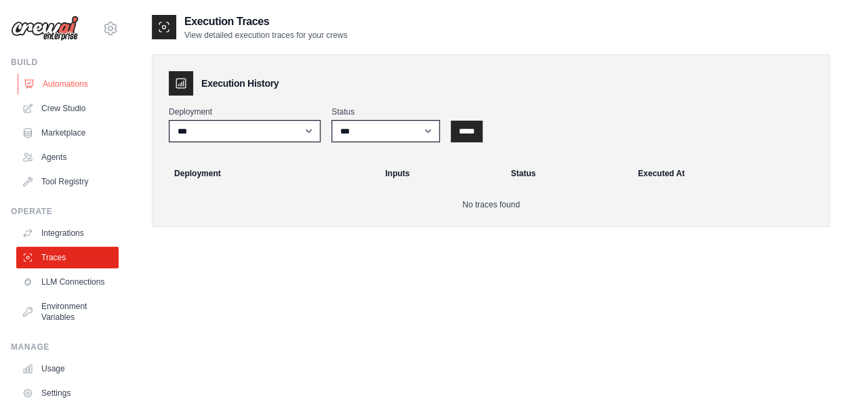
click at [54, 82] on link "Automations" at bounding box center [69, 84] width 102 height 22
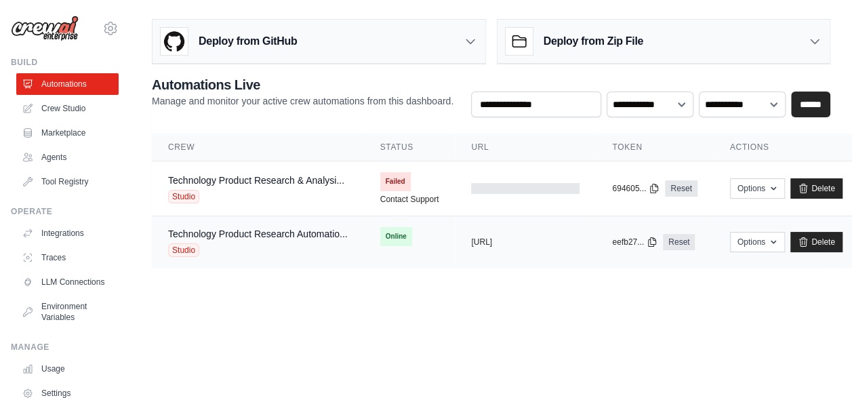
click at [395, 236] on span "Online" at bounding box center [396, 236] width 32 height 19
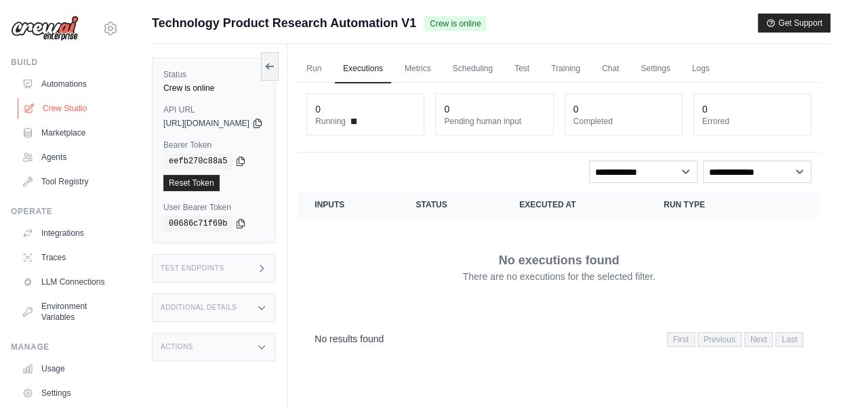
click at [67, 108] on link "Crew Studio" at bounding box center [69, 109] width 102 height 22
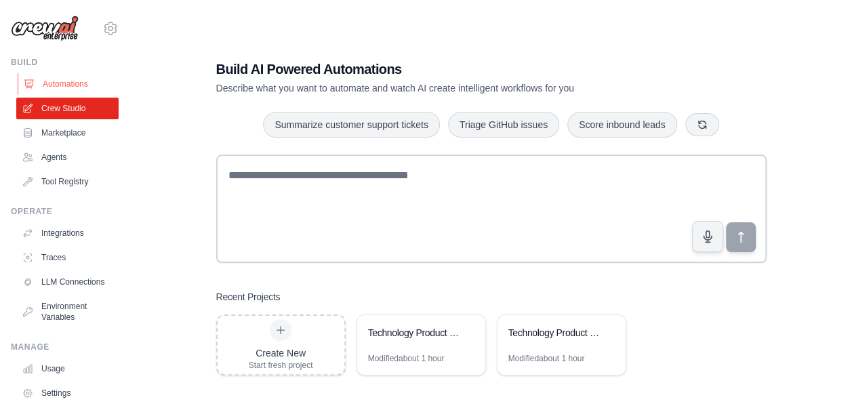
click at [68, 81] on link "Automations" at bounding box center [69, 84] width 102 height 22
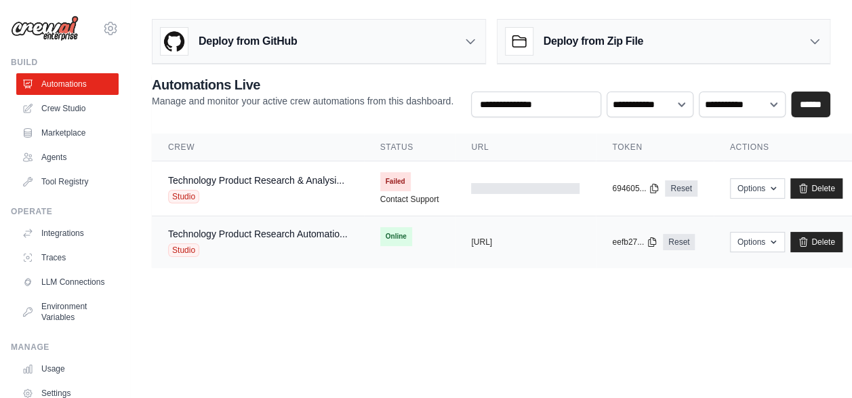
click at [179, 248] on span "Studio" at bounding box center [183, 250] width 31 height 14
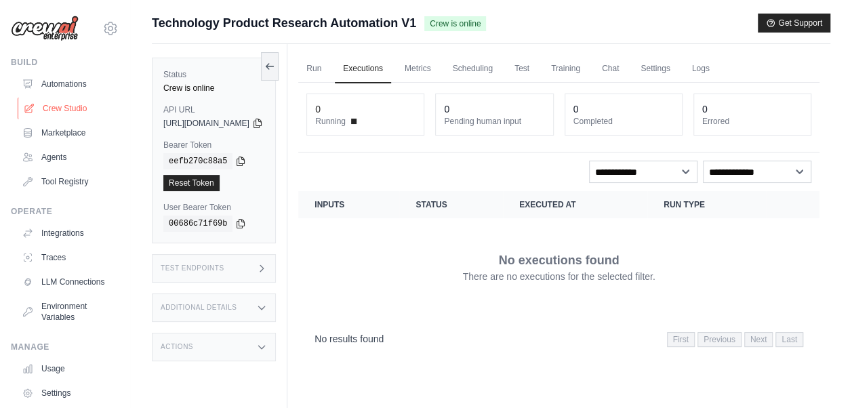
click at [52, 108] on link "Crew Studio" at bounding box center [69, 109] width 102 height 22
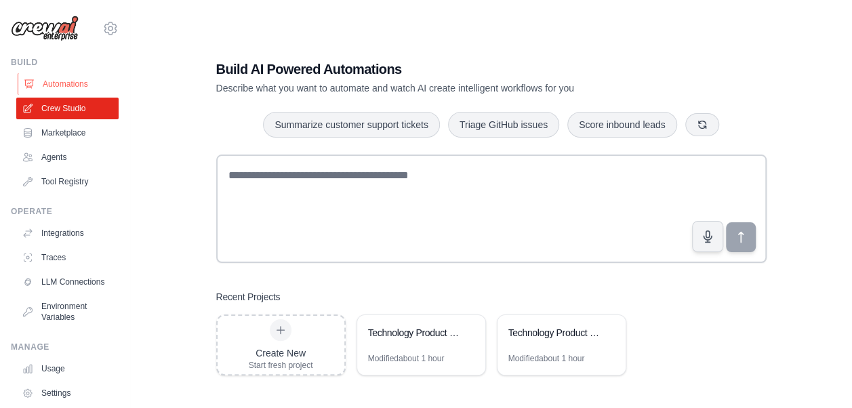
click at [60, 84] on link "Automations" at bounding box center [69, 84] width 102 height 22
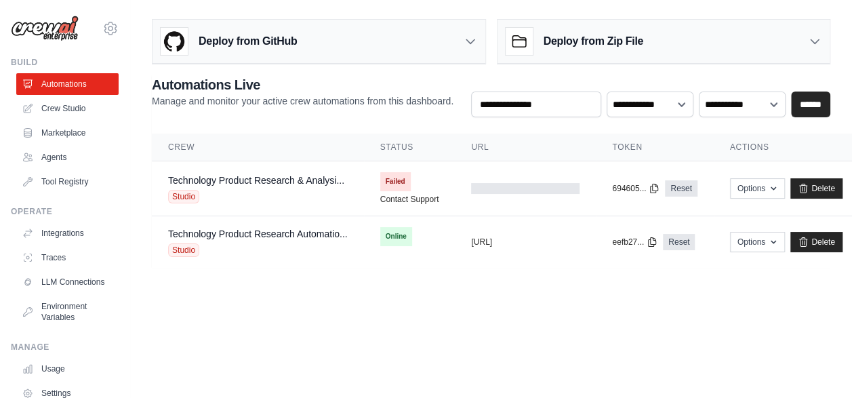
click at [419, 296] on body "joseph.mcgee@roxburypartners.com Settings Build Automations Crew Studio Resourc…" at bounding box center [426, 199] width 852 height 398
click at [302, 231] on link "Technology Product Research Automatio..." at bounding box center [258, 234] width 180 height 11
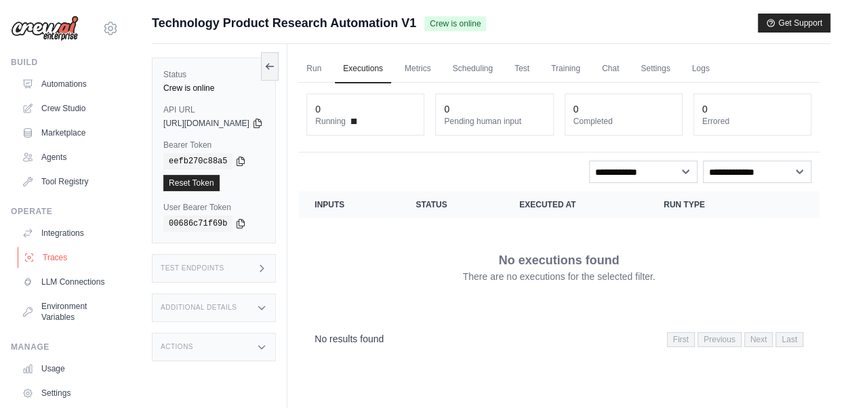
click at [60, 257] on link "Traces" at bounding box center [69, 258] width 102 height 22
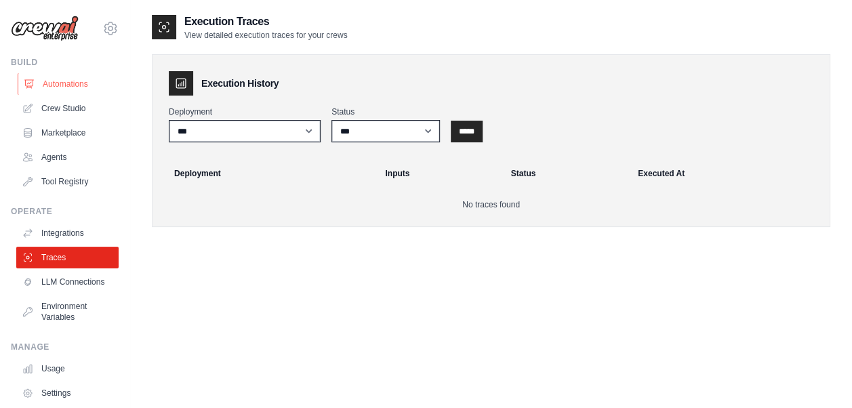
click at [69, 85] on link "Automations" at bounding box center [69, 84] width 102 height 22
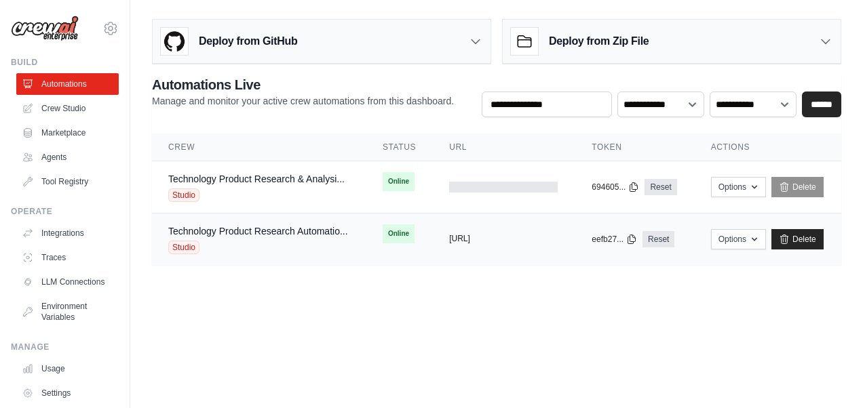
click at [470, 233] on button "[URL]" at bounding box center [459, 238] width 21 height 11
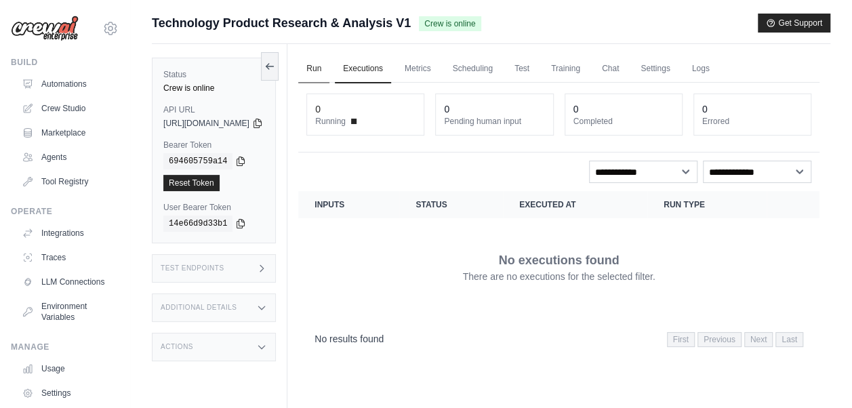
click at [330, 76] on link "Run" at bounding box center [313, 69] width 31 height 28
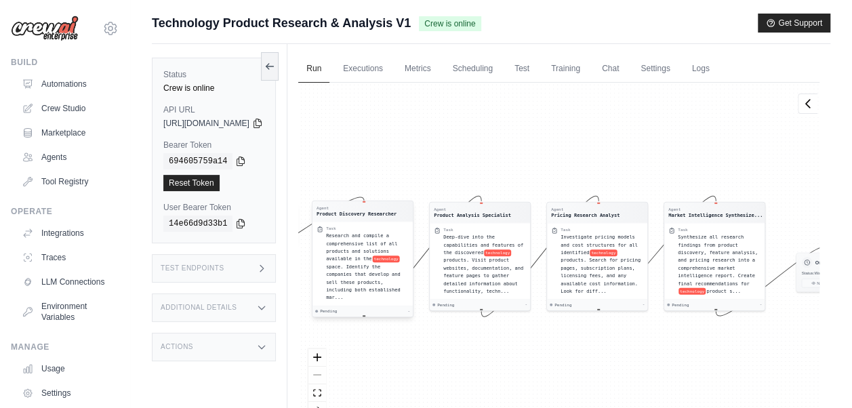
click at [384, 260] on span "Research and compile a comprehensive list of all products and solutions availab…" at bounding box center [361, 247] width 71 height 28
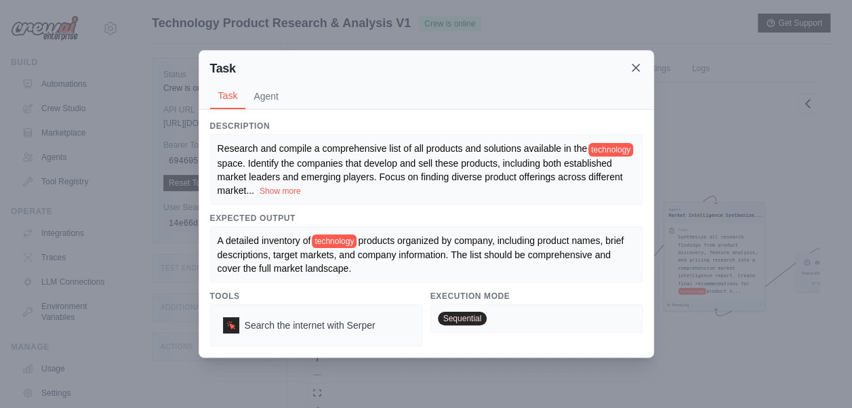
click at [635, 69] on icon at bounding box center [636, 67] width 7 height 7
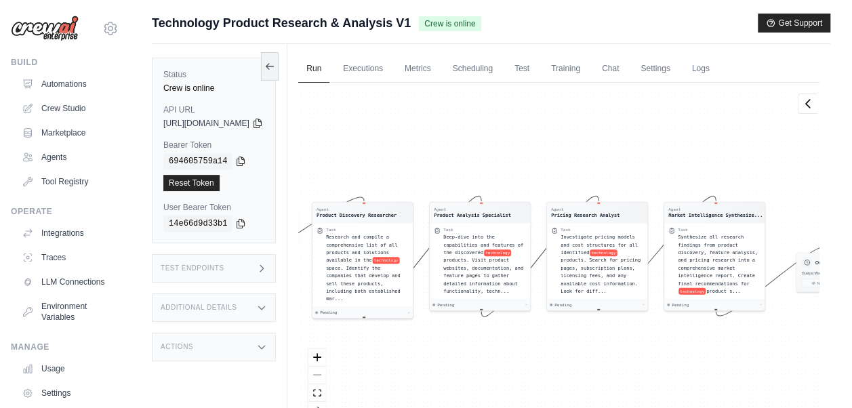
click at [326, 373] on div "React Flow controls" at bounding box center [318, 384] width 18 height 71
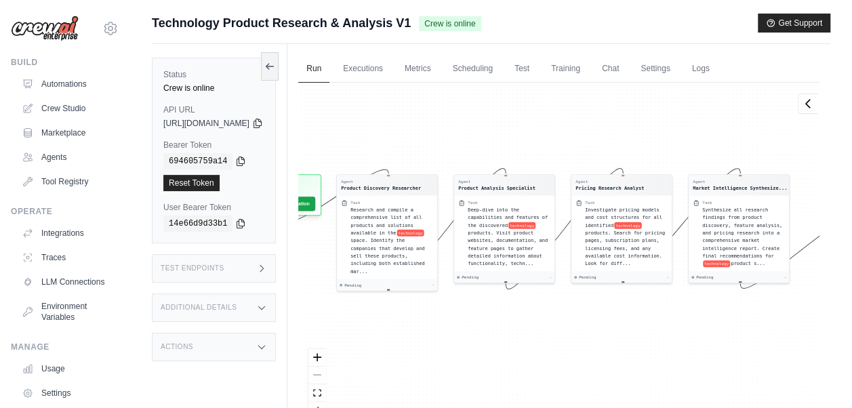
drag, startPoint x: 351, startPoint y: 373, endPoint x: 459, endPoint y: 137, distance: 259.7
click at [459, 137] on div "Agent Product Discovery Researcher Task Research and compile a comprehensive li…" at bounding box center [558, 256] width 521 height 347
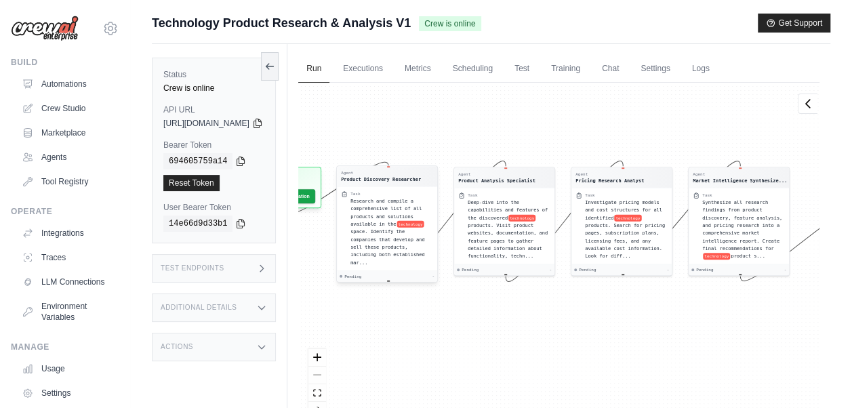
click at [433, 237] on div "Research and compile a comprehensive list of all products and solutions availab…" at bounding box center [392, 231] width 83 height 69
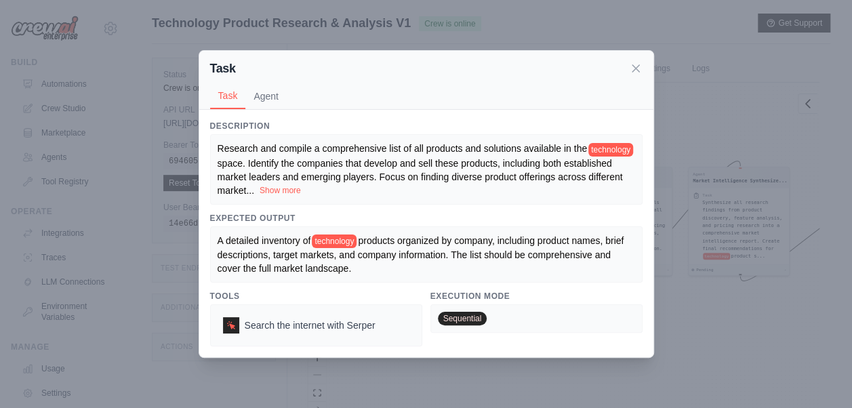
click at [301, 191] on button "Show more" at bounding box center [280, 190] width 41 height 11
click at [639, 65] on icon at bounding box center [636, 67] width 7 height 7
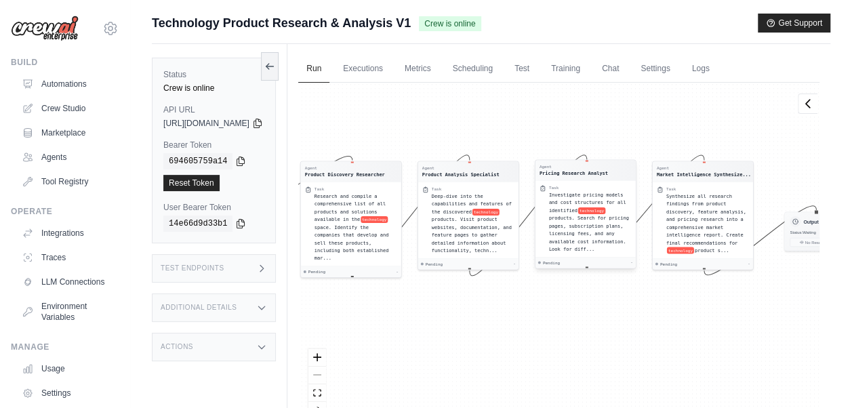
click at [629, 233] on span "products. Search for pricing pages, subscription plans, licensing fees, and any…" at bounding box center [589, 234] width 80 height 37
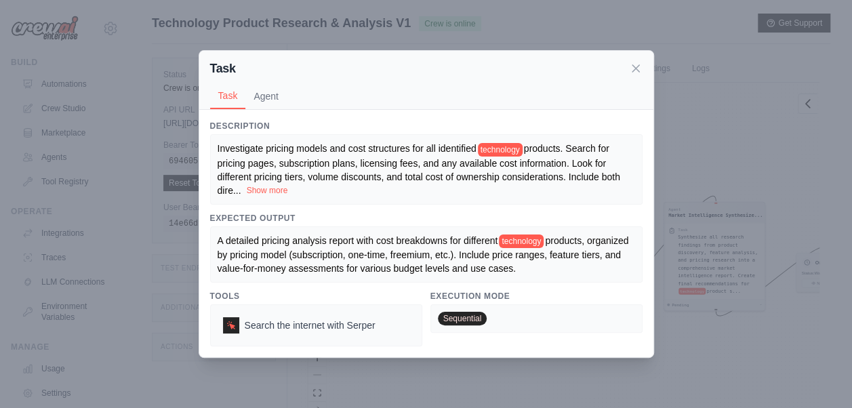
click at [266, 193] on button "Show more" at bounding box center [267, 190] width 41 height 11
click at [270, 99] on button "Agent" at bounding box center [265, 96] width 41 height 26
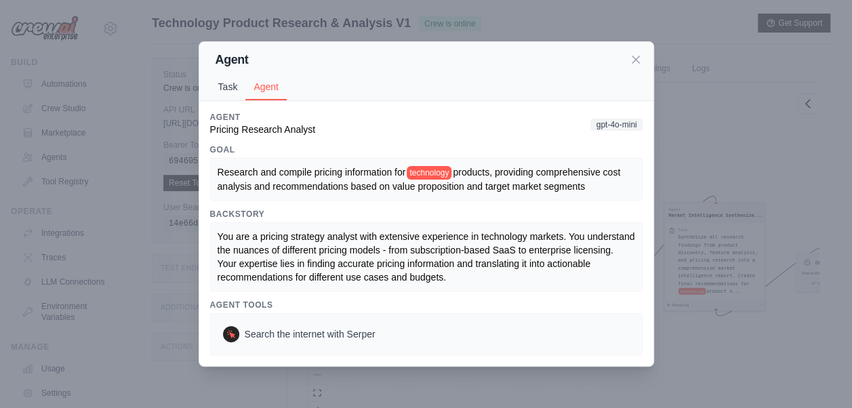
click at [222, 90] on button "Task" at bounding box center [228, 87] width 36 height 26
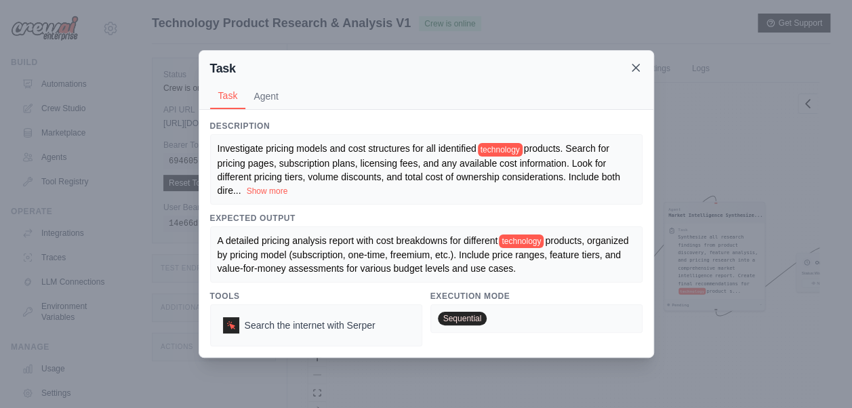
click at [638, 72] on icon at bounding box center [636, 68] width 14 height 14
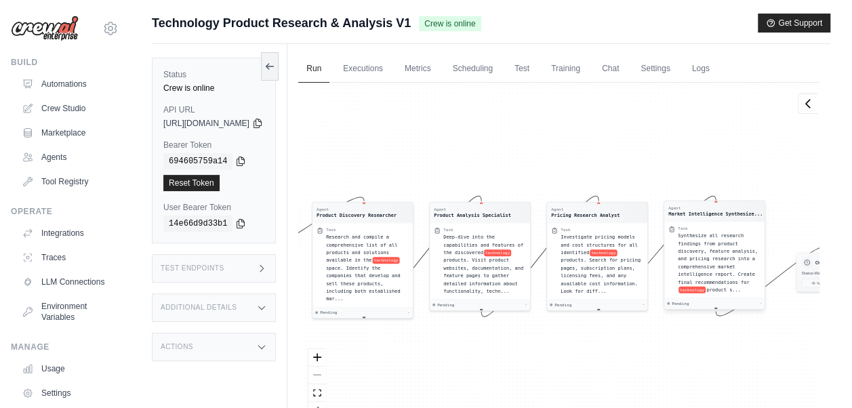
click at [757, 263] on div "Synthesize all research findings from product discovery, feature analysis, and …" at bounding box center [719, 263] width 83 height 62
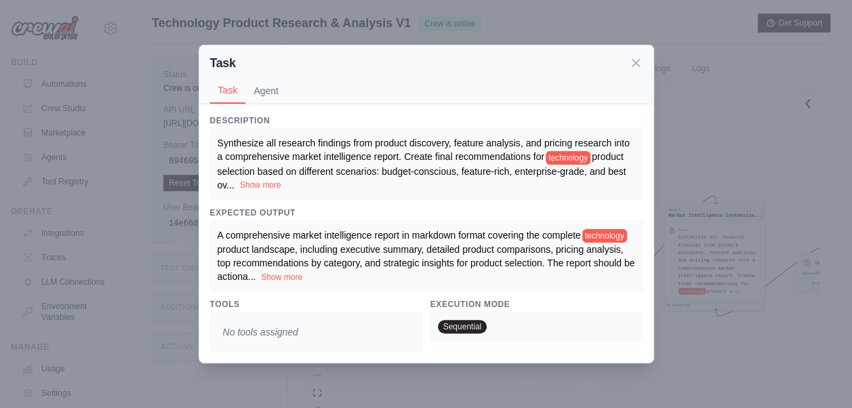
click at [261, 184] on button "Show more" at bounding box center [260, 185] width 41 height 11
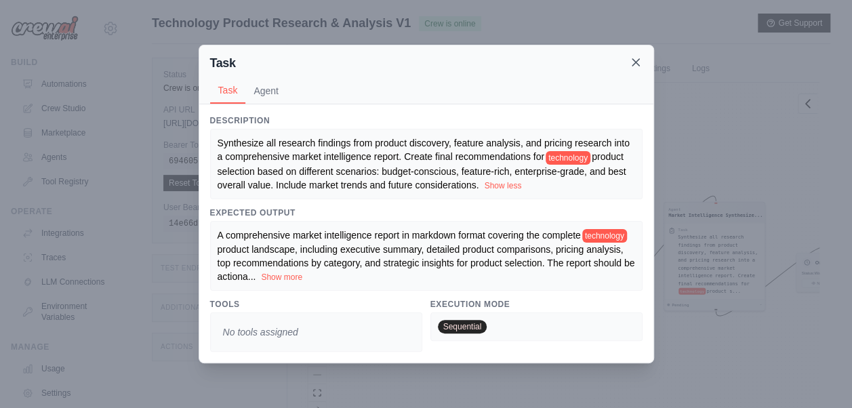
click at [635, 64] on icon at bounding box center [636, 62] width 7 height 7
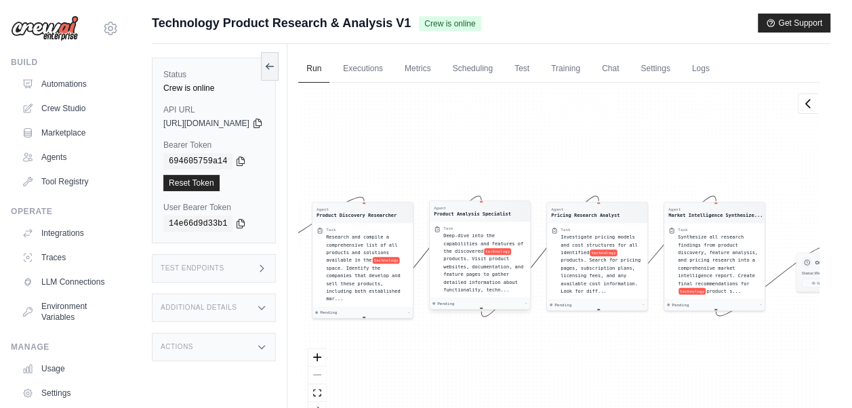
click at [526, 264] on div "Deep-dive into the capabilities and features of the discovered technology produ…" at bounding box center [484, 263] width 83 height 62
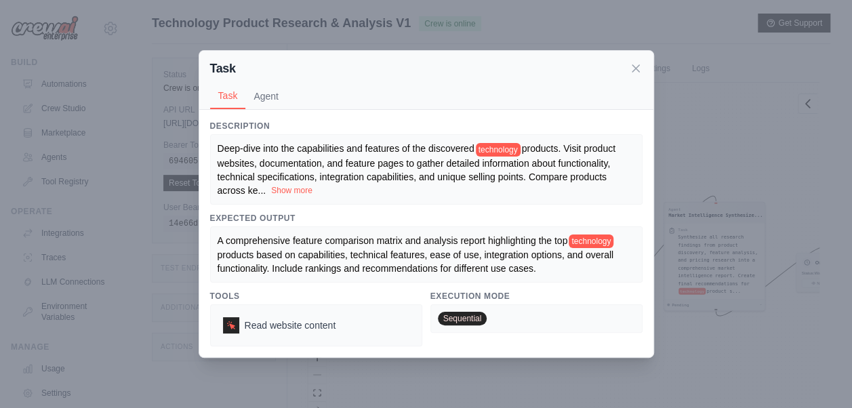
click at [305, 191] on button "Show more" at bounding box center [291, 190] width 41 height 11
click at [633, 72] on icon at bounding box center [636, 68] width 14 height 14
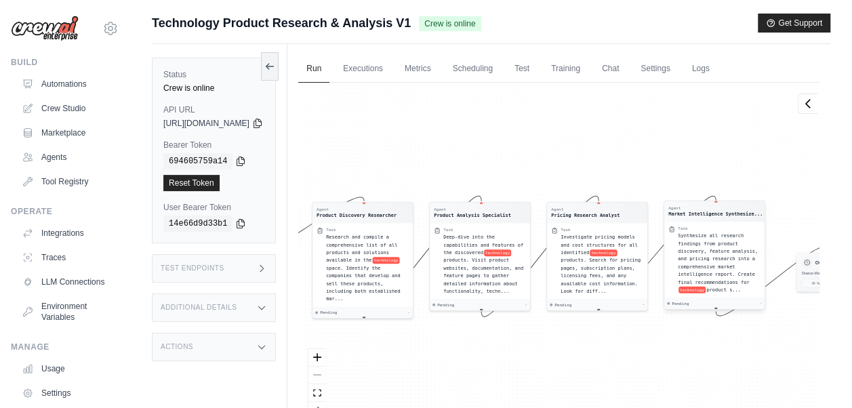
click at [747, 245] on span "Synthesize all research findings from product discovery, feature analysis, and …" at bounding box center [718, 259] width 80 height 52
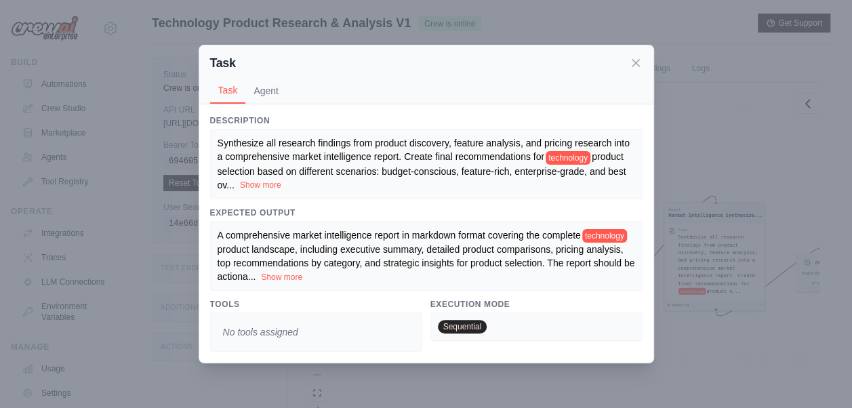
click at [274, 180] on button "Show more" at bounding box center [260, 185] width 41 height 11
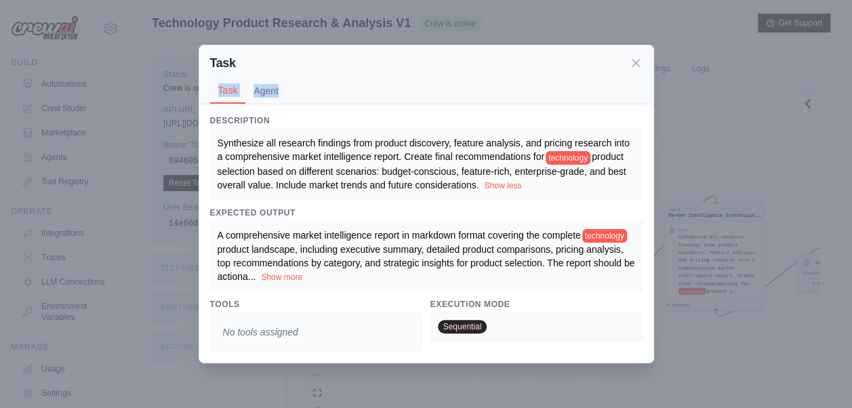
drag, startPoint x: 274, startPoint y: 180, endPoint x: 465, endPoint y: 55, distance: 228.7
click at [465, 55] on div "Task Task Agent" at bounding box center [426, 74] width 454 height 59
click at [731, 108] on div "Task Task Agent Description Synthesize all research findings from product disco…" at bounding box center [426, 204] width 852 height 408
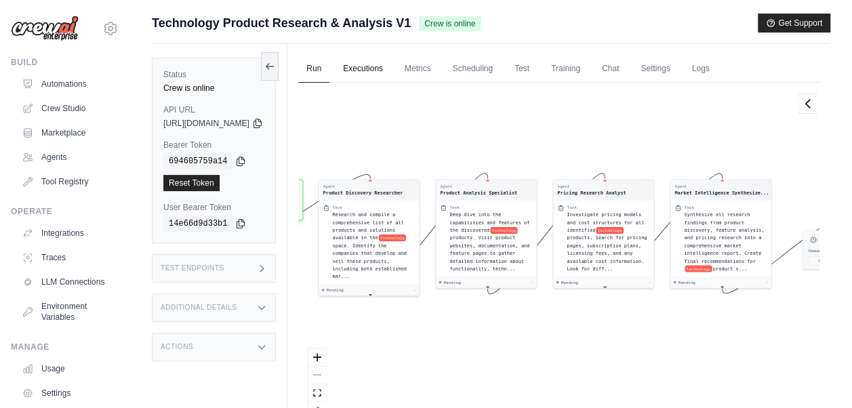
click at [391, 64] on link "Executions" at bounding box center [363, 69] width 56 height 28
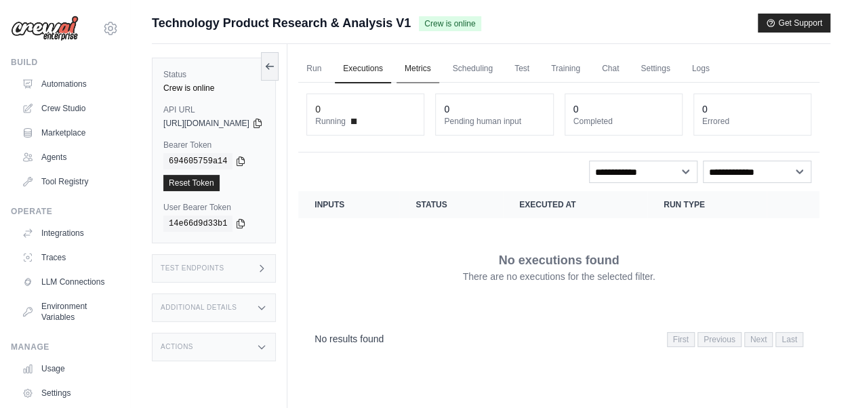
click at [439, 67] on link "Metrics" at bounding box center [418, 69] width 43 height 28
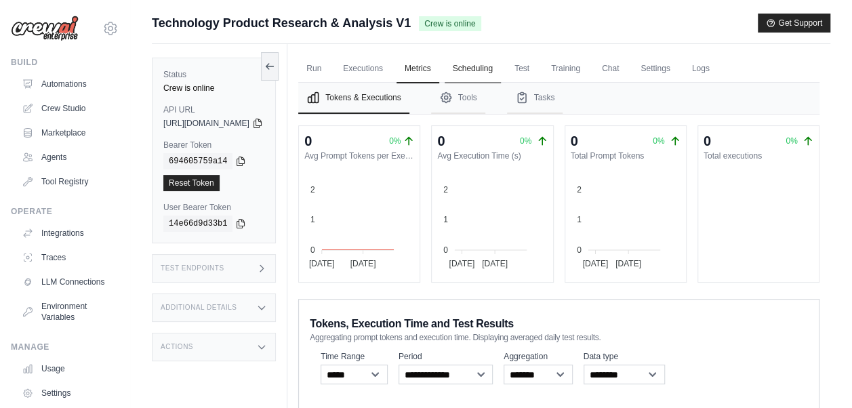
click at [501, 68] on link "Scheduling" at bounding box center [473, 69] width 56 height 28
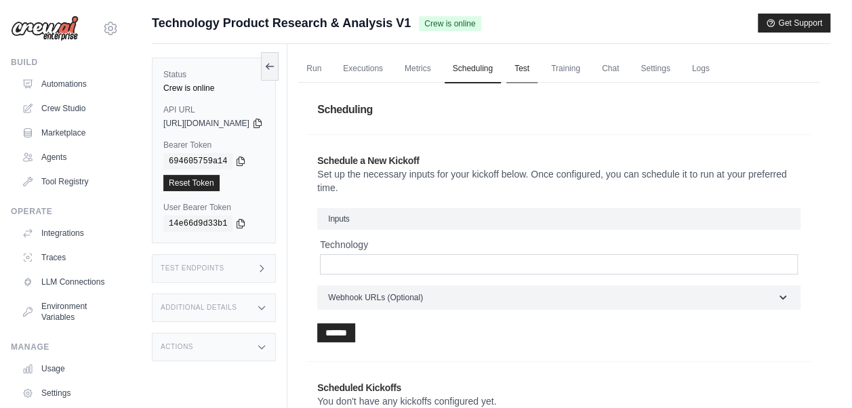
click at [538, 68] on link "Test" at bounding box center [522, 69] width 31 height 28
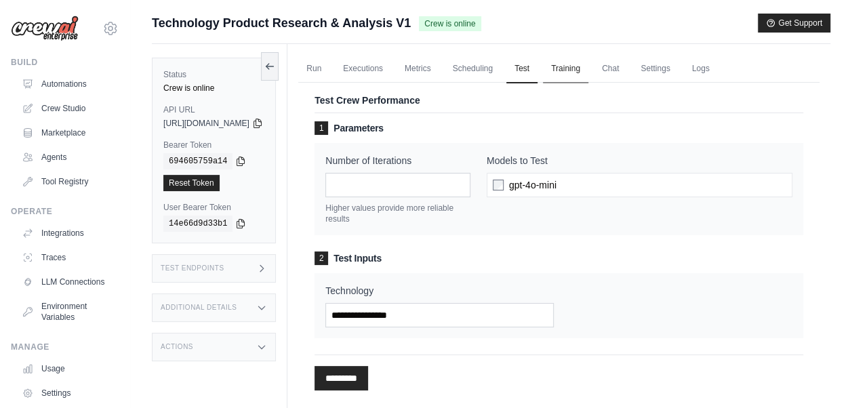
click at [589, 68] on link "Training" at bounding box center [565, 69] width 45 height 28
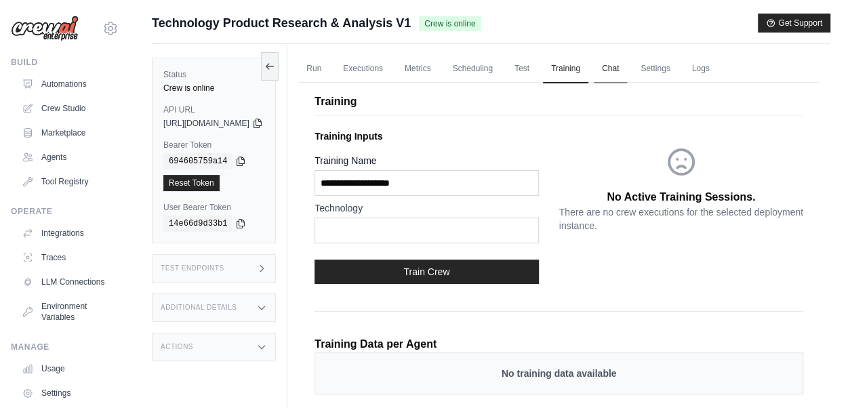
click at [627, 75] on link "Chat" at bounding box center [610, 69] width 33 height 28
click at [53, 256] on link "Traces" at bounding box center [69, 258] width 102 height 22
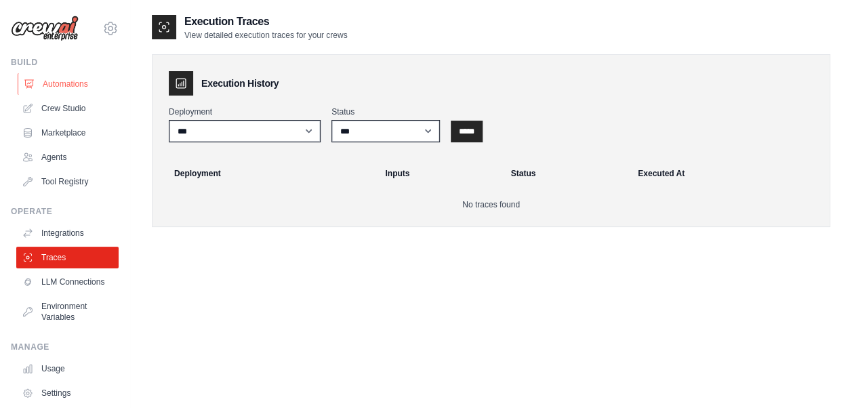
click at [64, 83] on link "Automations" at bounding box center [69, 84] width 102 height 22
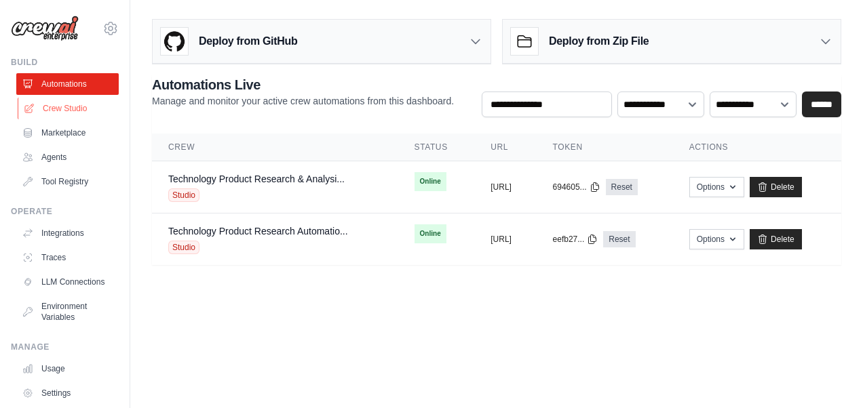
click at [55, 106] on link "Crew Studio" at bounding box center [69, 109] width 102 height 22
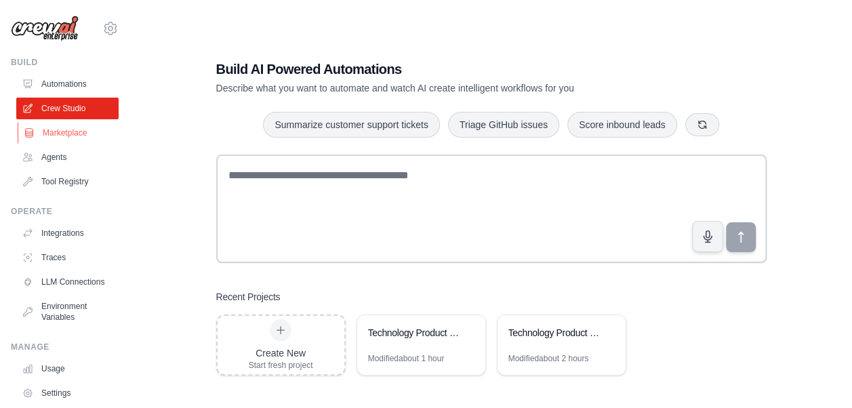
click at [85, 134] on link "Marketplace" at bounding box center [69, 133] width 102 height 22
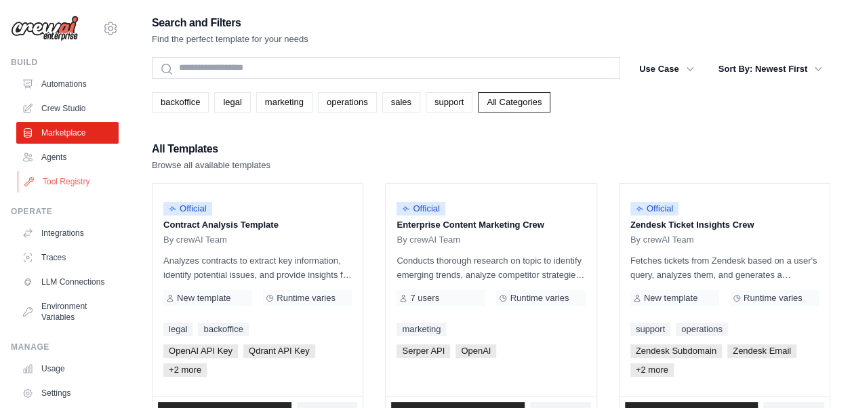
click at [57, 180] on link "Tool Registry" at bounding box center [69, 182] width 102 height 22
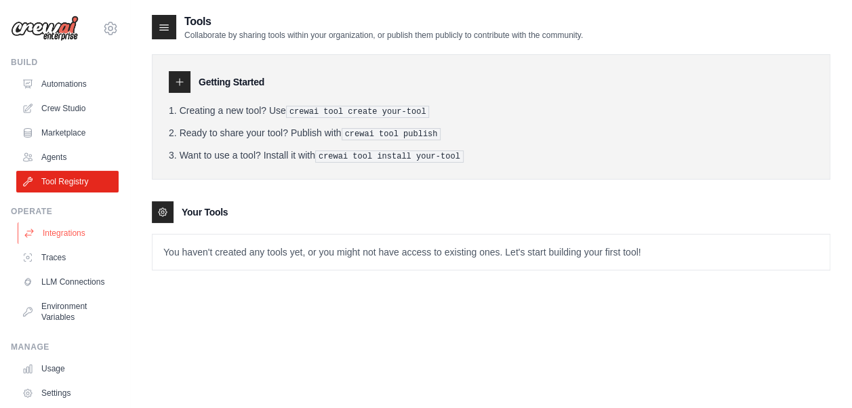
click at [71, 237] on link "Integrations" at bounding box center [69, 233] width 102 height 22
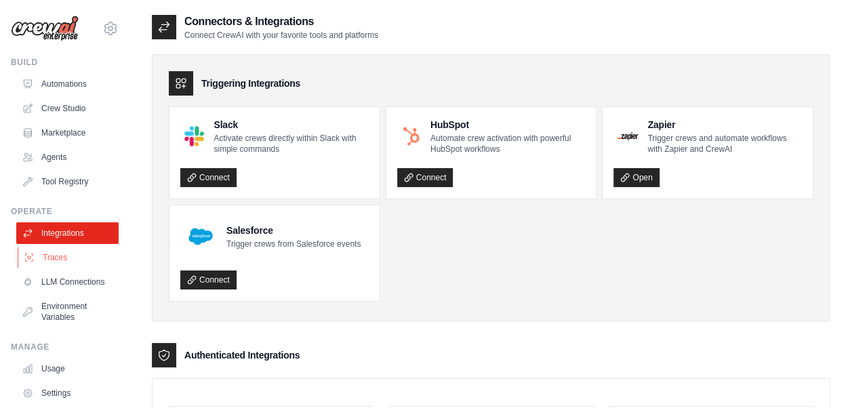
click at [70, 253] on link "Traces" at bounding box center [69, 258] width 102 height 22
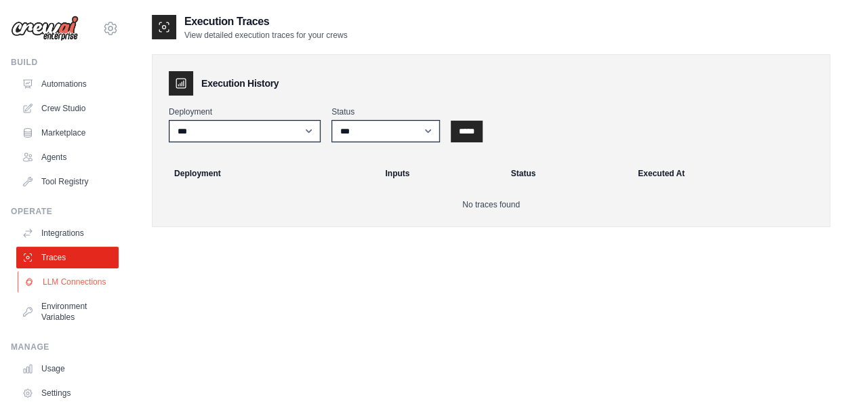
click at [65, 290] on link "LLM Connections" at bounding box center [69, 282] width 102 height 22
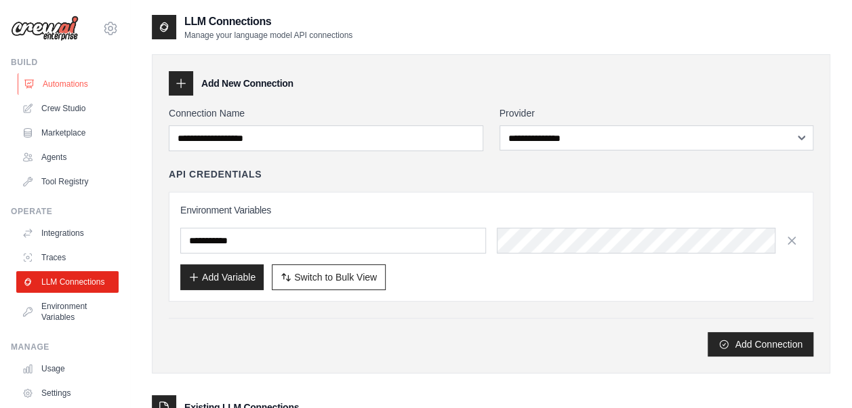
click at [72, 85] on link "Automations" at bounding box center [69, 84] width 102 height 22
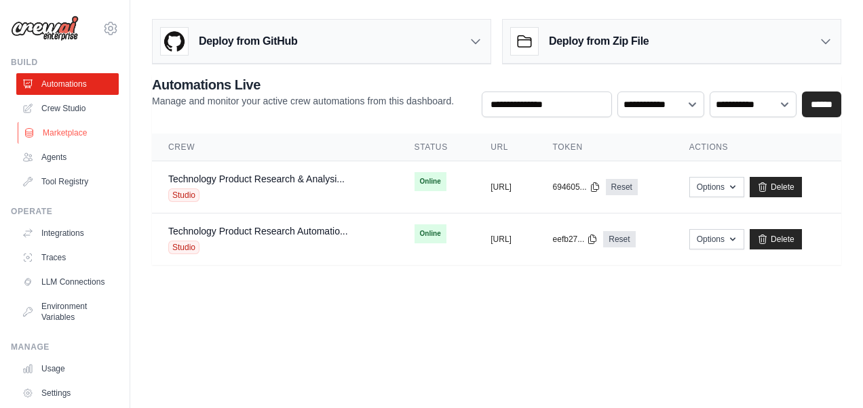
click at [69, 134] on link "Marketplace" at bounding box center [69, 133] width 102 height 22
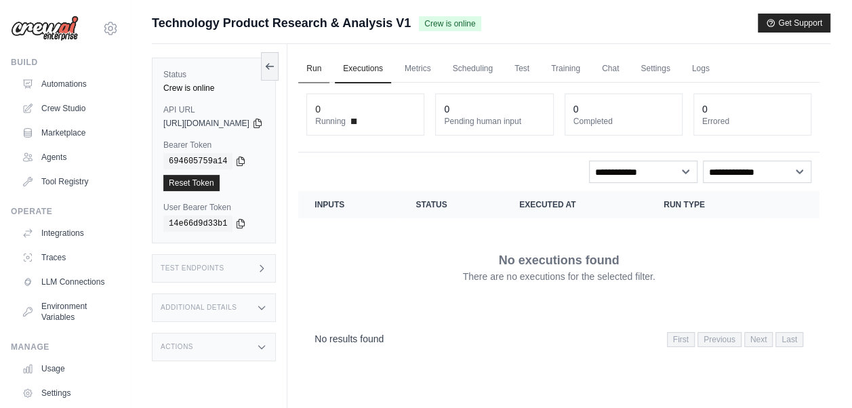
click at [330, 69] on link "Run" at bounding box center [313, 69] width 31 height 28
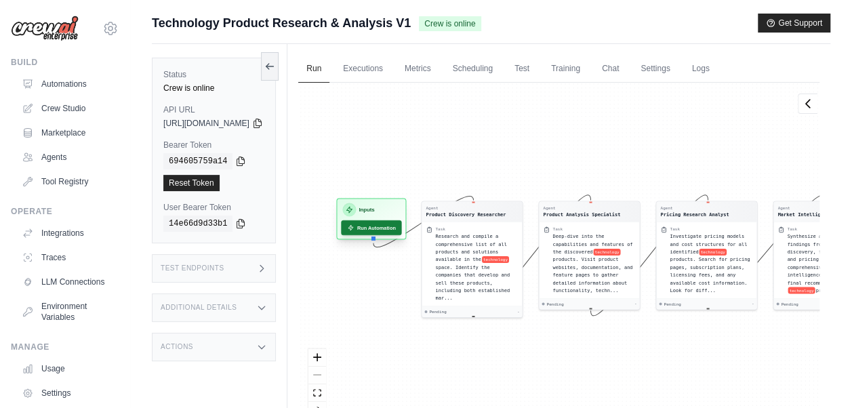
click at [401, 229] on button "Run Automation" at bounding box center [371, 227] width 60 height 15
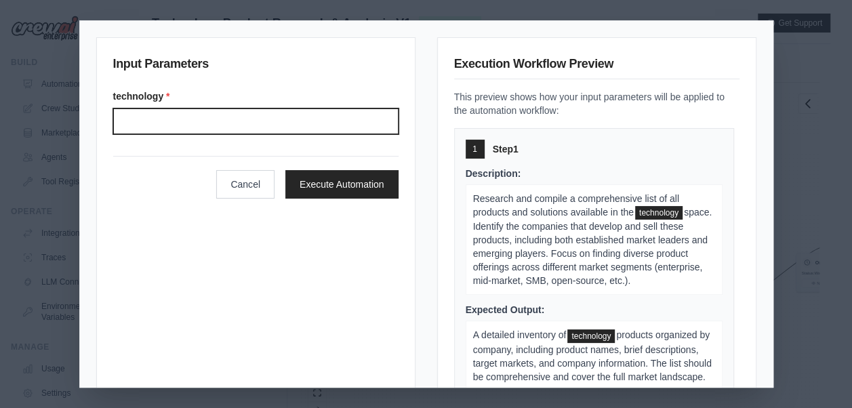
click at [362, 116] on input "Technology" at bounding box center [255, 121] width 285 height 26
type input "*"
type input "***"
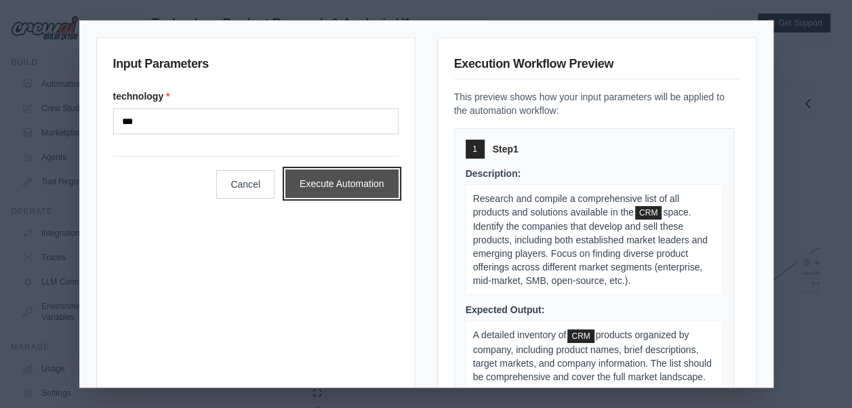
click at [348, 192] on button "Execute Automation" at bounding box center [341, 184] width 113 height 28
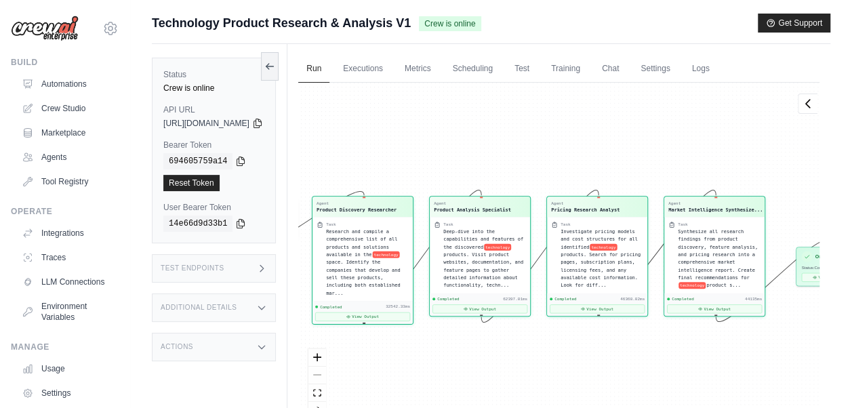
scroll to position [24009, 0]
click at [401, 311] on button "View Output" at bounding box center [362, 315] width 95 height 9
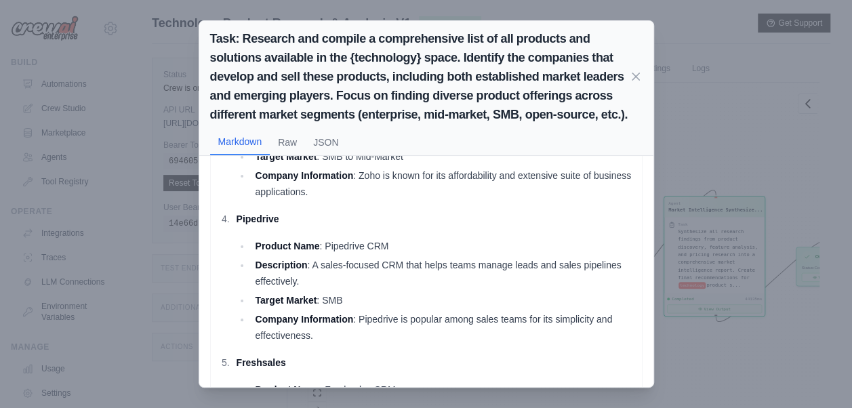
scroll to position [0, 0]
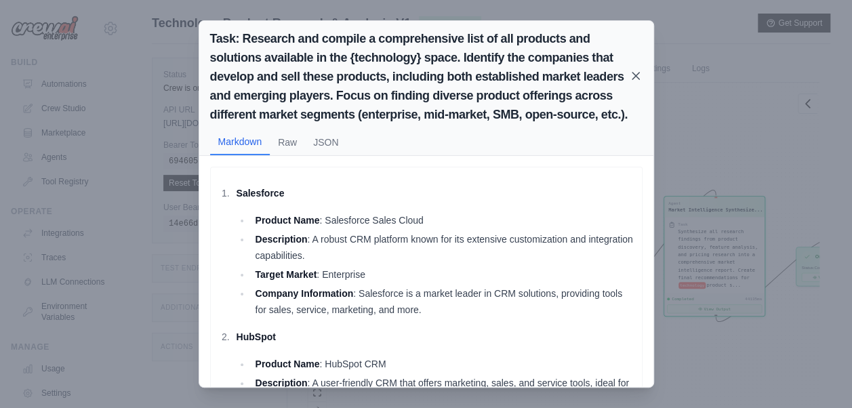
click at [633, 75] on icon at bounding box center [636, 76] width 7 height 7
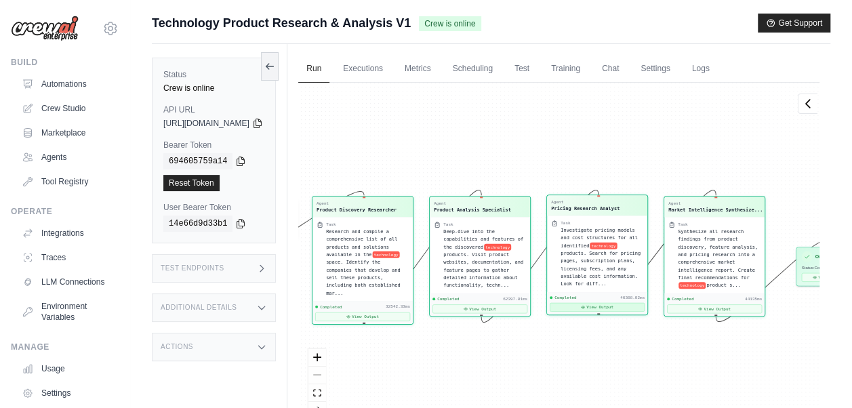
click at [641, 303] on button "View Output" at bounding box center [597, 307] width 95 height 9
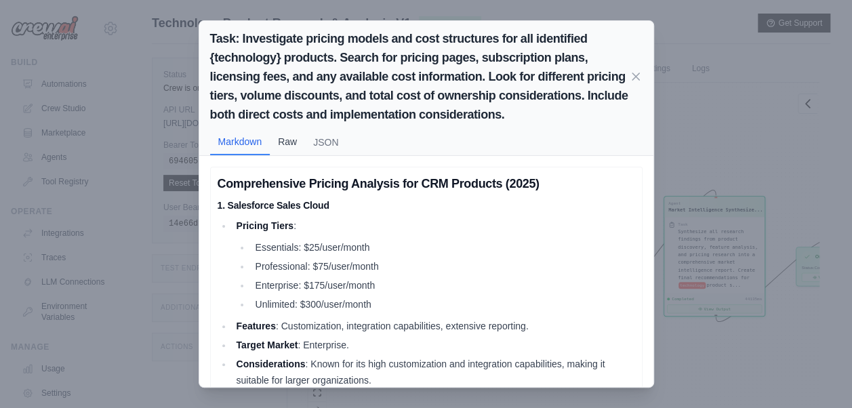
click at [274, 145] on button "Raw" at bounding box center [287, 142] width 35 height 26
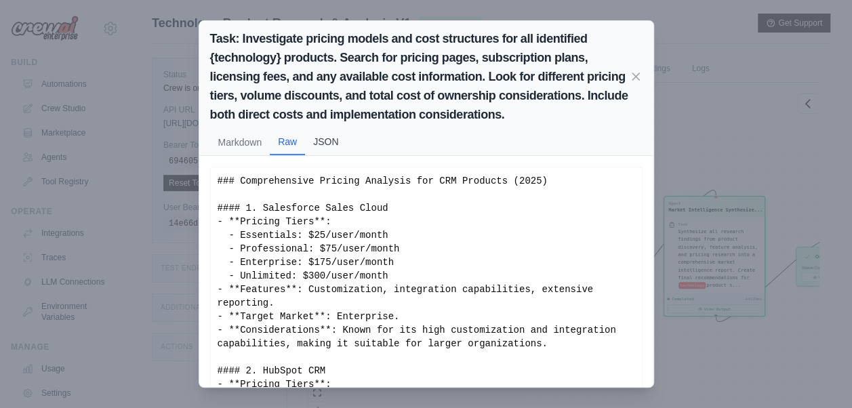
click at [332, 151] on button "JSON" at bounding box center [325, 142] width 41 height 26
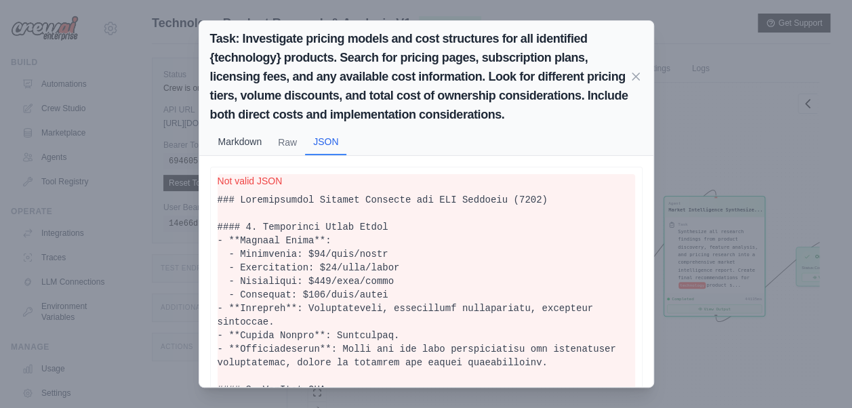
click at [243, 144] on button "Markdown" at bounding box center [240, 142] width 60 height 26
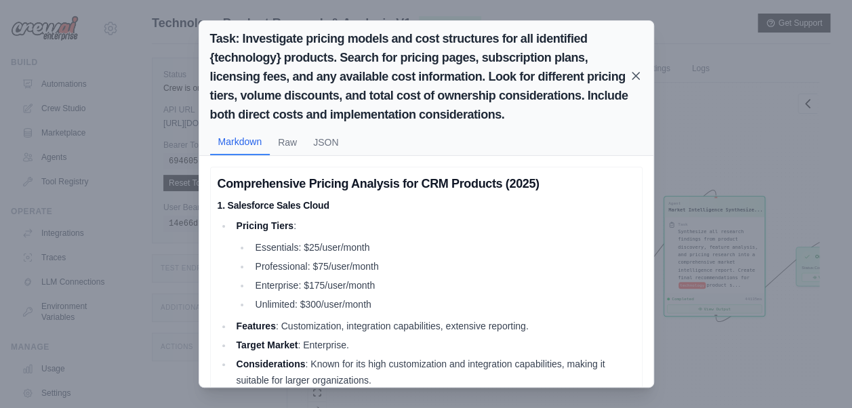
click at [633, 76] on icon at bounding box center [636, 76] width 7 height 7
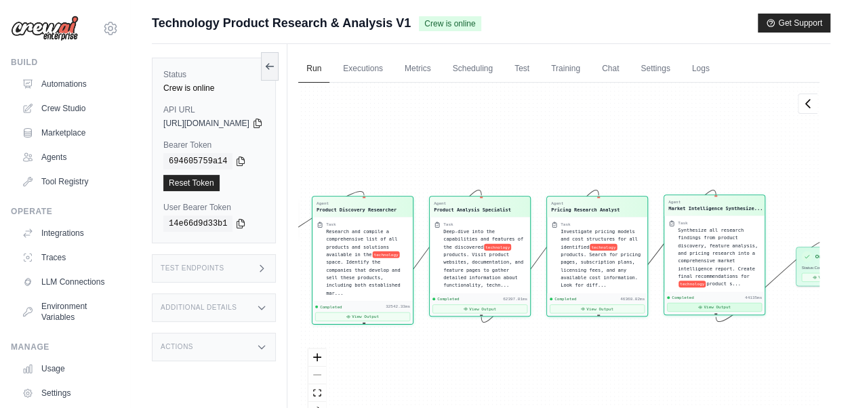
click at [747, 311] on button "View Output" at bounding box center [714, 307] width 95 height 9
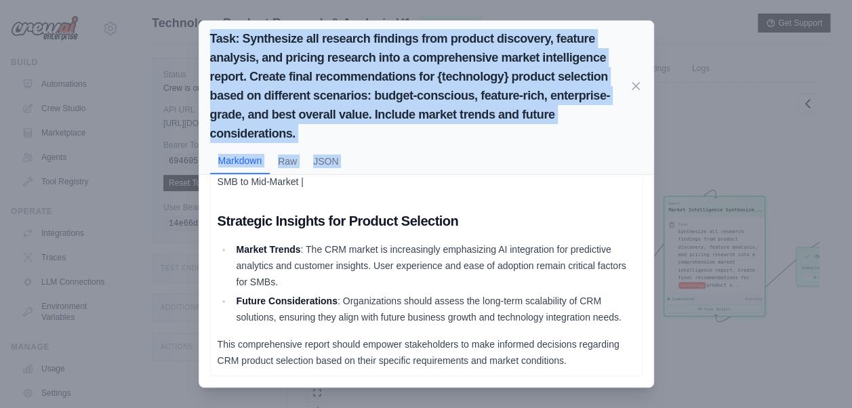
scroll to position [1, 0]
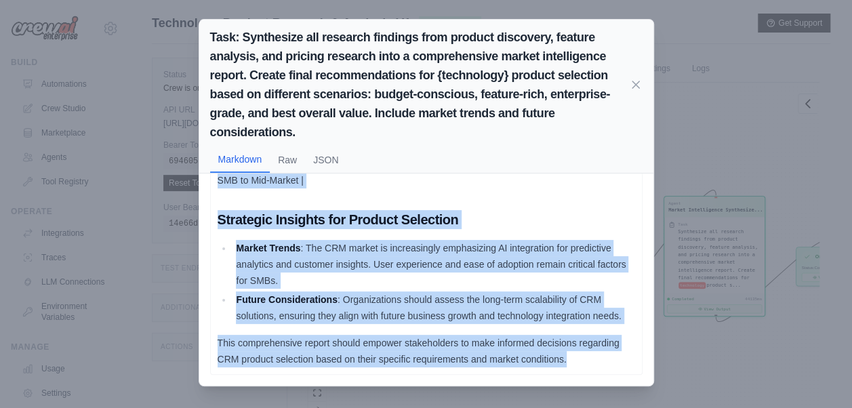
drag, startPoint x: 216, startPoint y: 207, endPoint x: 591, endPoint y: 359, distance: 405.5
copy div "Comprehensive Market Intelligence Report: CRM Product Selection (2025) Executiv…"
click at [633, 83] on icon at bounding box center [636, 84] width 7 height 7
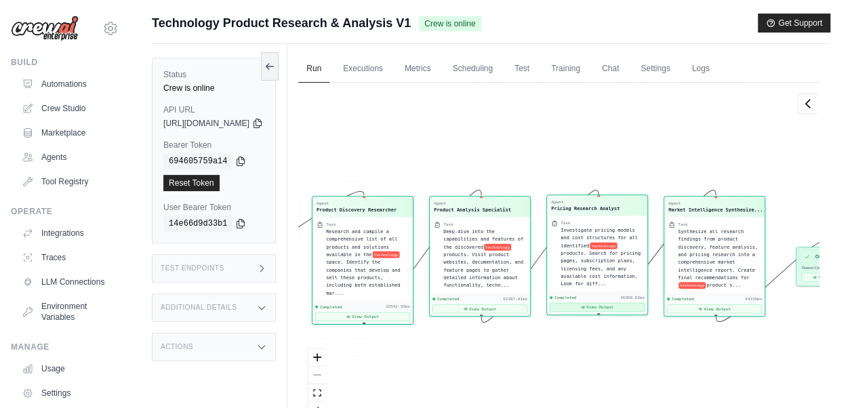
click at [636, 303] on button "View Output" at bounding box center [597, 307] width 95 height 9
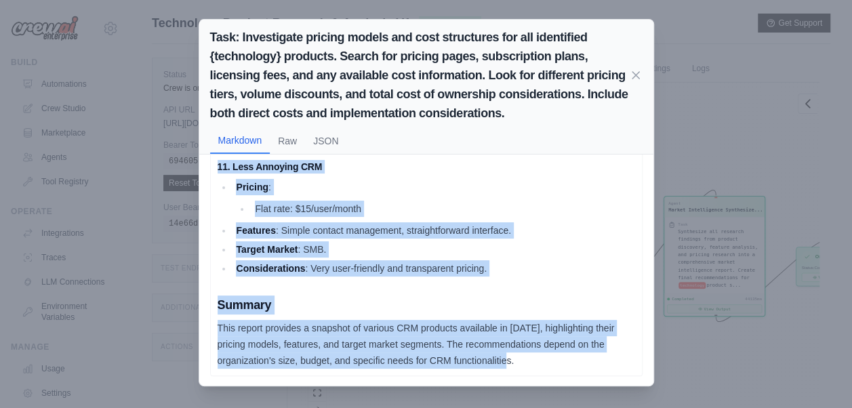
drag, startPoint x: 214, startPoint y: 183, endPoint x: 600, endPoint y: 370, distance: 429.2
copy div "Comprehensive Pricing Analysis for CRM Products (2025) 1. Salesforce Sales Clou…"
click at [633, 75] on icon at bounding box center [636, 74] width 7 height 7
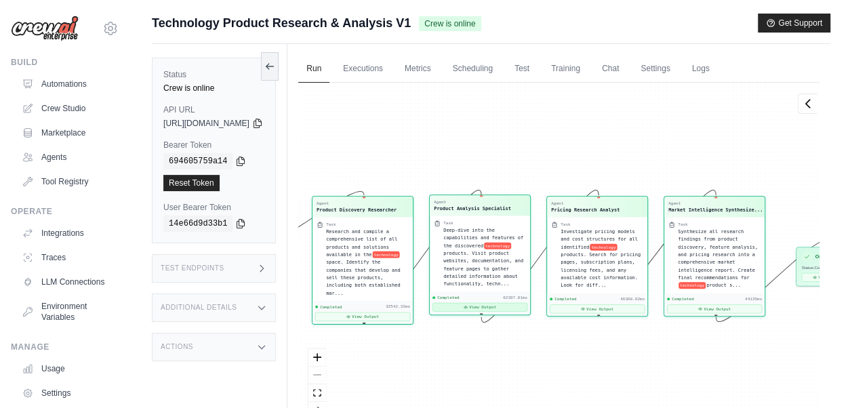
click at [518, 309] on button "View Output" at bounding box center [480, 307] width 95 height 9
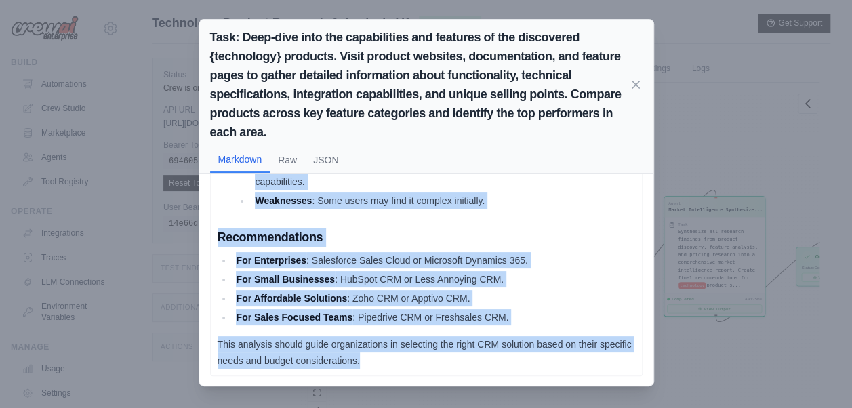
drag, startPoint x: 210, startPoint y: 202, endPoint x: 544, endPoint y: 397, distance: 387.2
click at [544, 397] on div "Task: Deep-dive into the capabilities and features of the discovered {technolog…" at bounding box center [426, 204] width 852 height 408
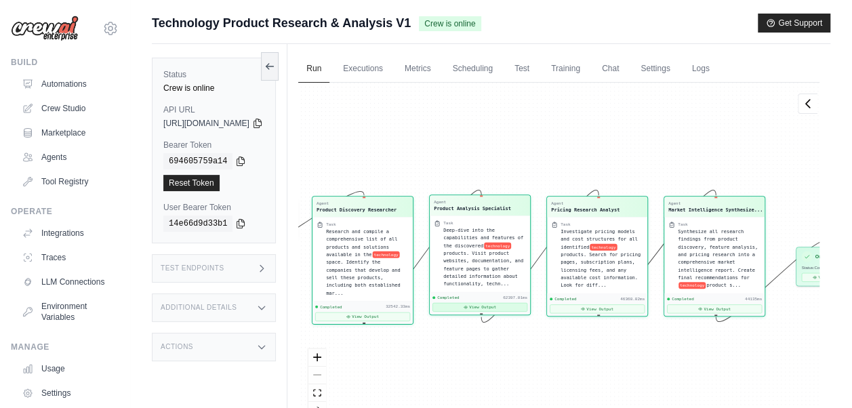
click at [524, 308] on button "View Output" at bounding box center [480, 307] width 95 height 9
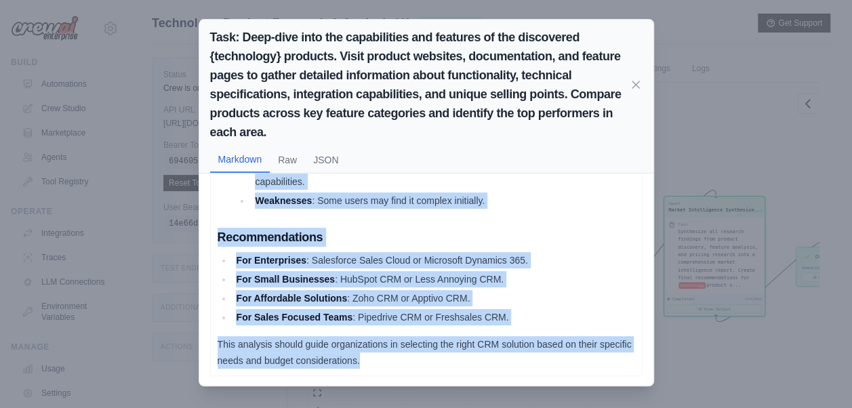
drag, startPoint x: 214, startPoint y: 203, endPoint x: 558, endPoint y: 388, distance: 390.1
click at [558, 388] on div "Task: Deep-dive into the capabilities and features of the discovered {technolog…" at bounding box center [426, 204] width 852 height 408
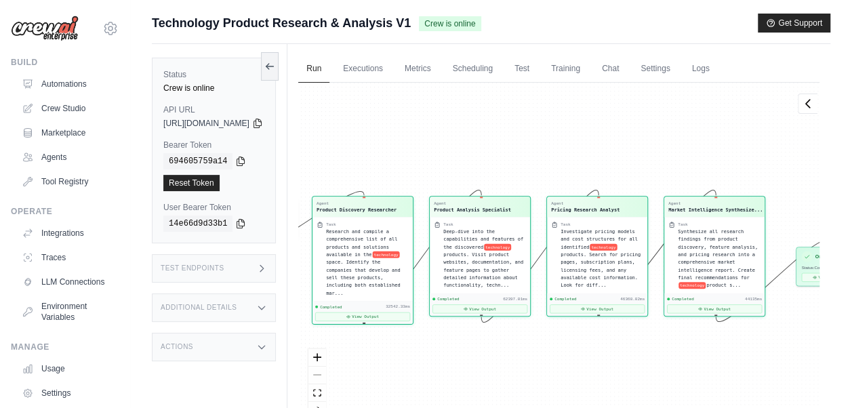
copy div "Comprehensive Feature Comparison Matrix of CRM Products | Feature | Salesforce …"
click at [523, 309] on button "View Output" at bounding box center [480, 307] width 95 height 9
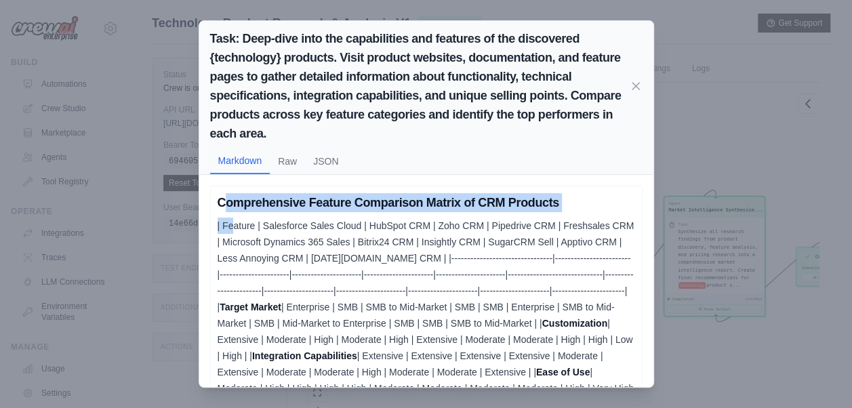
drag, startPoint x: 218, startPoint y: 199, endPoint x: 228, endPoint y: 220, distance: 22.4
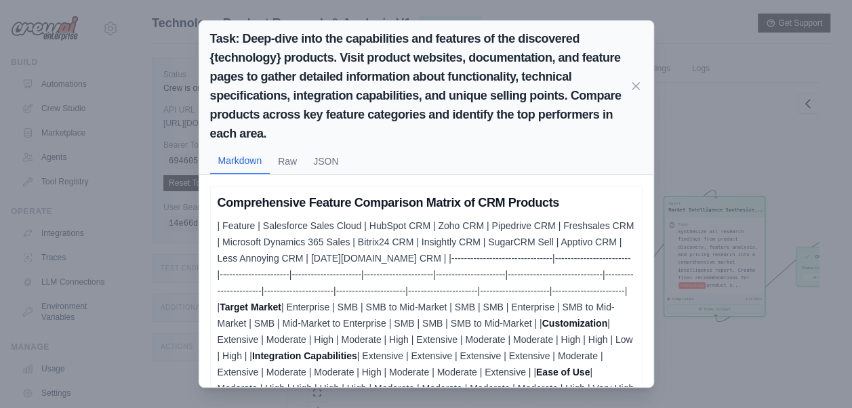
drag, startPoint x: 228, startPoint y: 220, endPoint x: 214, endPoint y: 196, distance: 27.7
click at [218, 196] on h3 "Comprehensive Feature Comparison Matrix of CRM Products" at bounding box center [427, 202] width 418 height 19
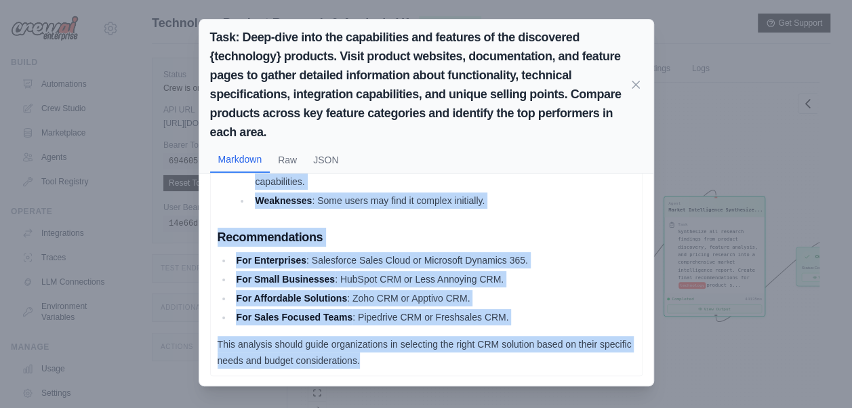
drag, startPoint x: 214, startPoint y: 196, endPoint x: 416, endPoint y: 359, distance: 260.4
copy div "Comprehensive Feature Comparison Matrix of CRM Products | Feature | Salesforce …"
click at [629, 88] on icon at bounding box center [636, 84] width 14 height 14
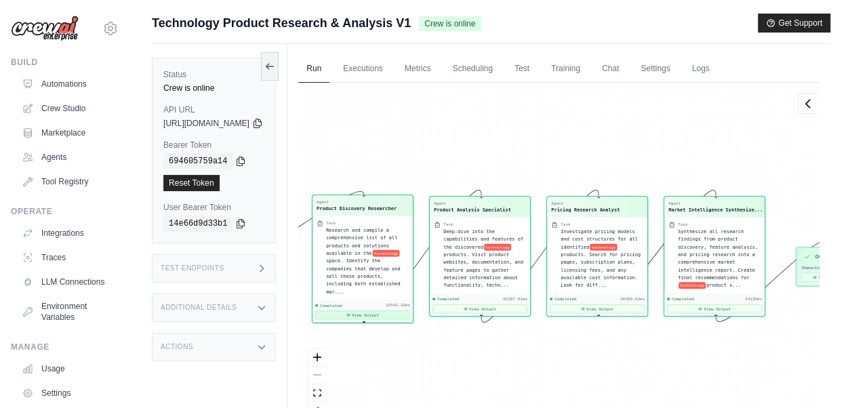
click at [391, 311] on button "View Output" at bounding box center [362, 315] width 95 height 9
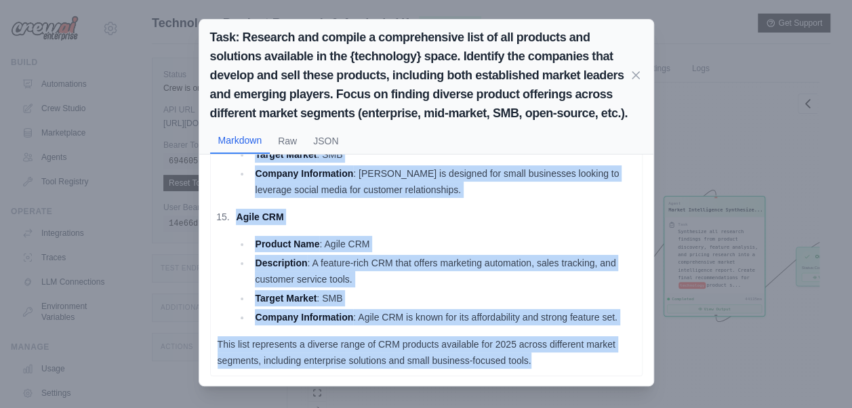
drag, startPoint x: 232, startPoint y: 192, endPoint x: 593, endPoint y: 359, distance: 397.5
copy div "Salesforce Product Name : Salesforce Sales Cloud Description : A robust CRM pla…"
click at [631, 68] on icon at bounding box center [636, 75] width 14 height 14
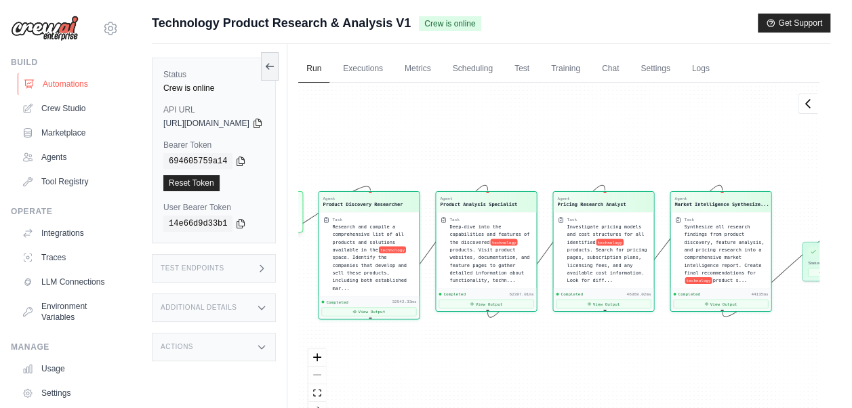
click at [68, 87] on link "Automations" at bounding box center [69, 84] width 102 height 22
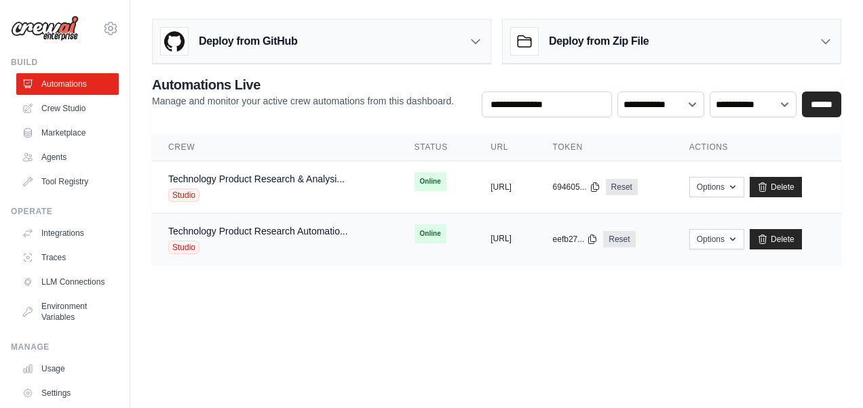
click at [493, 238] on button "https://technology-product-research" at bounding box center [500, 238] width 21 height 11
click at [498, 239] on button "https://technology-product-research" at bounding box center [500, 238] width 21 height 11
click at [499, 239] on button "https://technology-product-research" at bounding box center [500, 238] width 21 height 11
click at [498, 240] on button "https://technology-product-research" at bounding box center [500, 238] width 21 height 11
click at [79, 106] on link "Crew Studio" at bounding box center [69, 109] width 102 height 22
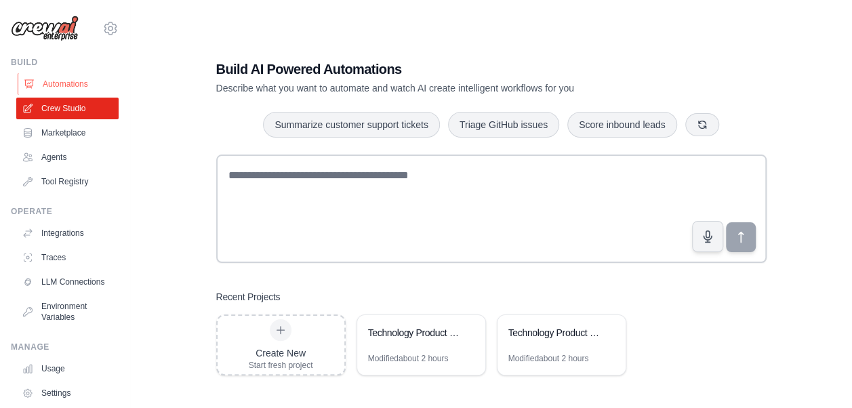
click at [71, 87] on link "Automations" at bounding box center [69, 84] width 102 height 22
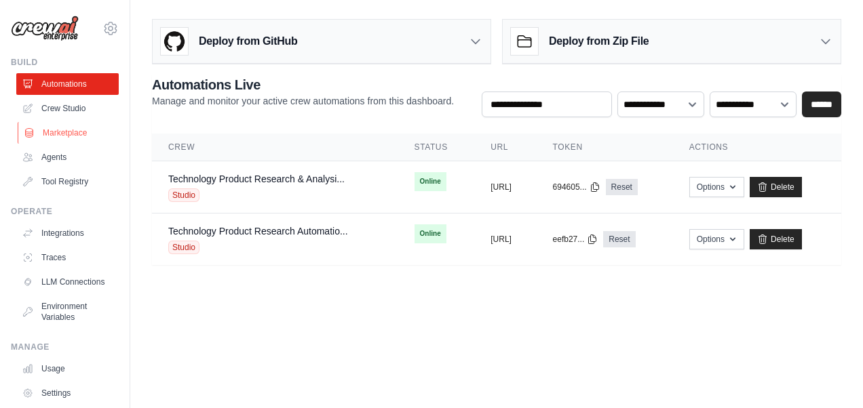
click at [72, 133] on link "Marketplace" at bounding box center [69, 133] width 102 height 22
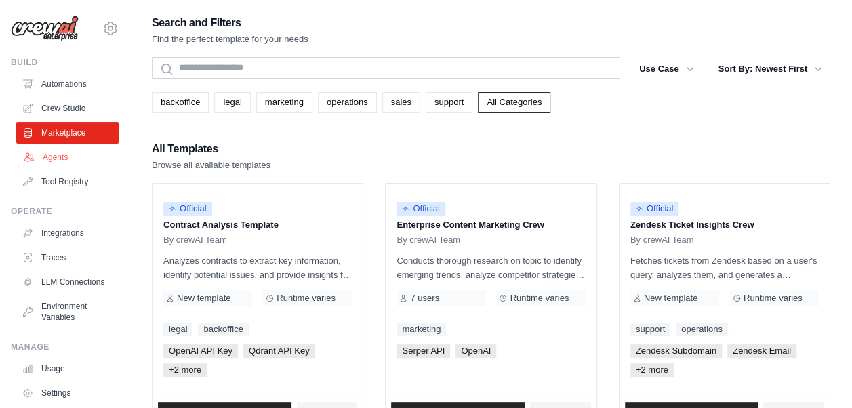
click at [73, 161] on link "Agents" at bounding box center [69, 157] width 102 height 22
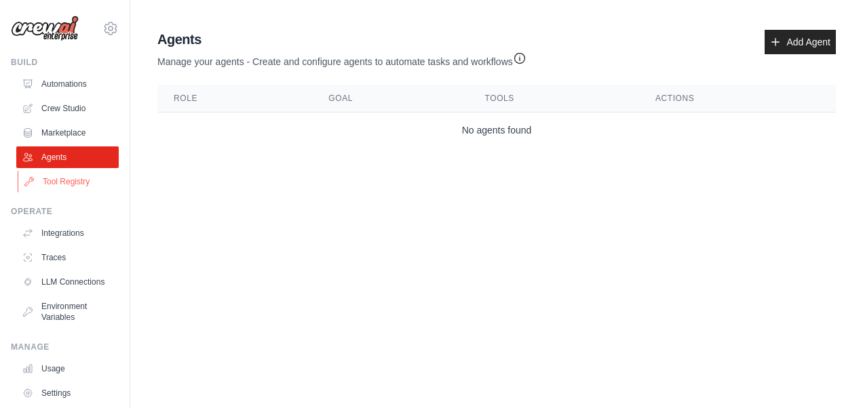
click at [76, 191] on link "Tool Registry" at bounding box center [69, 182] width 102 height 22
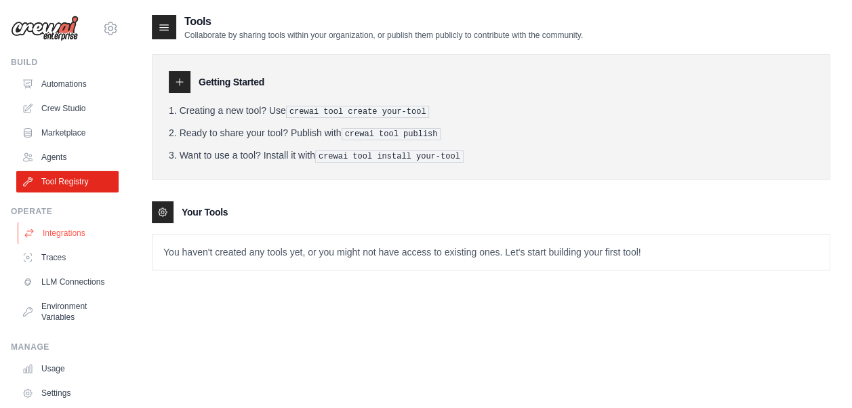
click at [75, 233] on link "Integrations" at bounding box center [69, 233] width 102 height 22
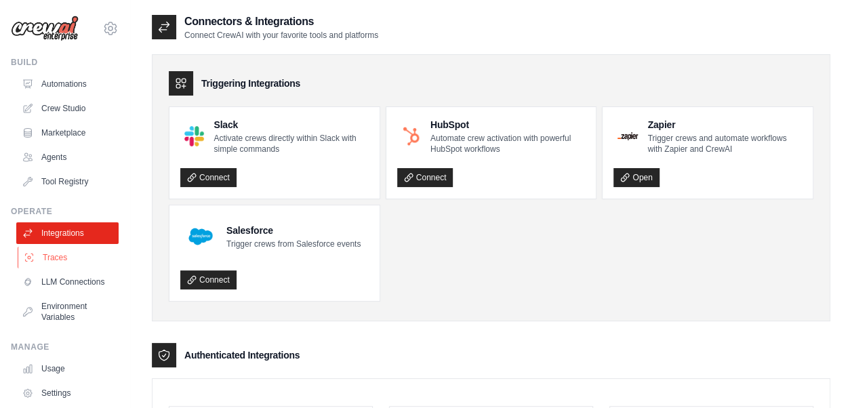
click at [57, 260] on link "Traces" at bounding box center [69, 258] width 102 height 22
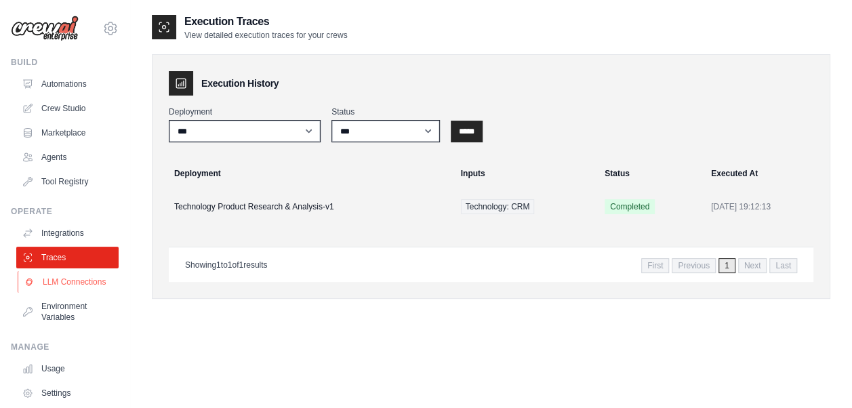
click at [69, 293] on link "LLM Connections" at bounding box center [69, 282] width 102 height 22
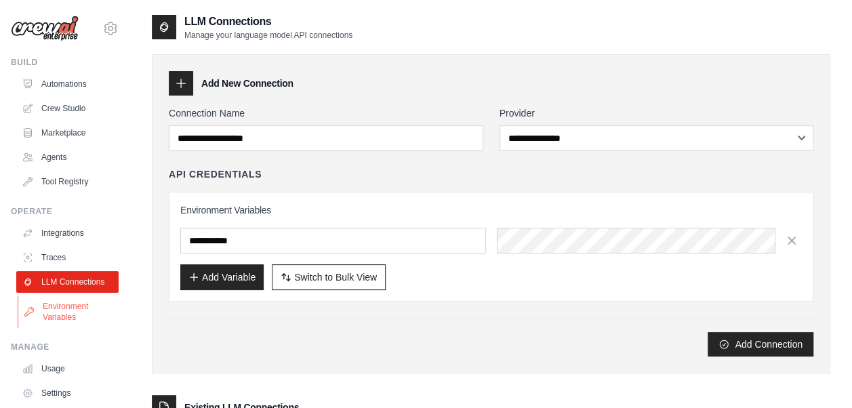
click at [83, 321] on link "Environment Variables" at bounding box center [69, 312] width 102 height 33
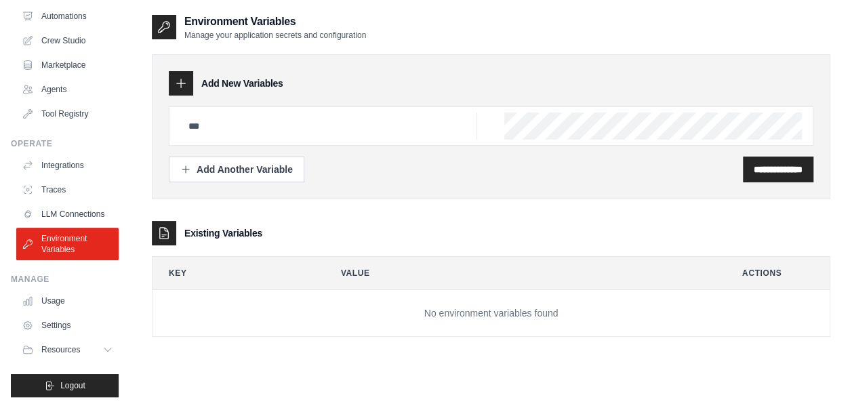
scroll to position [78, 0]
click at [64, 301] on link "Usage" at bounding box center [69, 301] width 102 height 22
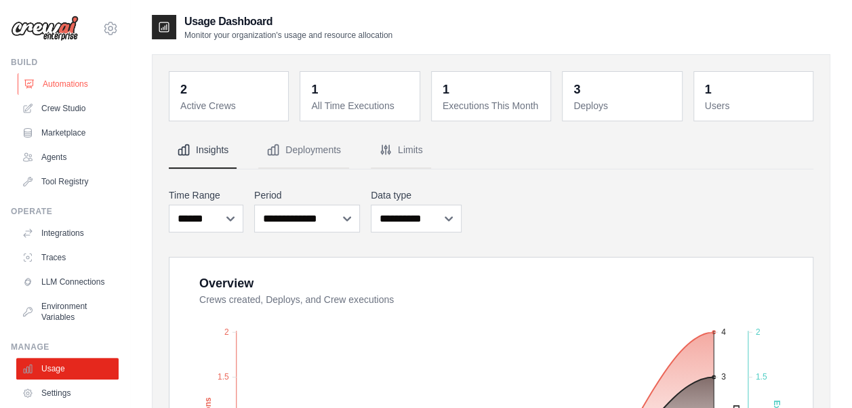
click at [62, 80] on link "Automations" at bounding box center [69, 84] width 102 height 22
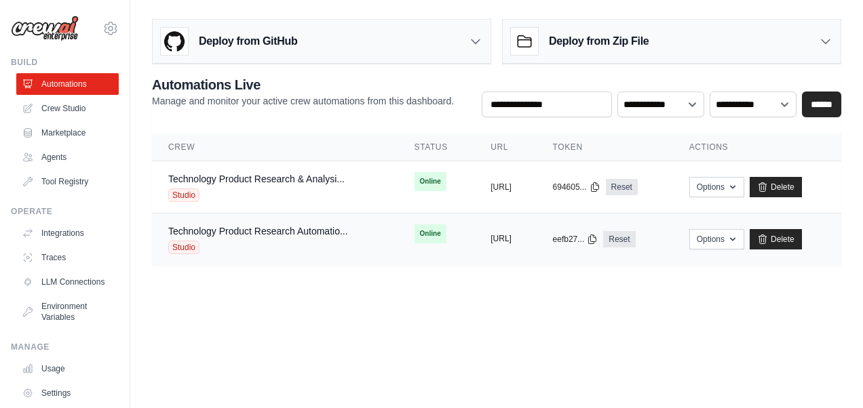
click at [499, 237] on button "[URL]" at bounding box center [500, 238] width 21 height 11
click at [182, 248] on span "Studio" at bounding box center [183, 248] width 31 height 14
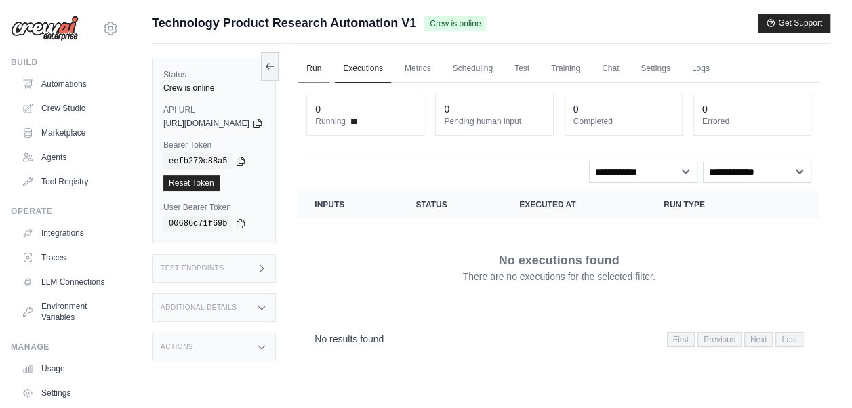
click at [330, 68] on link "Run" at bounding box center [313, 69] width 31 height 28
